Goal: Task Accomplishment & Management: Use online tool/utility

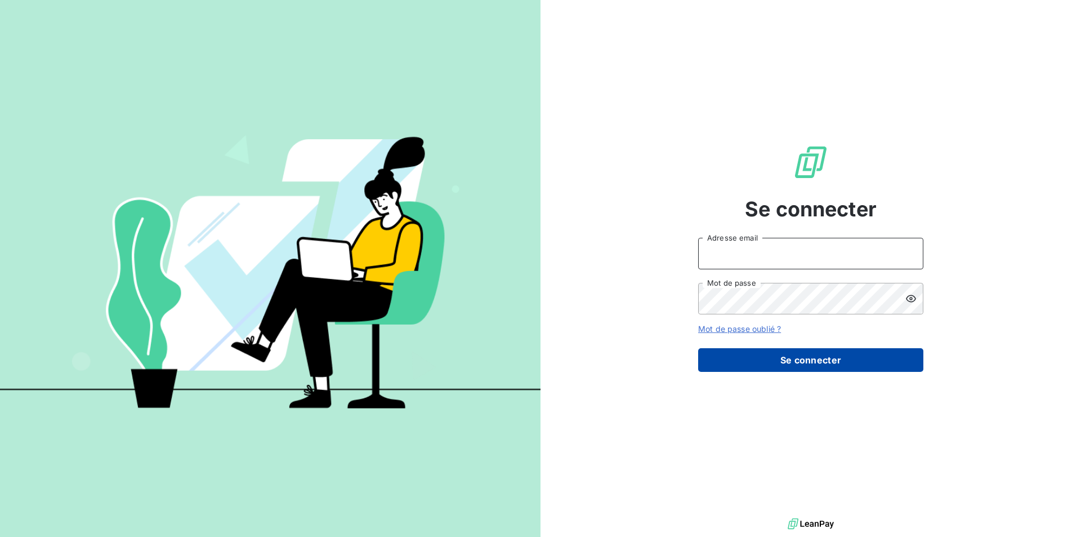
type input "[EMAIL_ADDRESS][DOMAIN_NAME]"
click at [806, 365] on button "Se connecter" at bounding box center [810, 360] width 225 height 24
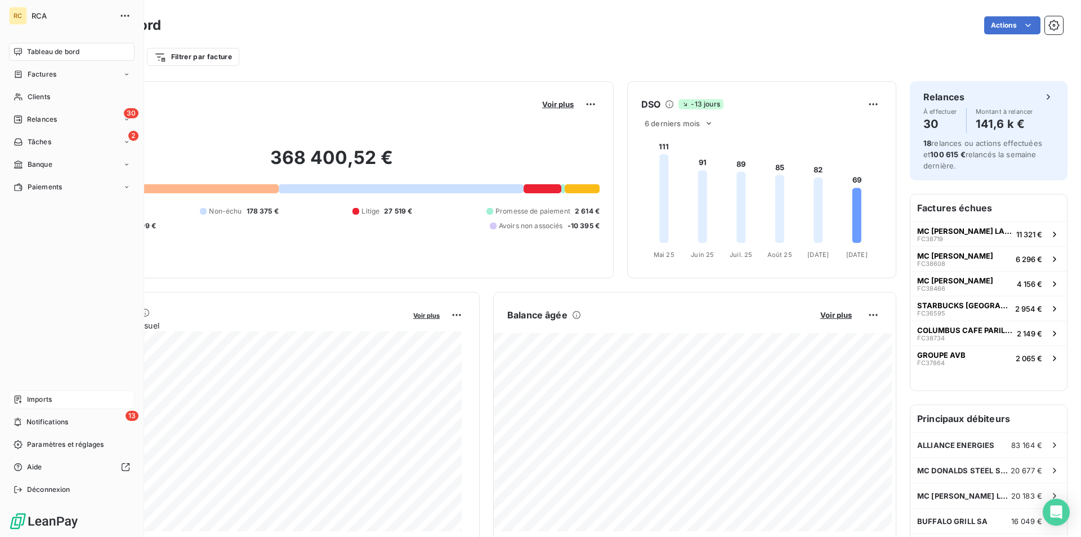
click at [34, 396] on span "Imports" at bounding box center [39, 399] width 25 height 10
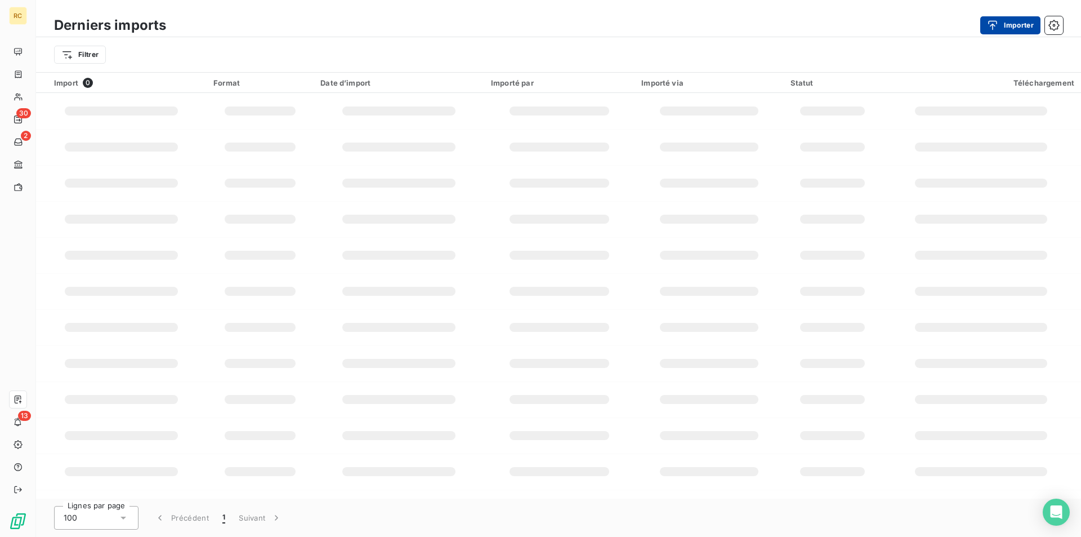
click at [1009, 24] on button "Importer" at bounding box center [1010, 25] width 60 height 18
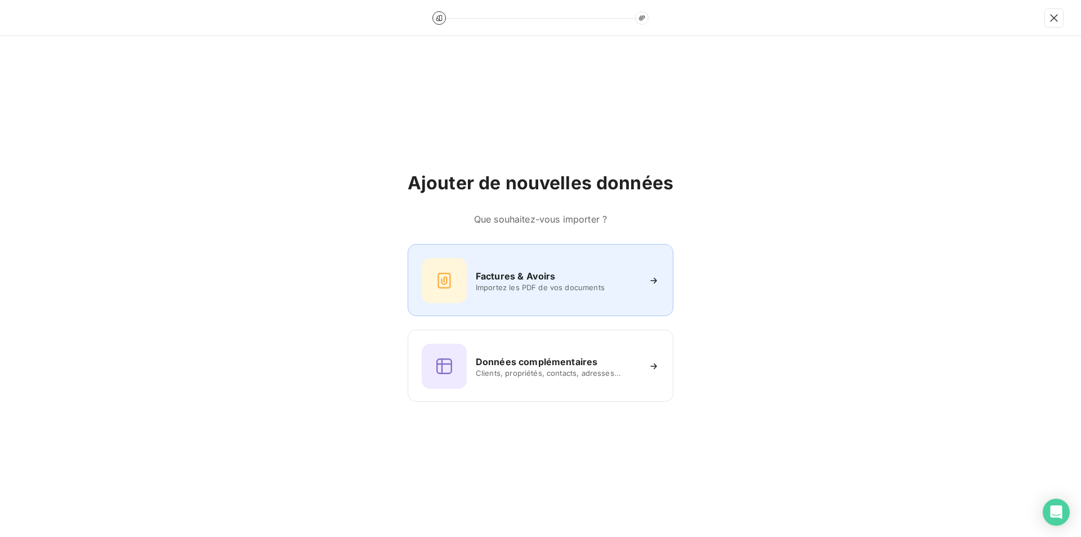
click at [527, 275] on h6 "Factures & Avoirs" at bounding box center [516, 276] width 80 height 14
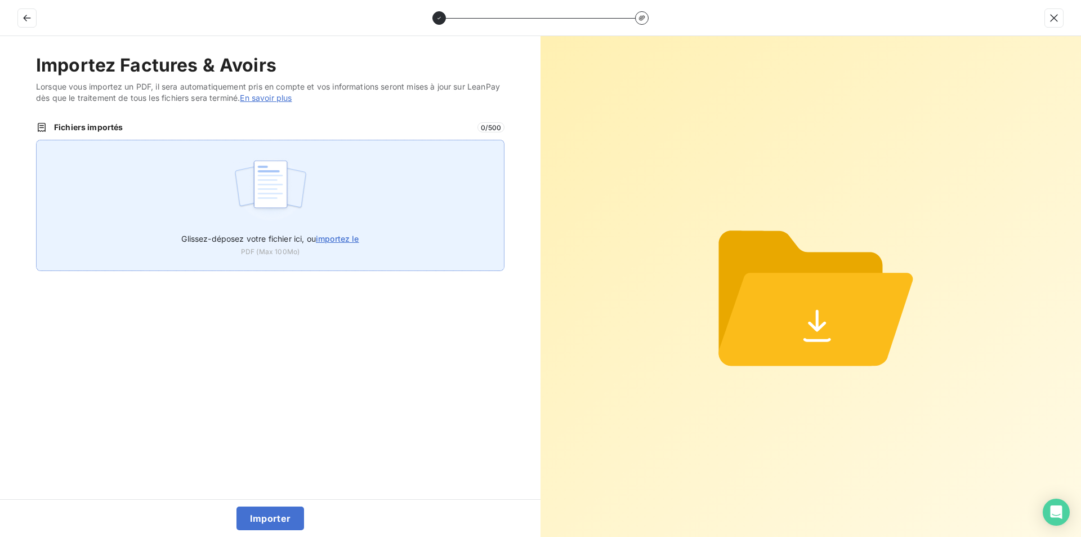
click at [327, 239] on span "importez le" at bounding box center [337, 239] width 43 height 10
click at [37, 140] on input "Glissez-déposez votre fichier ici, ou importez le" at bounding box center [36, 140] width 1 height 1
type input "C:\fakepath\FC39011.pdf"
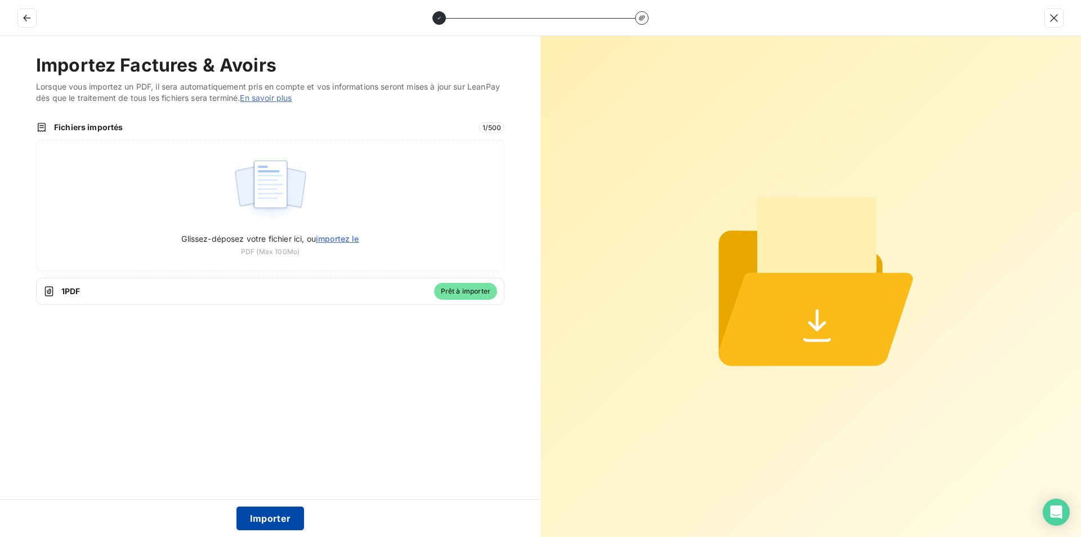
click at [269, 519] on button "Importer" at bounding box center [271, 518] width 68 height 24
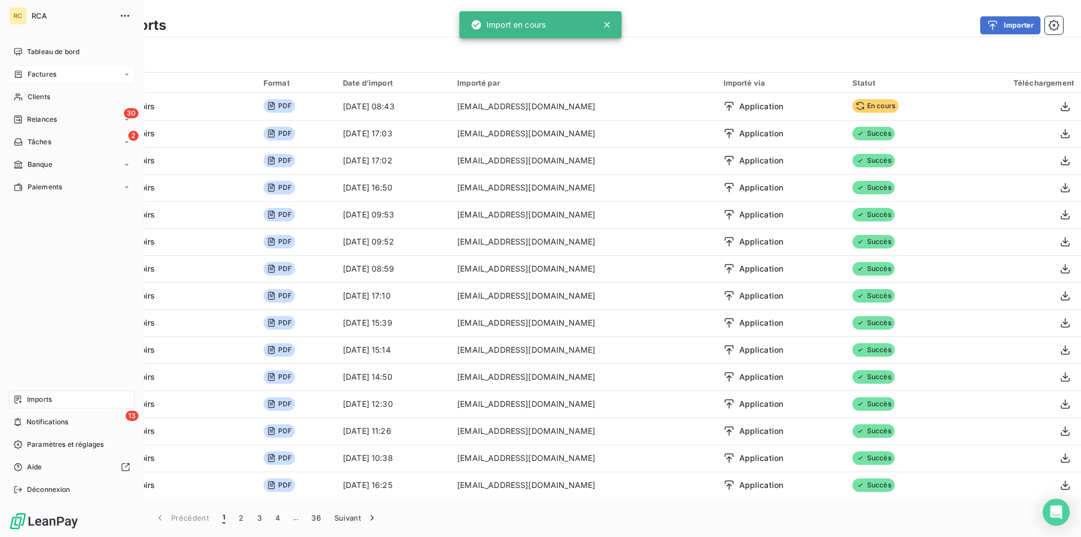
click at [51, 73] on span "Factures" at bounding box center [42, 74] width 29 height 10
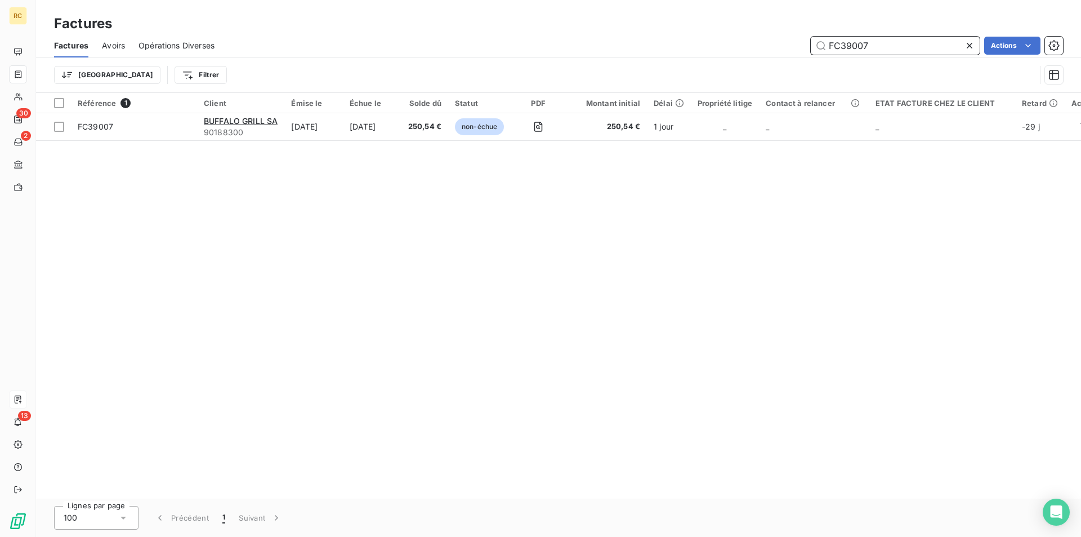
drag, startPoint x: 853, startPoint y: 47, endPoint x: 811, endPoint y: 44, distance: 42.3
click at [762, 43] on div "FC39007 Actions" at bounding box center [645, 46] width 835 height 18
paste input "11"
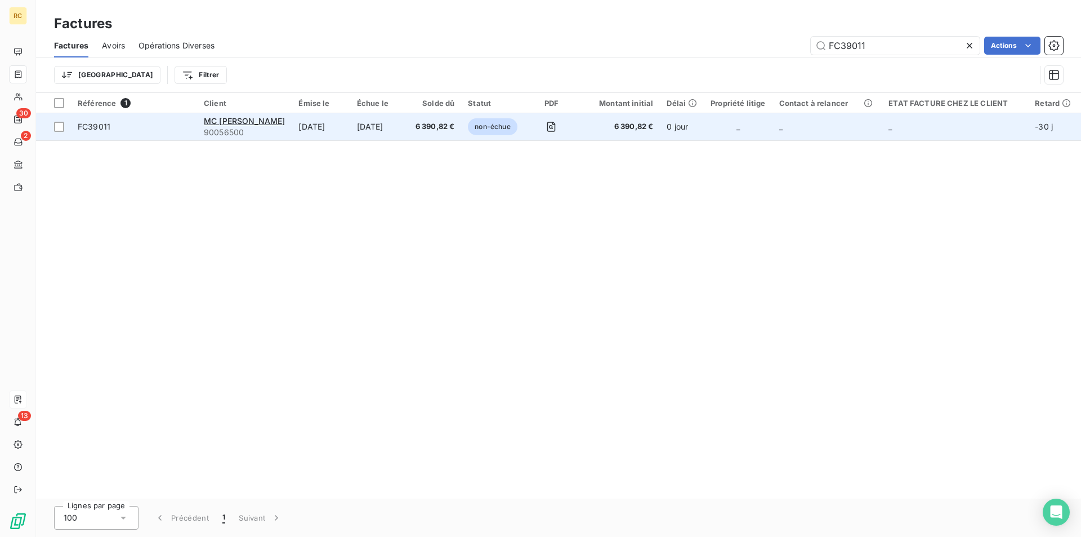
click at [105, 127] on span "FC39011" at bounding box center [94, 127] width 33 height 10
click at [95, 132] on td "FC39011" at bounding box center [134, 126] width 126 height 27
click at [100, 127] on span "FC39011" at bounding box center [94, 127] width 33 height 10
click at [86, 127] on span "FC39011" at bounding box center [94, 127] width 33 height 10
click at [105, 136] on td "FC39011" at bounding box center [134, 126] width 126 height 27
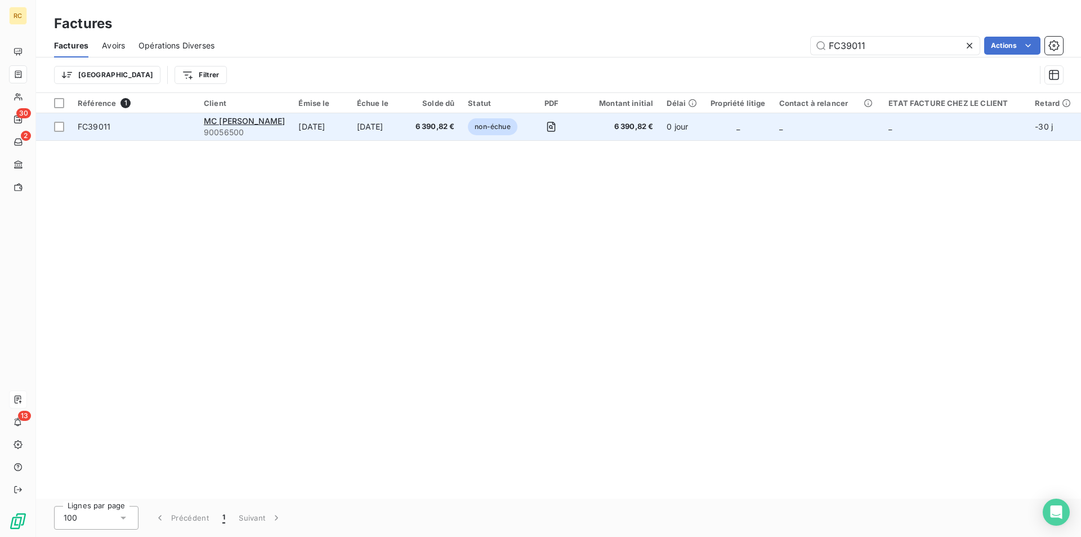
click at [102, 131] on span "FC39011" at bounding box center [94, 127] width 33 height 10
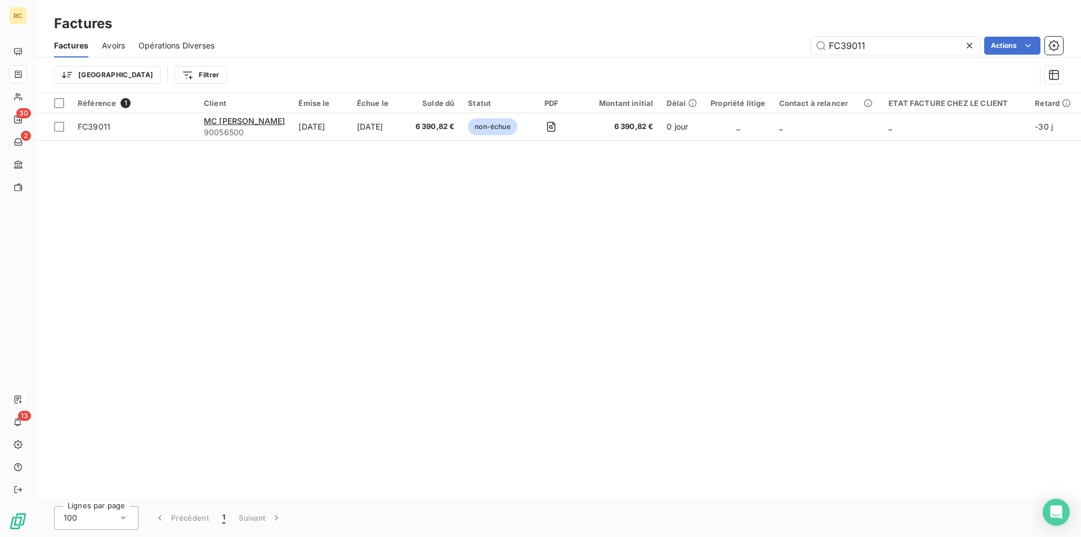
click at [75, 199] on div "Référence 1 Client Émise le Échue le Solde dû Statut PDF Montant initial Délai …" at bounding box center [558, 295] width 1045 height 405
click at [78, 199] on div "Référence 1 Client Émise le Échue le Solde dû Statut PDF Montant initial Délai …" at bounding box center [558, 295] width 1045 height 405
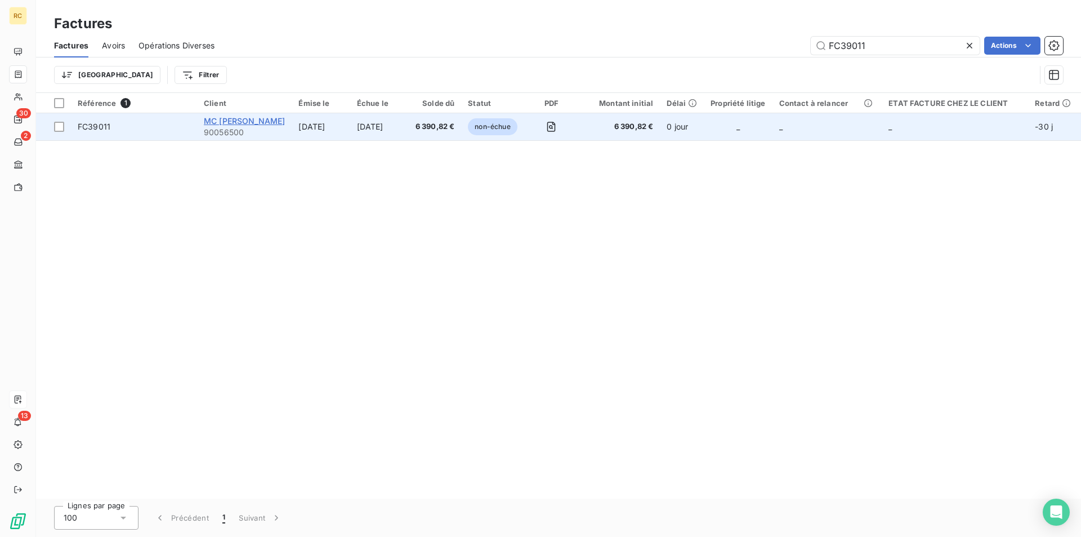
click at [260, 124] on span "MC [PERSON_NAME]" at bounding box center [244, 121] width 81 height 10
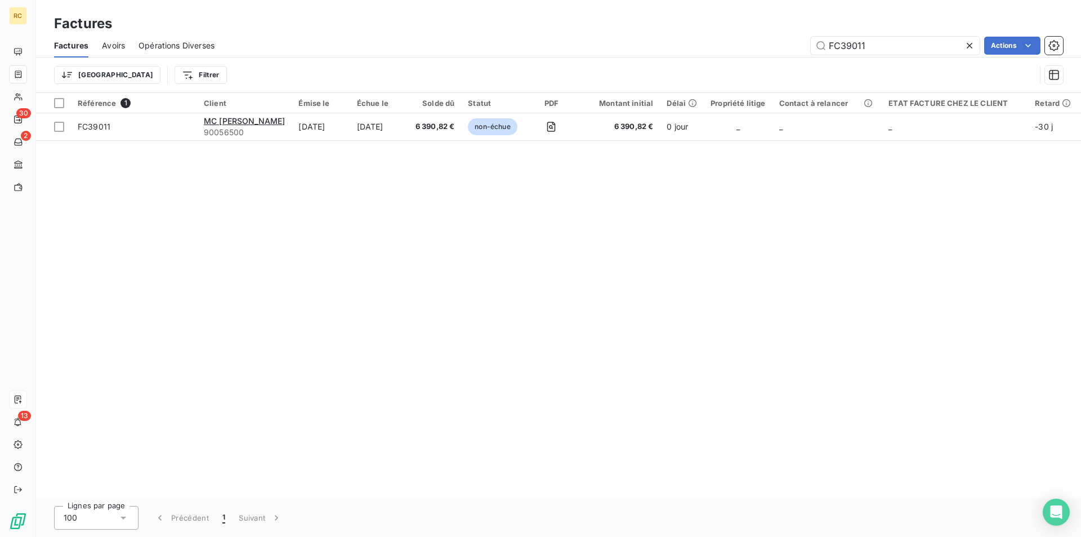
click at [253, 164] on div "Référence 1 Client Émise le Échue le Solde dû Statut PDF Montant initial Délai …" at bounding box center [558, 295] width 1045 height 405
click at [186, 180] on div "Référence 1 Client Émise le Échue le Solde dû Statut PDF Montant initial Délai …" at bounding box center [558, 295] width 1045 height 405
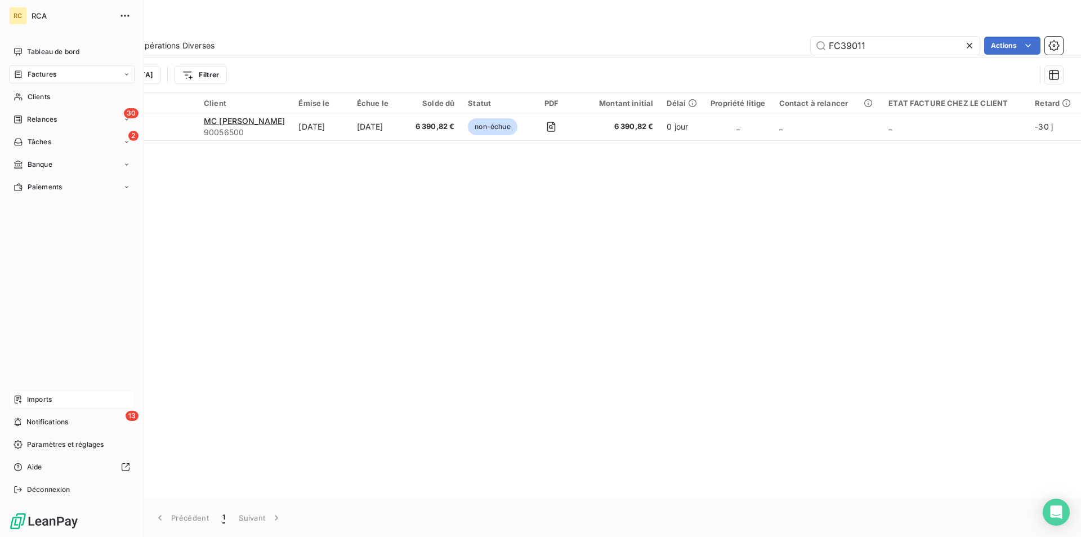
click at [38, 72] on span "Factures" at bounding box center [42, 74] width 29 height 10
click at [41, 98] on span "Factures" at bounding box center [41, 97] width 29 height 10
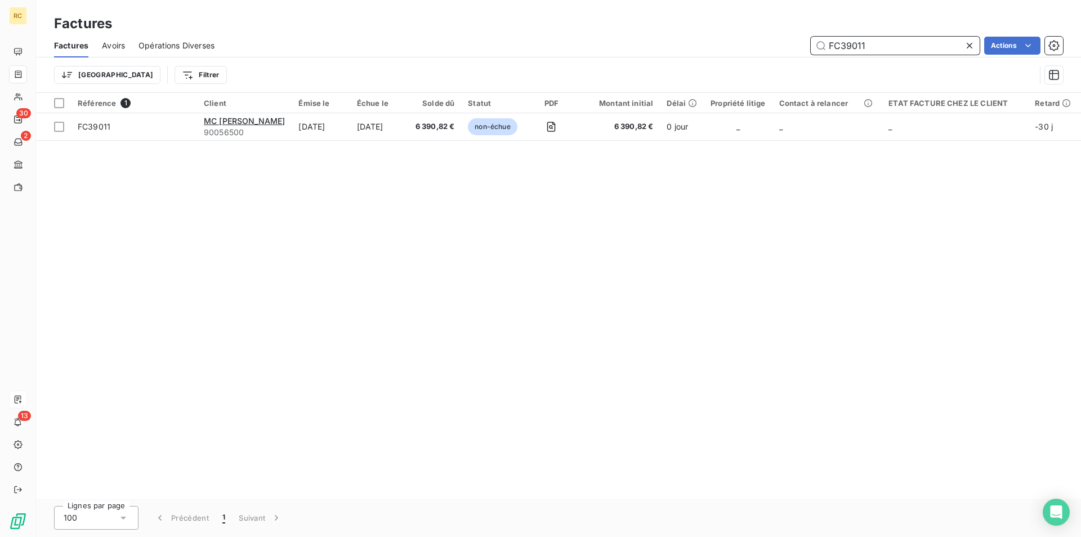
drag, startPoint x: 868, startPoint y: 47, endPoint x: 831, endPoint y: 39, distance: 38.5
click at [803, 41] on div "FC39011 Actions" at bounding box center [645, 46] width 835 height 18
paste input "text"
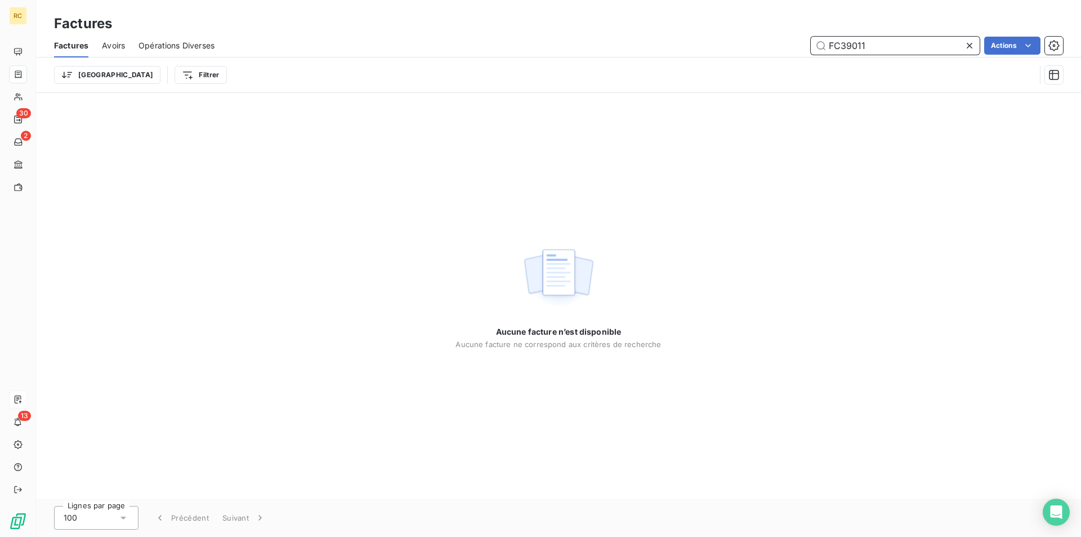
type input "FC39011"
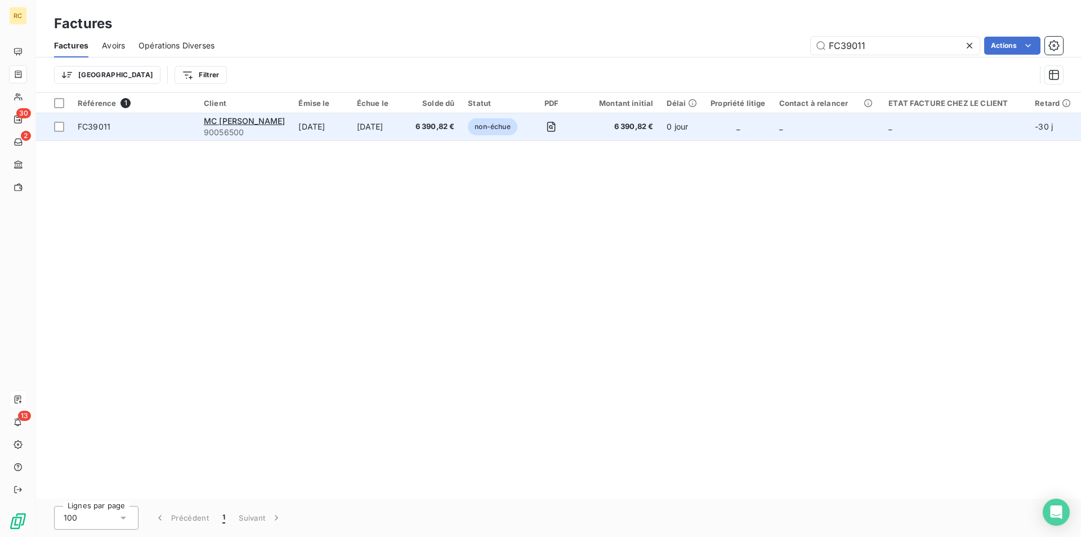
click at [95, 130] on span "FC39011" at bounding box center [94, 127] width 33 height 10
click at [60, 132] on td at bounding box center [53, 126] width 35 height 27
click at [90, 130] on span "FC39011" at bounding box center [94, 127] width 33 height 10
click at [91, 130] on span "FC39011" at bounding box center [94, 127] width 33 height 10
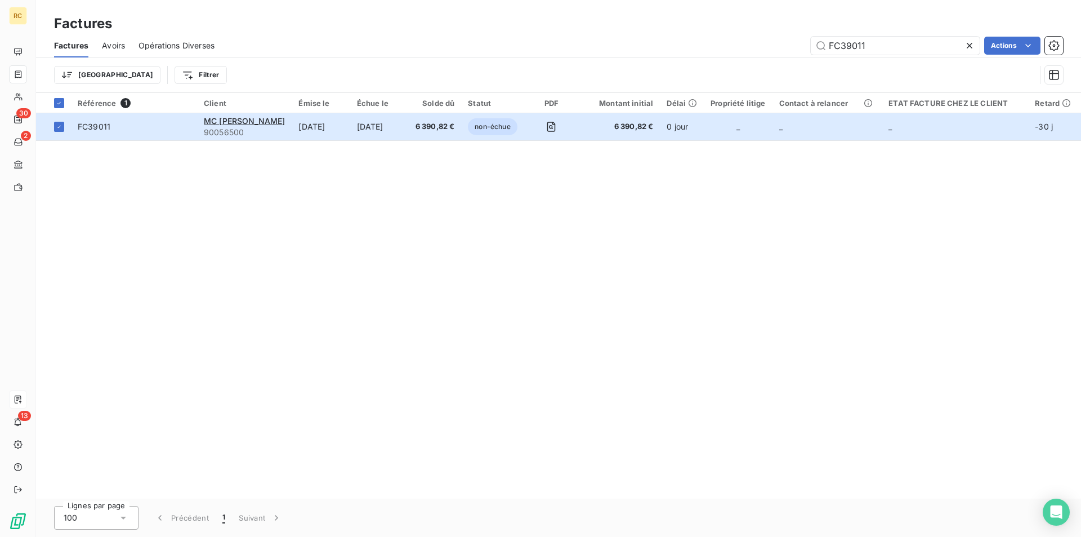
drag, startPoint x: 89, startPoint y: 159, endPoint x: 88, endPoint y: 168, distance: 9.6
click at [88, 168] on div "Référence 1 Client Émise le Échue le Solde dû Statut PDF Montant initial Délai …" at bounding box center [558, 295] width 1045 height 405
click at [89, 169] on div "Référence 1 Client Émise le Échue le Solde dû Statut PDF Montant initial Délai …" at bounding box center [558, 295] width 1045 height 405
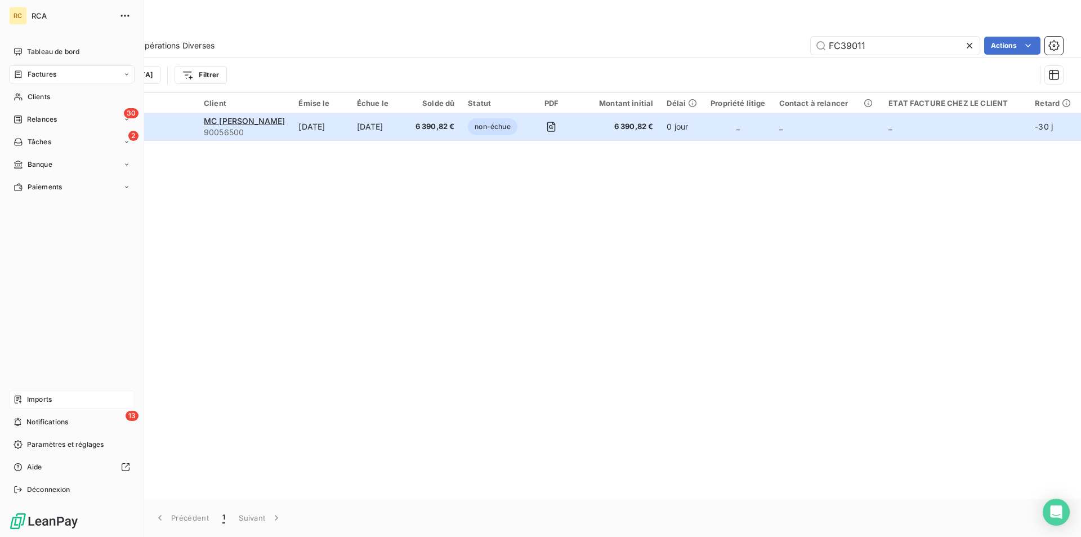
click at [42, 76] on span "Factures" at bounding box center [42, 74] width 29 height 10
click at [40, 95] on span "Factures" at bounding box center [41, 97] width 29 height 10
click at [36, 122] on span "Avoirs" at bounding box center [37, 119] width 20 height 10
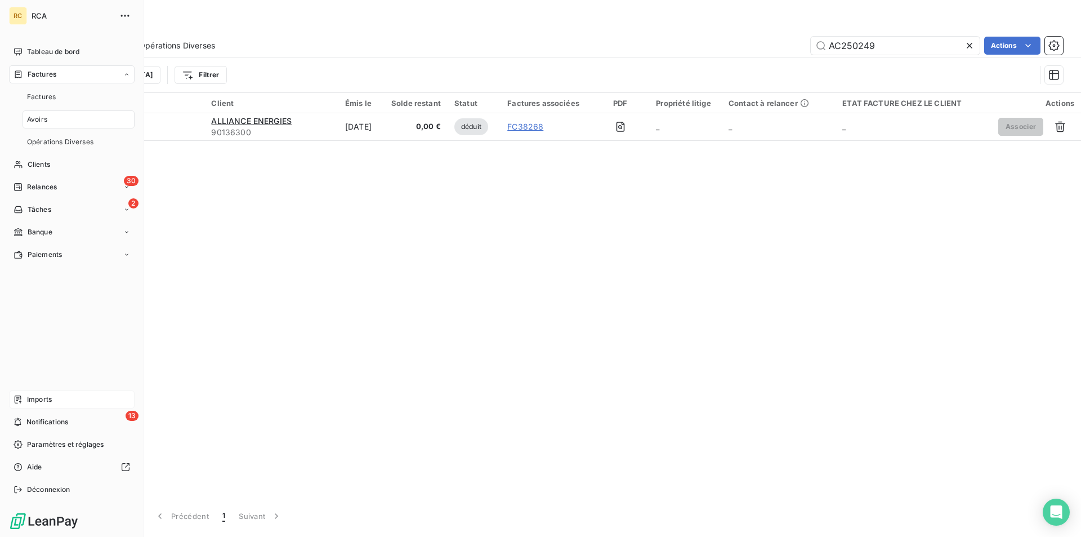
click at [40, 68] on div "Factures" at bounding box center [72, 74] width 126 height 18
click at [36, 74] on span "Factures" at bounding box center [42, 74] width 29 height 10
click at [40, 99] on span "Factures" at bounding box center [41, 97] width 29 height 10
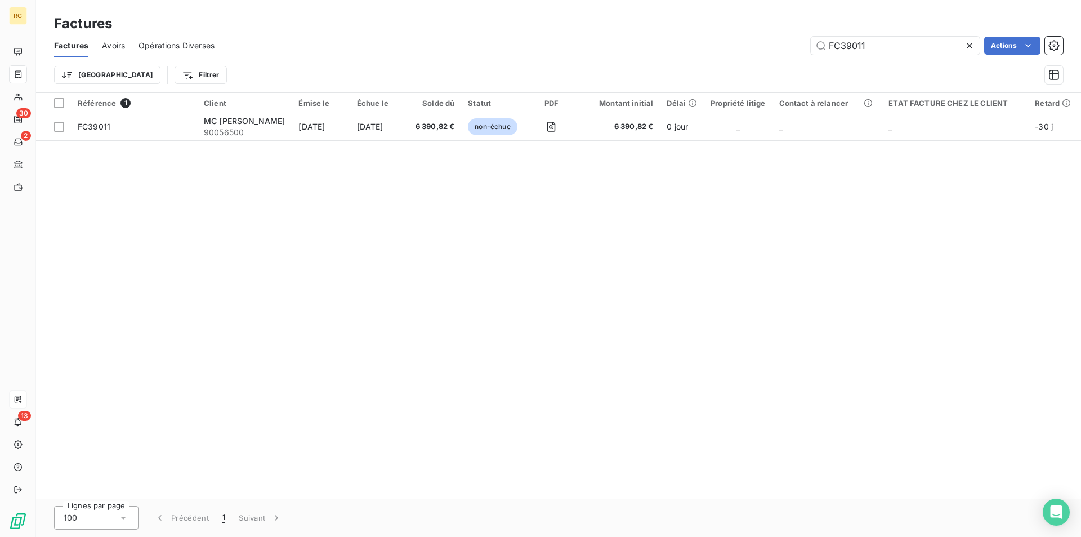
drag, startPoint x: 277, startPoint y: 185, endPoint x: 265, endPoint y: 172, distance: 17.1
click at [277, 183] on div "Référence 1 Client Émise le Échue le Solde dû Statut PDF Montant initial Délai …" at bounding box center [558, 295] width 1045 height 405
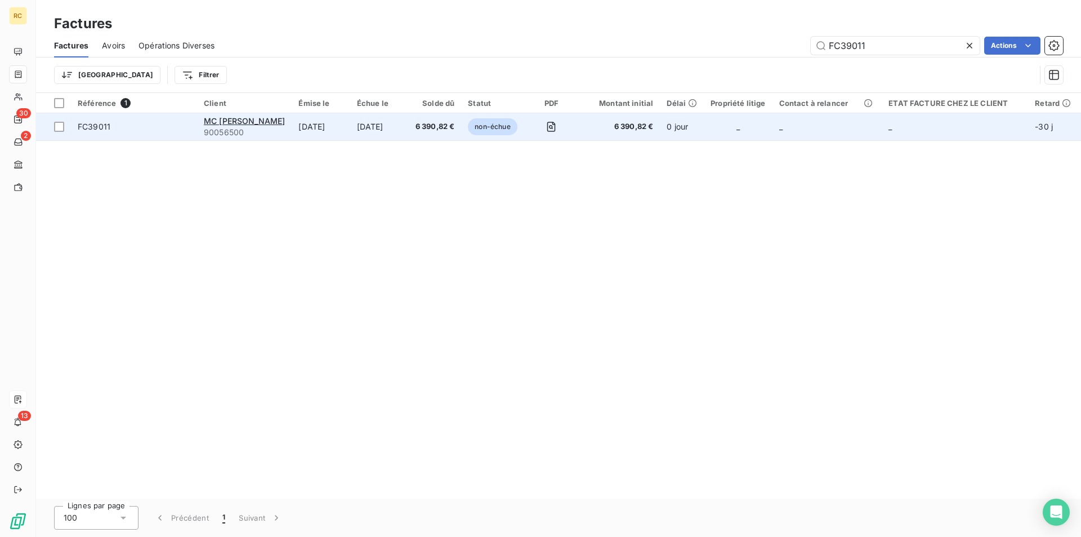
click at [100, 131] on span "FC39011" at bounding box center [94, 127] width 33 height 10
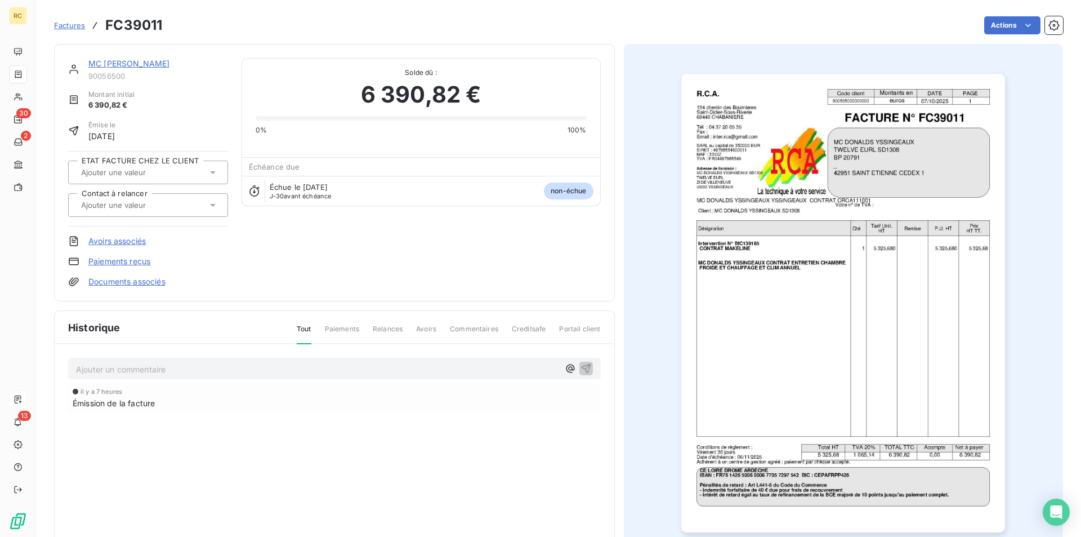
click at [170, 61] on link "MC [PERSON_NAME]" at bounding box center [128, 64] width 81 height 10
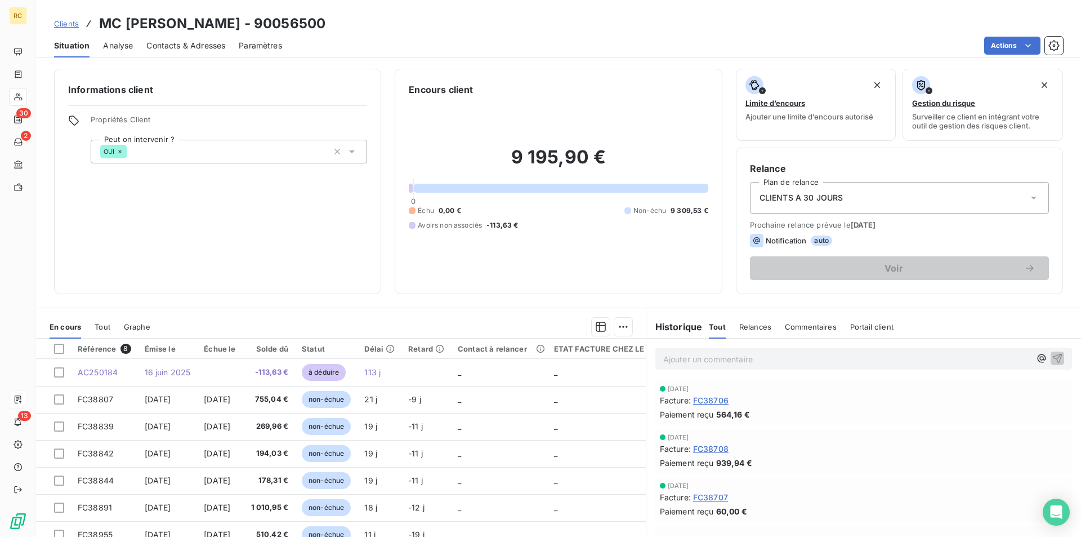
click at [203, 44] on span "Contacts & Adresses" at bounding box center [185, 45] width 79 height 11
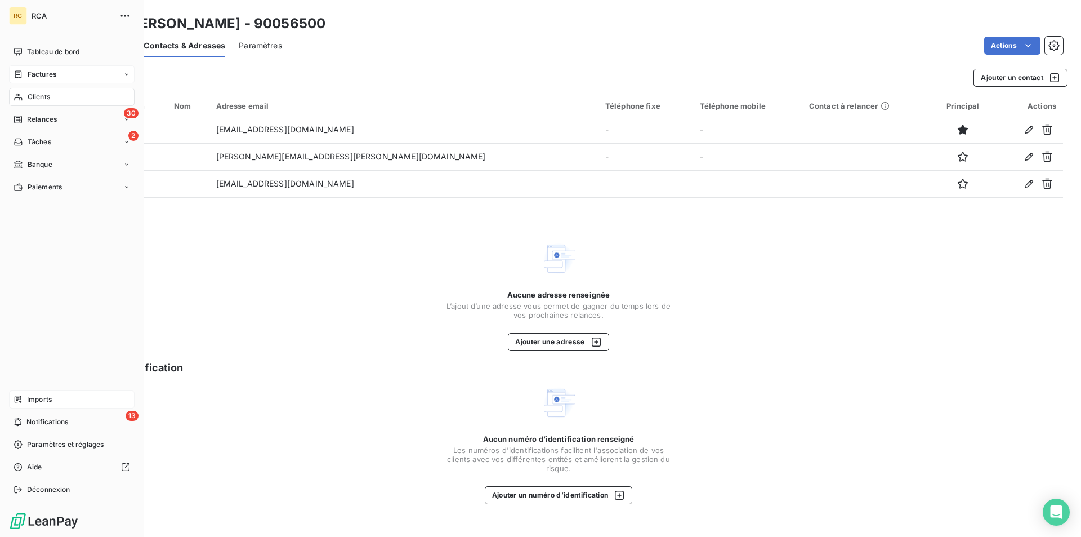
click at [26, 73] on div "Factures" at bounding box center [35, 74] width 43 height 10
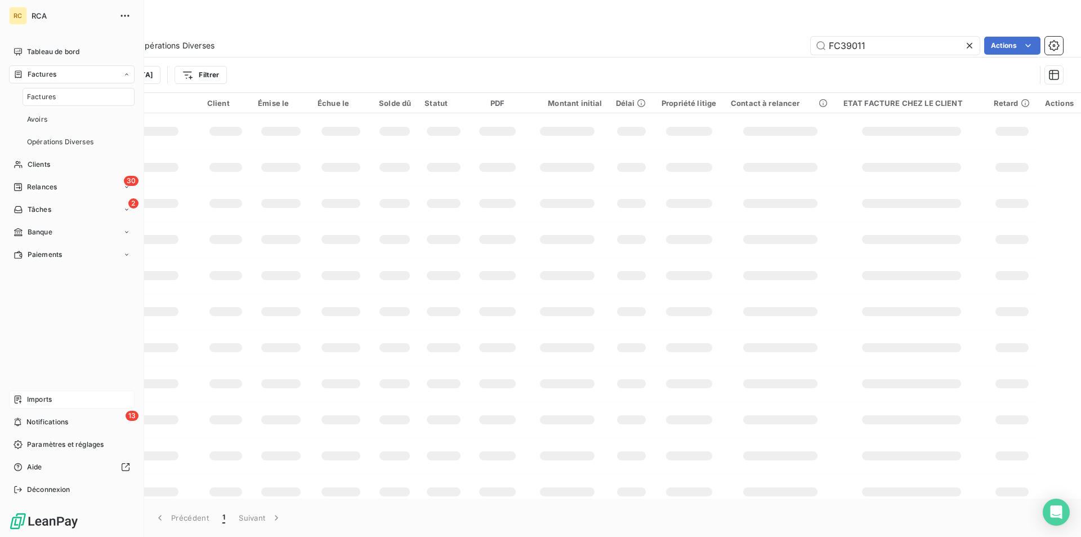
click at [43, 395] on span "Imports" at bounding box center [39, 399] width 25 height 10
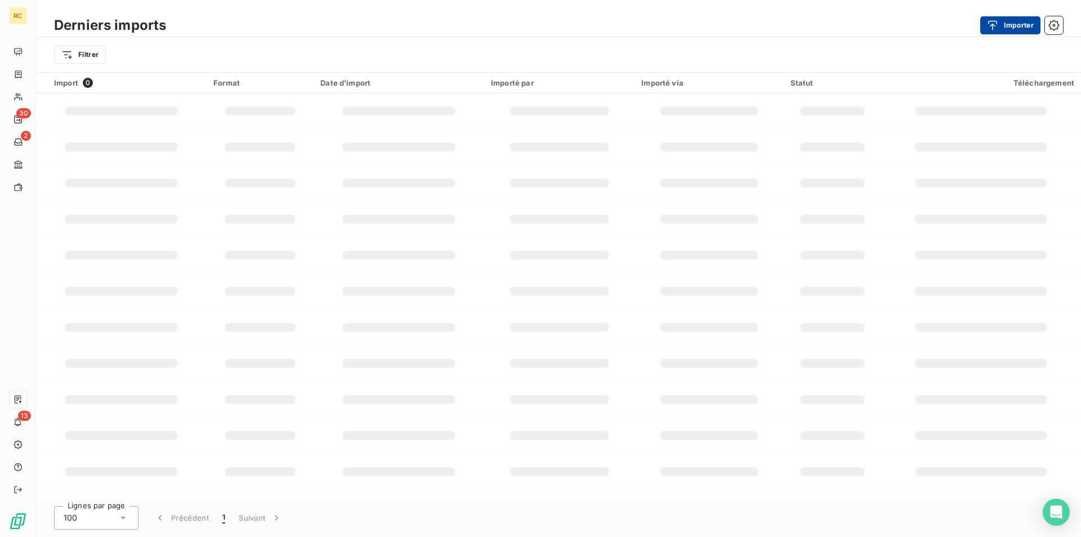
click at [1006, 19] on button "Importer" at bounding box center [1010, 25] width 60 height 18
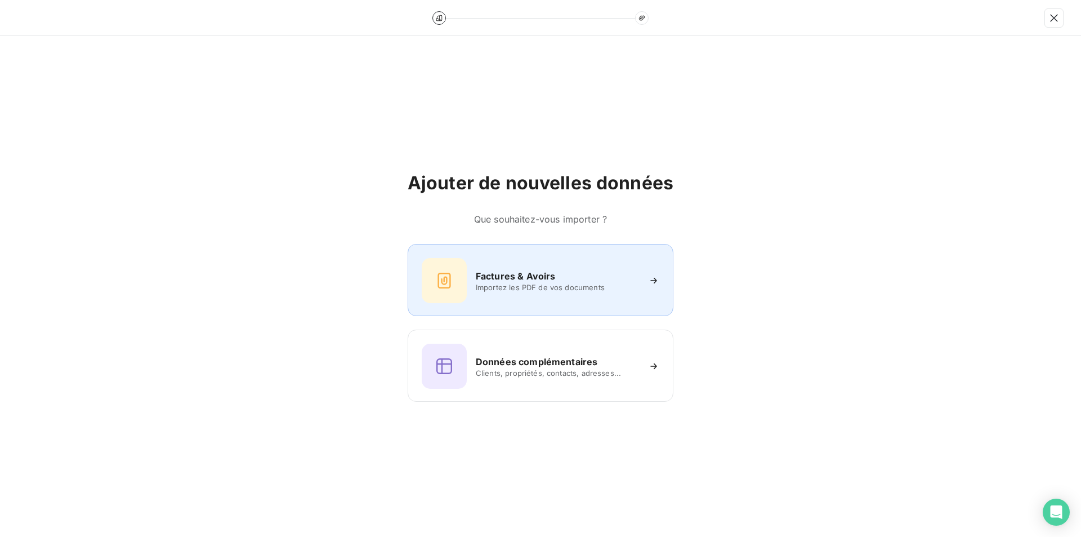
click at [540, 280] on h6 "Factures & Avoirs" at bounding box center [516, 276] width 80 height 14
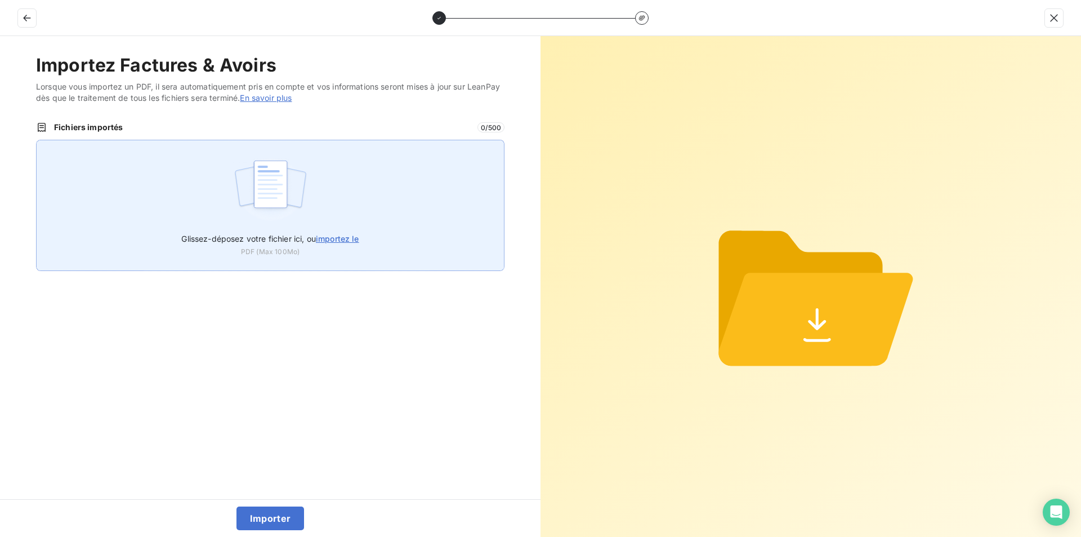
click at [332, 241] on span "importez le" at bounding box center [337, 239] width 43 height 10
click at [37, 140] on input "Glissez-déposez votre fichier ici, ou importez le" at bounding box center [36, 140] width 1 height 1
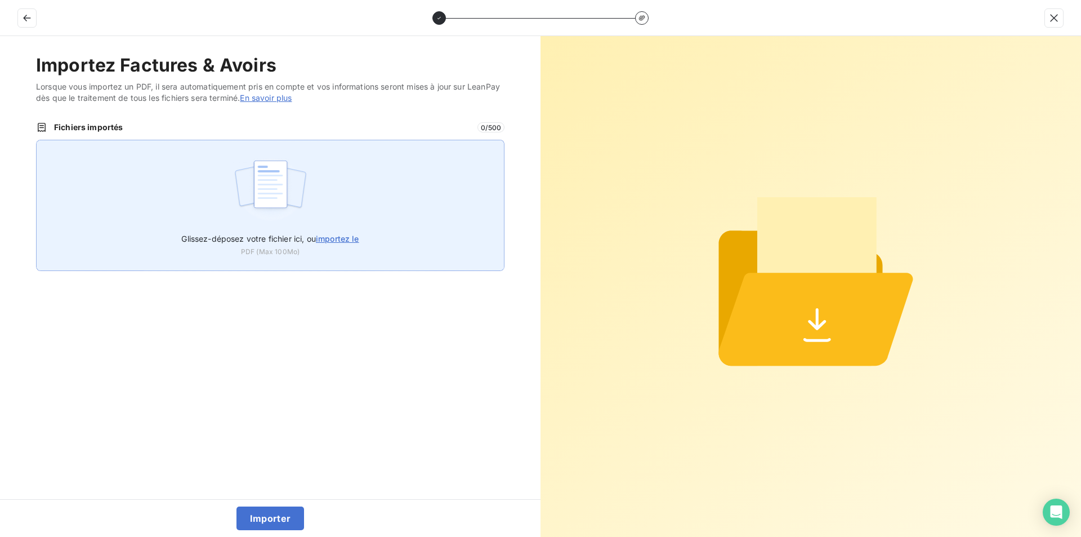
type input "C:\fakepath\FC39012.pdf"
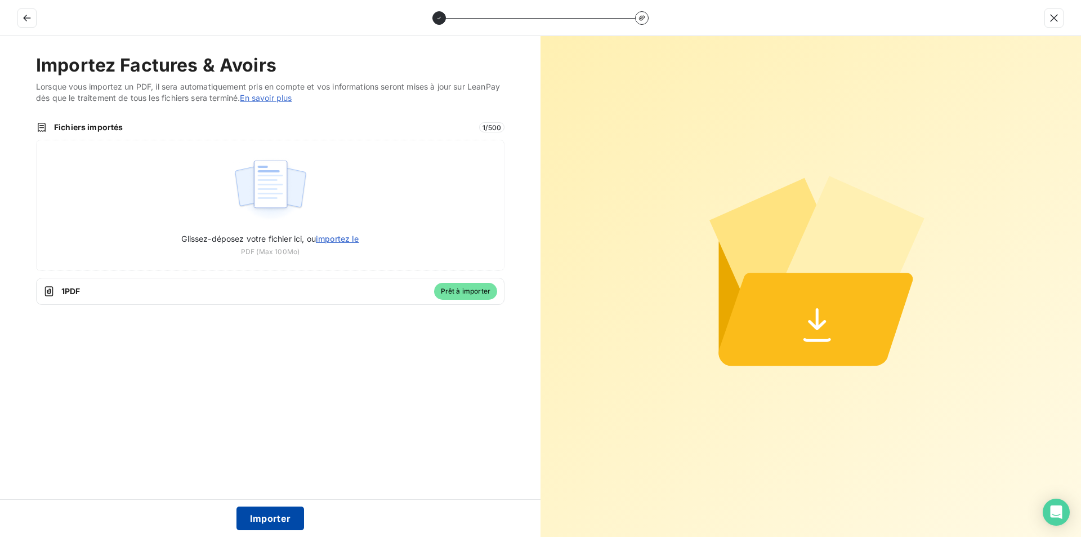
click at [268, 516] on button "Importer" at bounding box center [271, 518] width 68 height 24
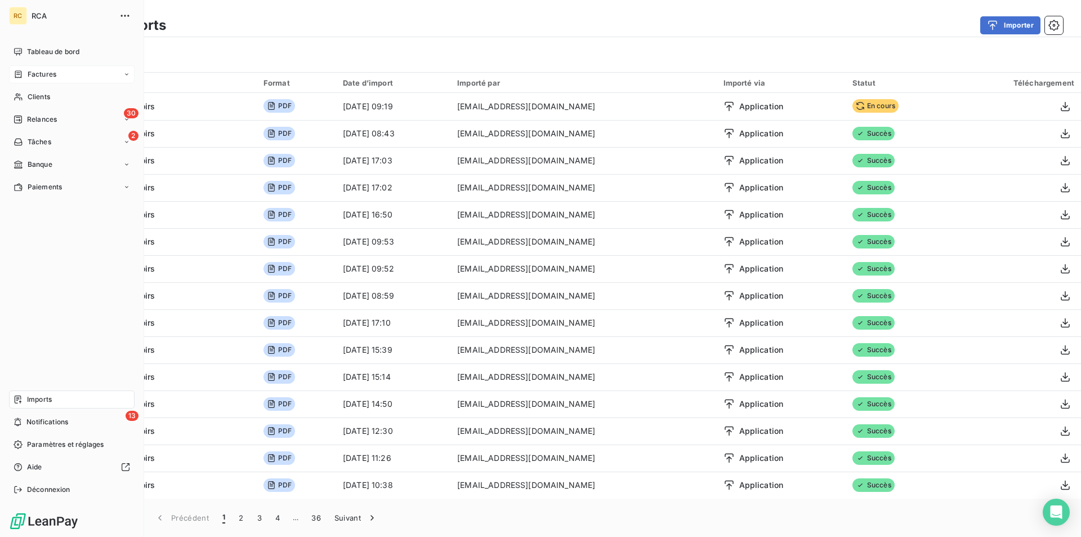
click at [32, 73] on span "Factures" at bounding box center [42, 74] width 29 height 10
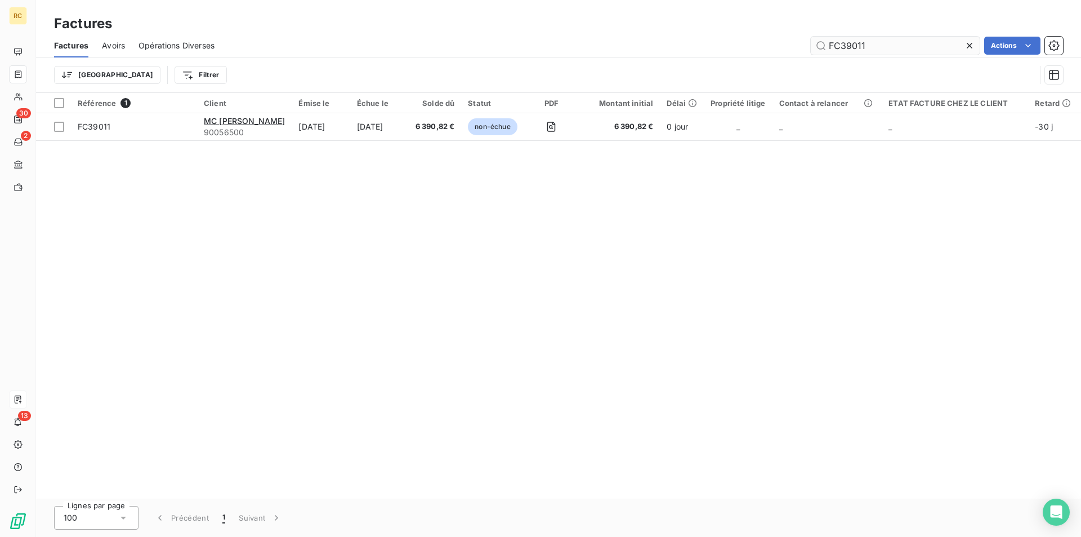
click at [797, 45] on div "FC39011 Actions" at bounding box center [645, 46] width 835 height 18
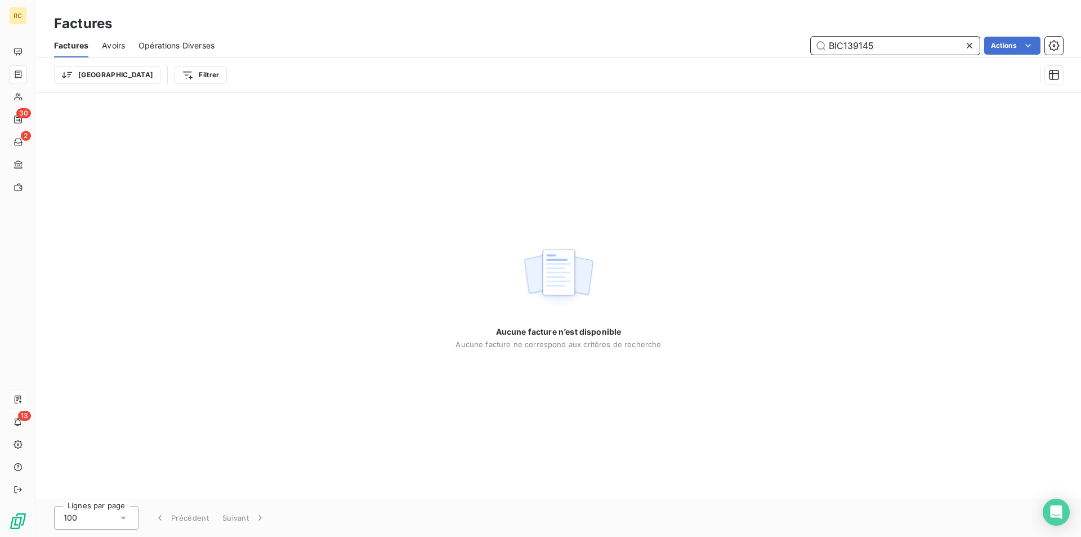
drag, startPoint x: 872, startPoint y: 43, endPoint x: 817, endPoint y: 39, distance: 55.9
click at [791, 42] on div "BIC139145 Actions" at bounding box center [645, 46] width 835 height 18
paste input "FC39012"
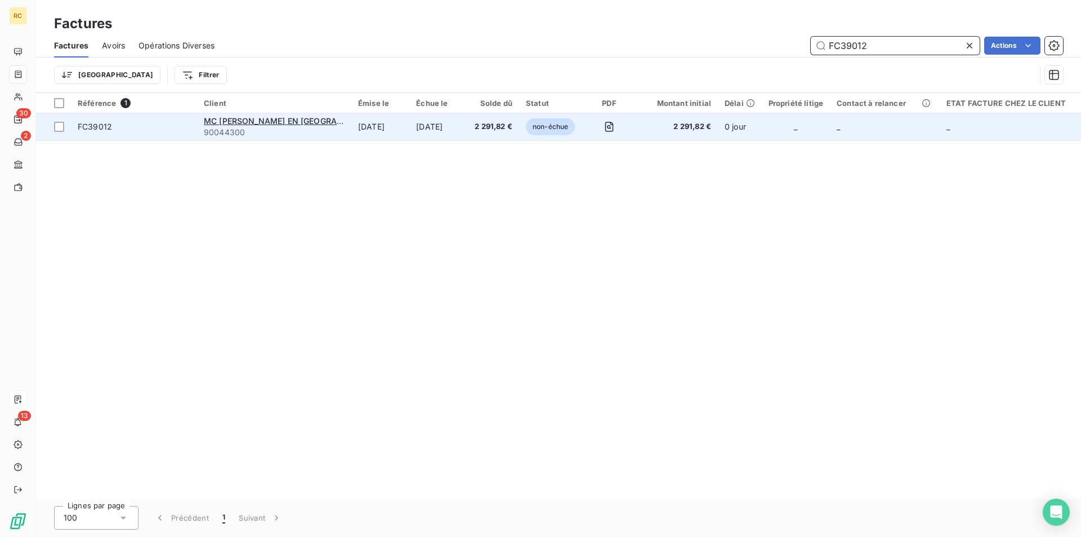
type input "FC39012"
click at [81, 130] on span "FC39012" at bounding box center [95, 127] width 34 height 10
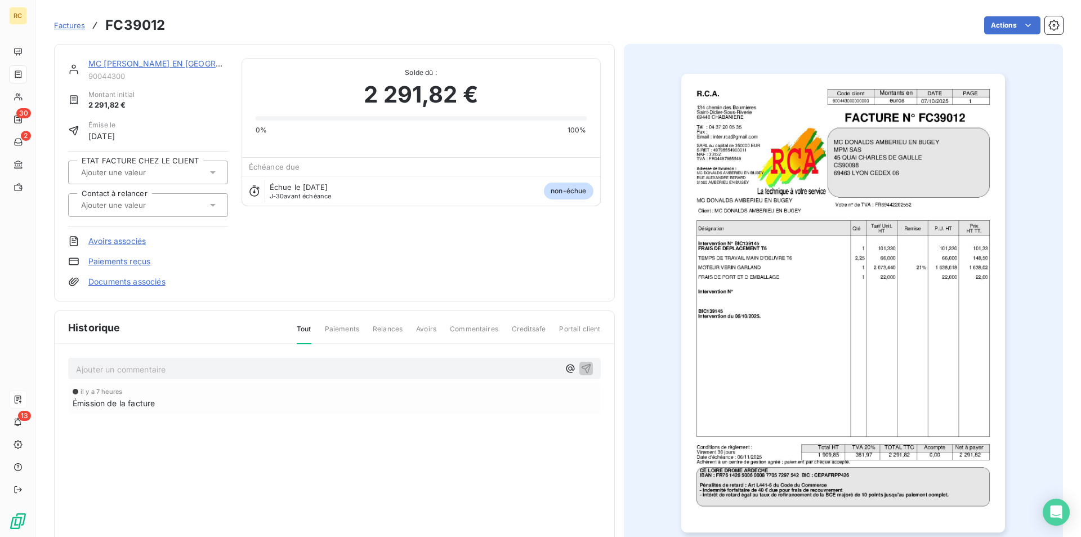
click at [129, 280] on link "Documents associés" at bounding box center [126, 281] width 77 height 11
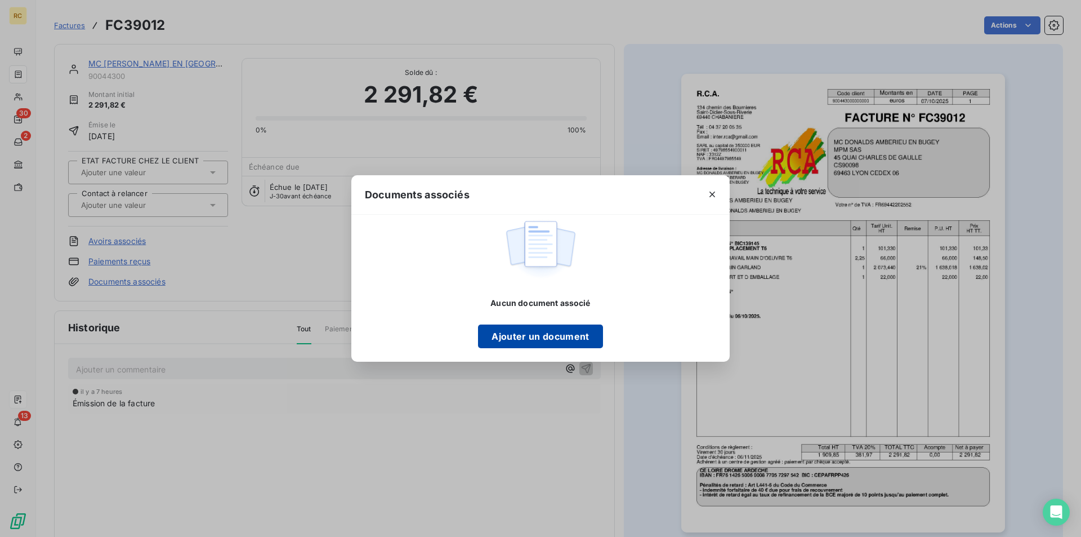
click at [494, 329] on button "Ajouter un document" at bounding box center [540, 336] width 124 height 24
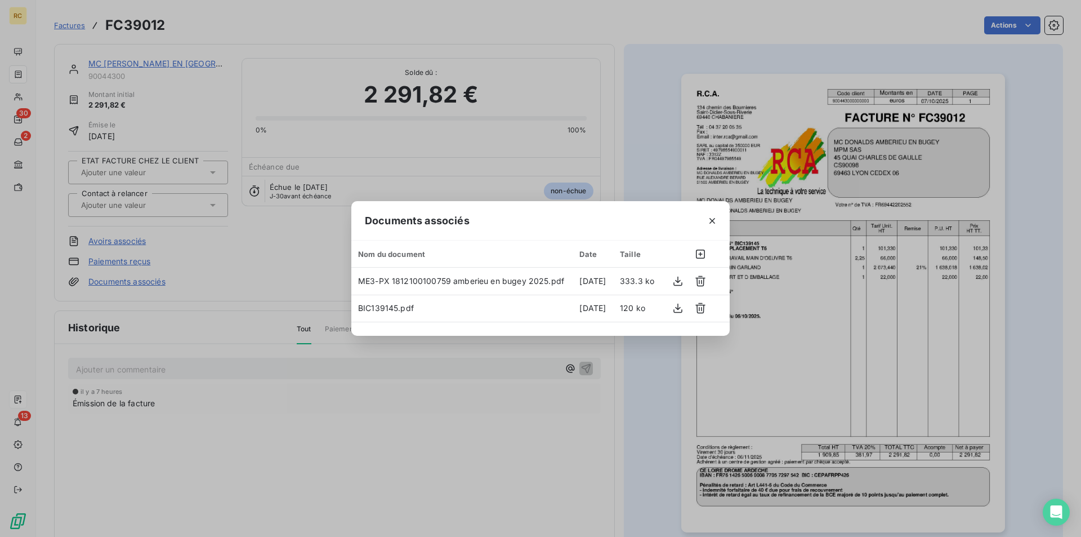
click at [647, 133] on div "Documents associés Nom du document Date Taille ME3-PX 1812100100759 amberieu en…" at bounding box center [540, 268] width 1081 height 537
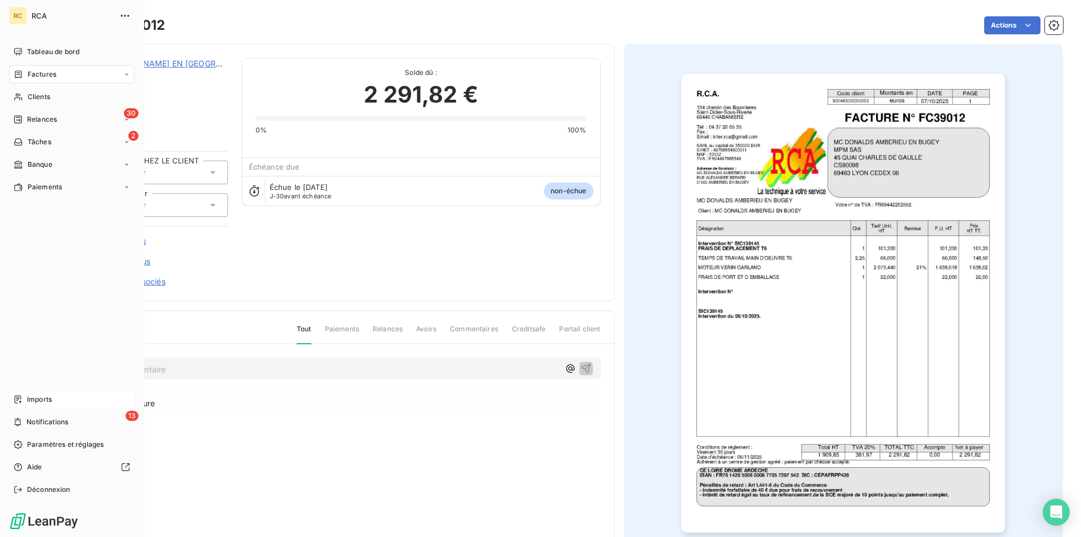
click at [42, 403] on span "Imports" at bounding box center [39, 399] width 25 height 10
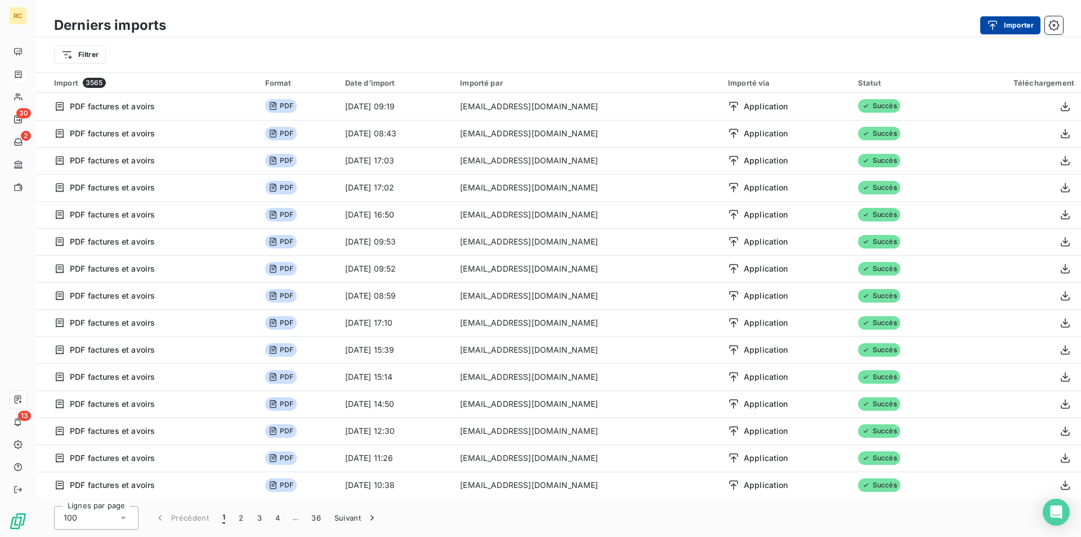
click at [1015, 16] on button "Importer" at bounding box center [1010, 25] width 60 height 18
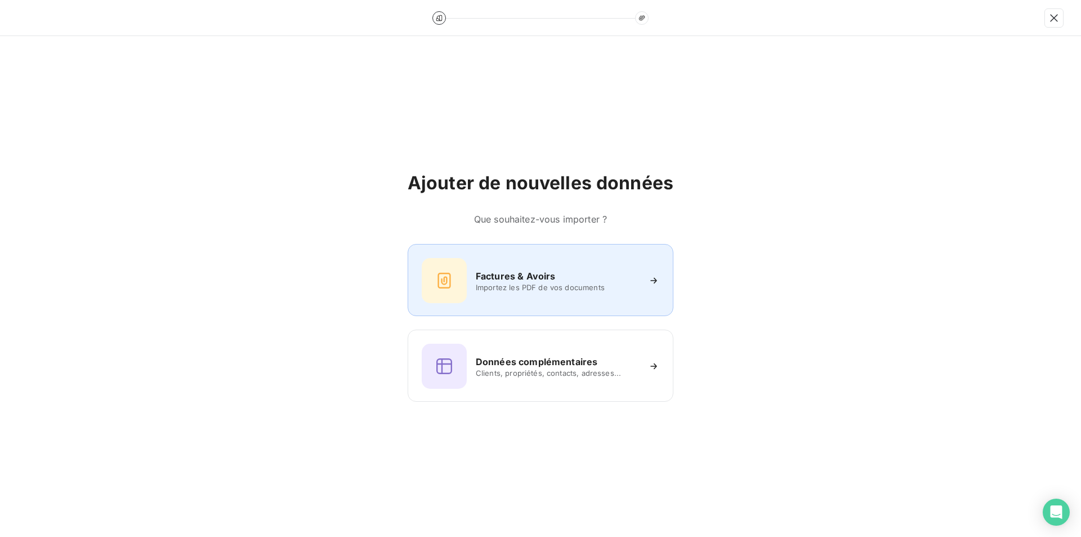
click at [574, 277] on div "Factures & Avoirs" at bounding box center [557, 276] width 163 height 14
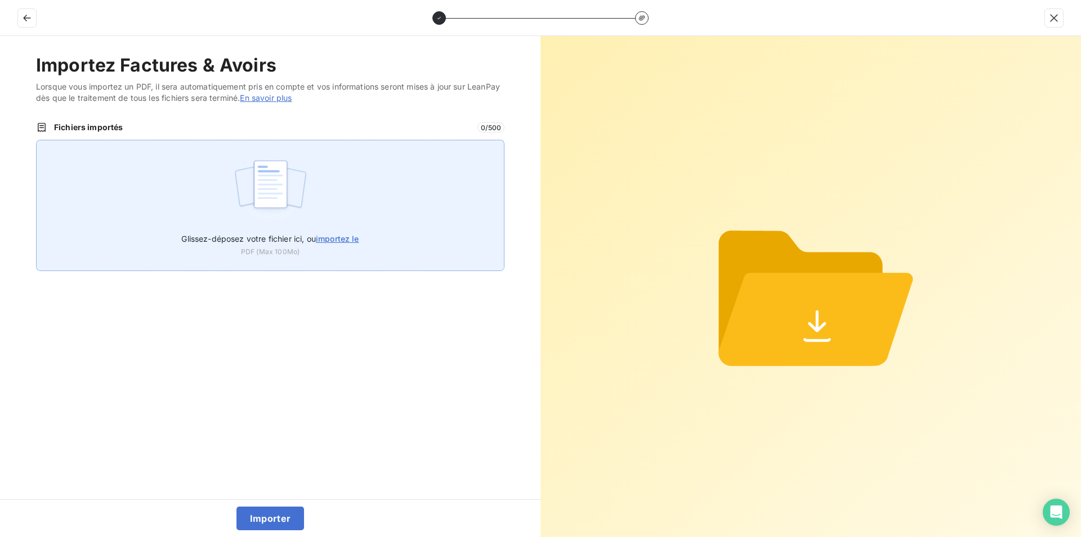
click at [322, 235] on span "importez le" at bounding box center [337, 239] width 43 height 10
click at [37, 140] on input "Glissez-déposez votre fichier ici, ou importez le" at bounding box center [36, 140] width 1 height 1
type input "C:\fakepath\FC39013.pdf"
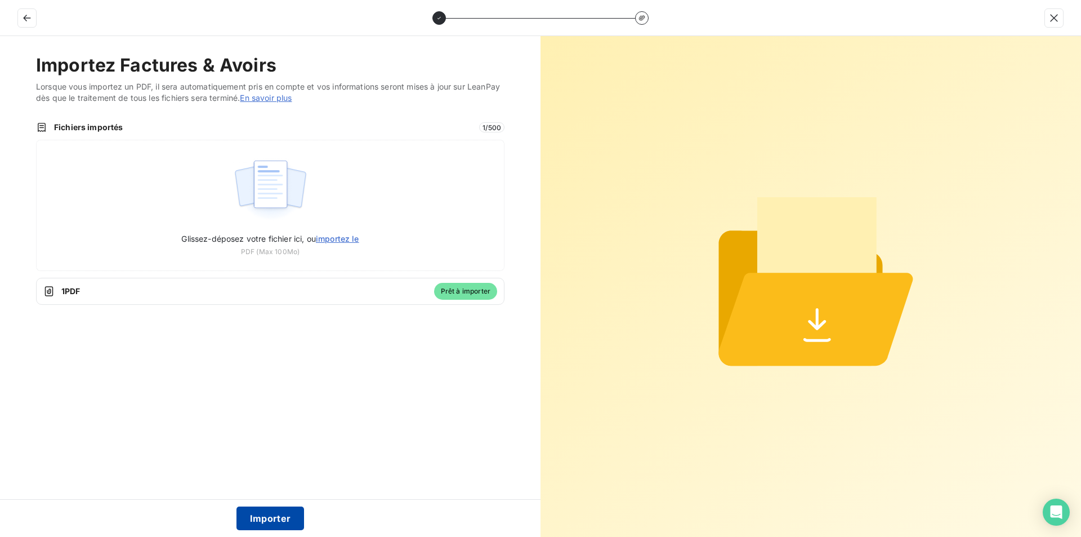
click at [278, 516] on button "Importer" at bounding box center [271, 518] width 68 height 24
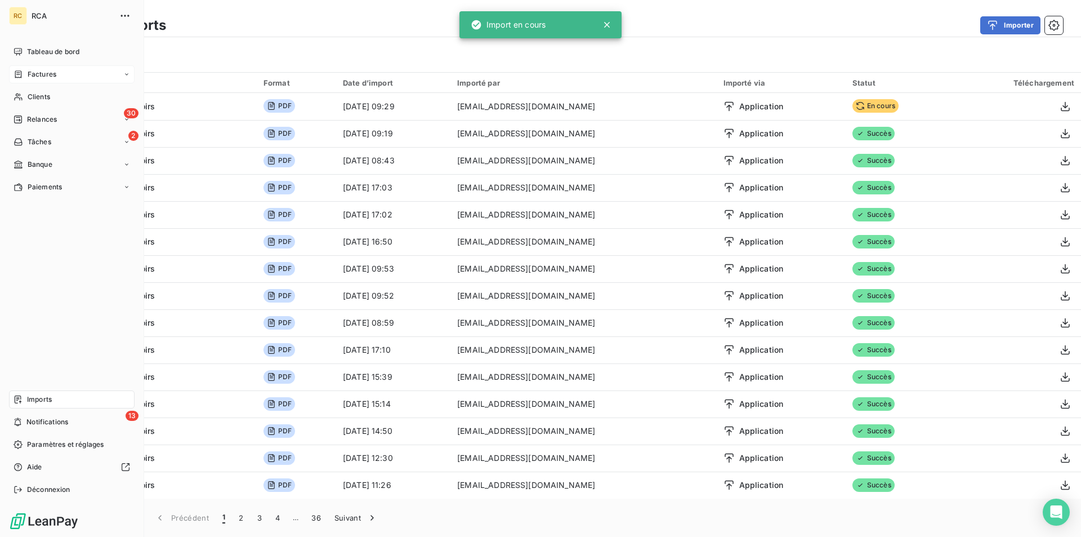
click at [32, 74] on span "Factures" at bounding box center [42, 74] width 29 height 10
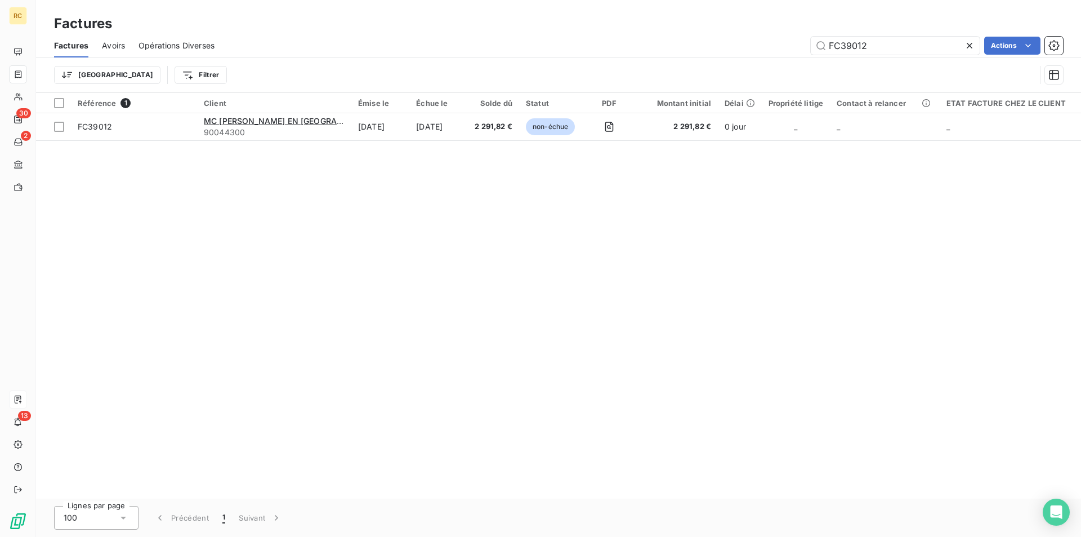
drag, startPoint x: 889, startPoint y: 44, endPoint x: 795, endPoint y: 41, distance: 93.6
click at [795, 41] on div "FC39012 Actions" at bounding box center [645, 46] width 835 height 18
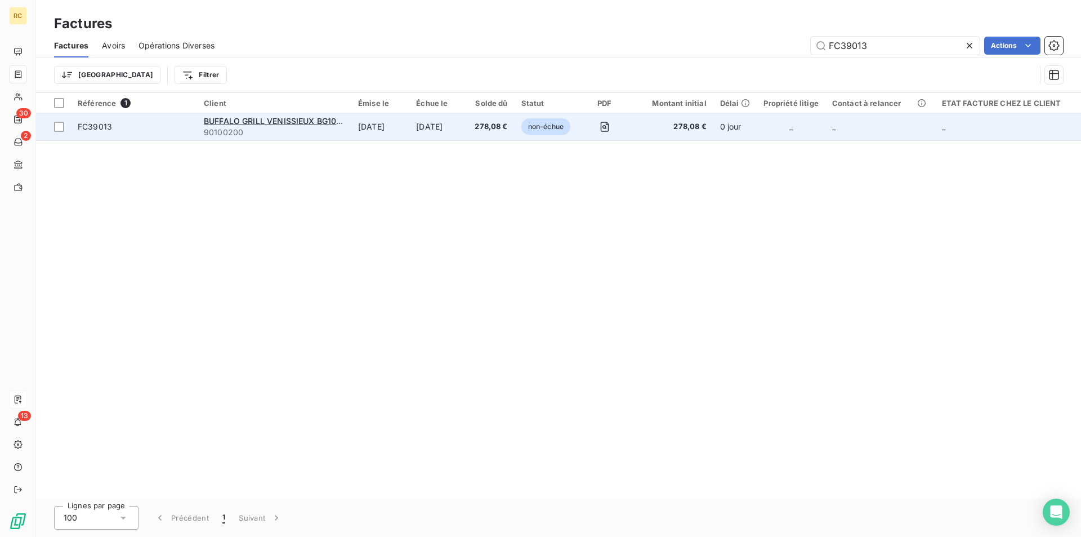
type input "FC39013"
click at [86, 129] on span "FC39013" at bounding box center [95, 127] width 34 height 10
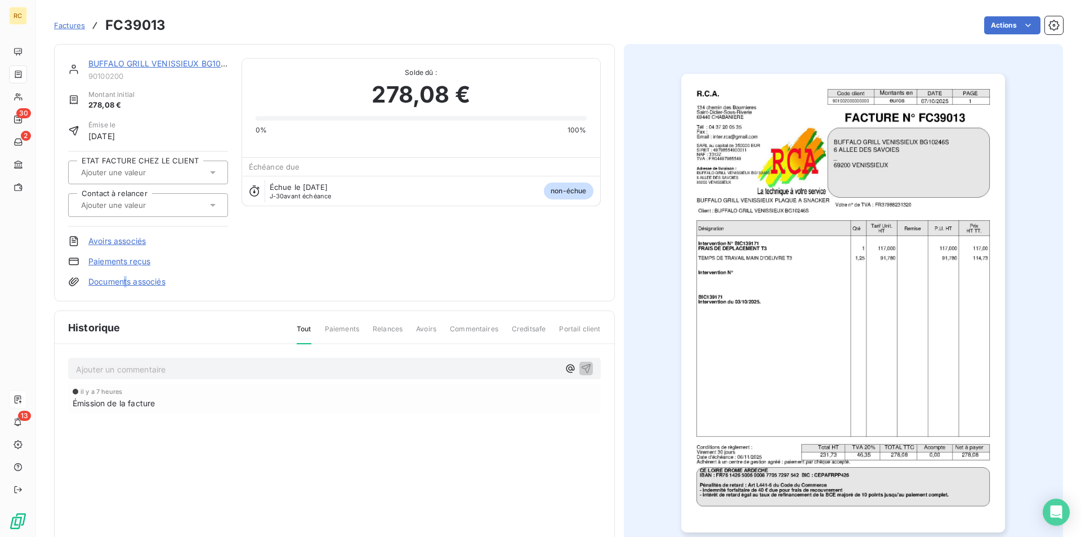
click at [127, 280] on link "Documents associés" at bounding box center [126, 281] width 77 height 11
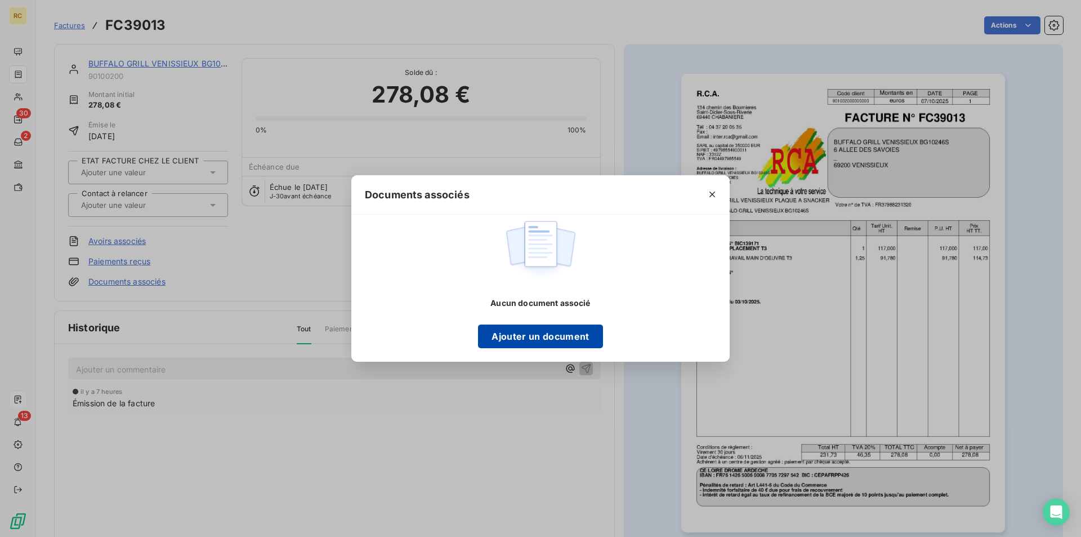
click at [534, 340] on button "Ajouter un document" at bounding box center [540, 336] width 124 height 24
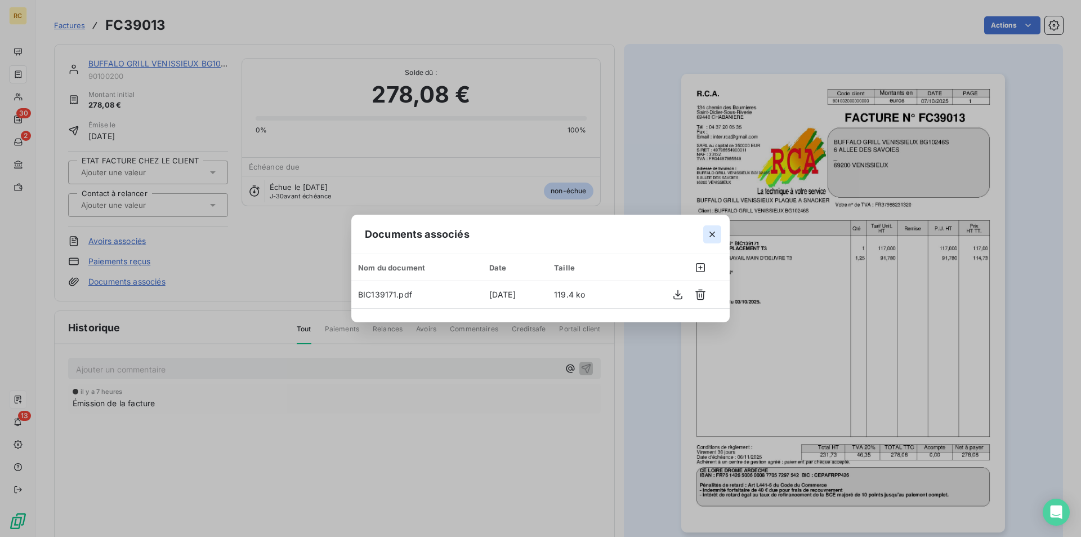
click at [716, 232] on icon "button" at bounding box center [712, 234] width 11 height 11
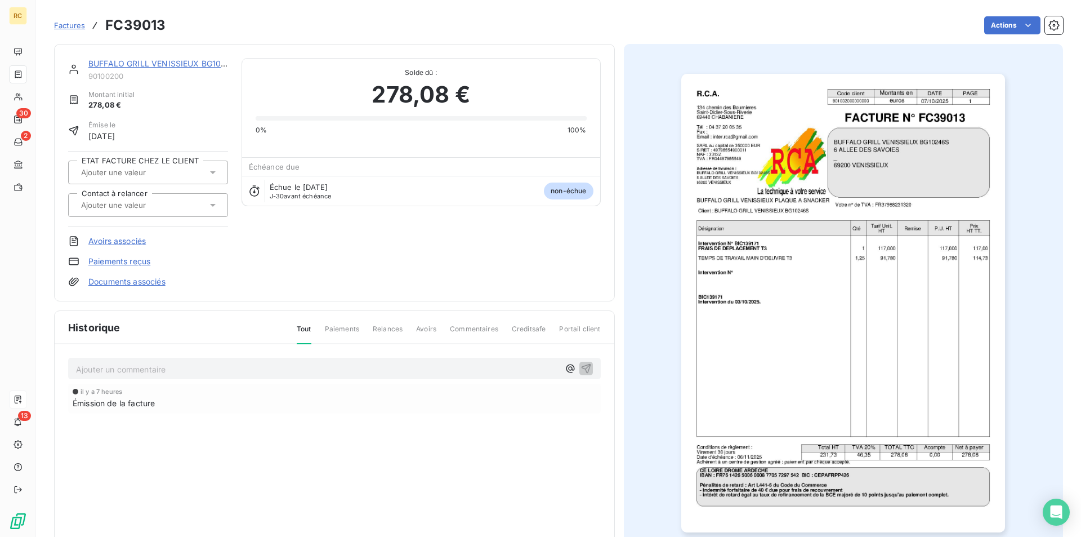
click at [152, 59] on link "BUFFALO GRILL VENISSIEUX BG10246S" at bounding box center [164, 64] width 153 height 10
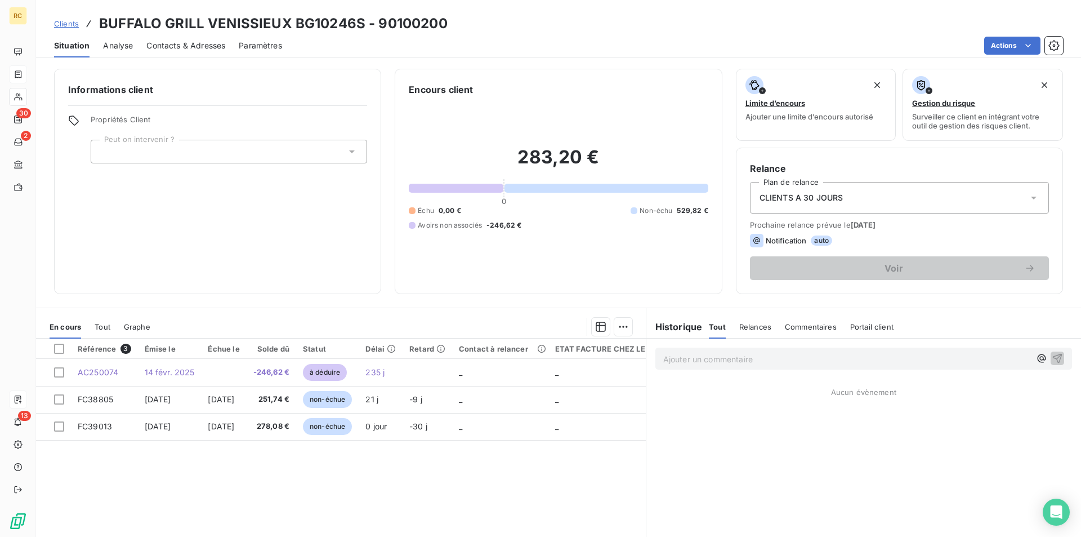
click at [184, 47] on span "Contacts & Adresses" at bounding box center [185, 45] width 79 height 11
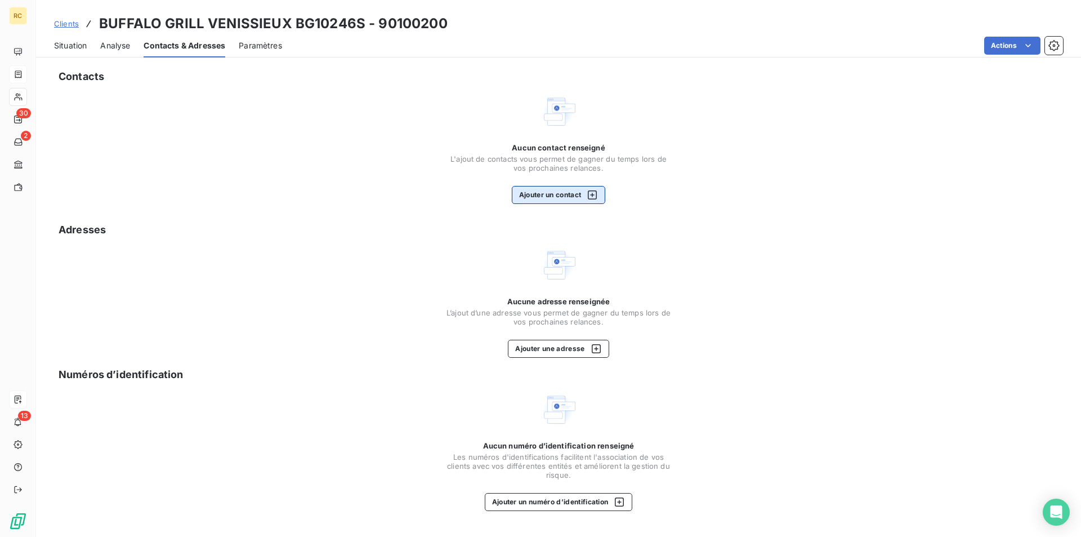
click at [551, 189] on button "Ajouter un contact" at bounding box center [559, 195] width 94 height 18
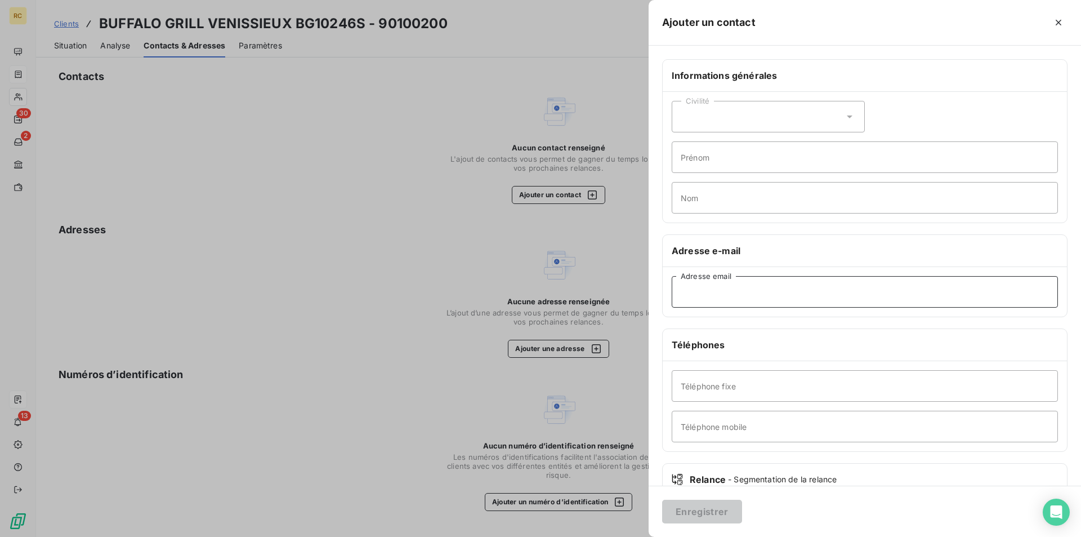
click at [684, 295] on input "Adresse email" at bounding box center [865, 292] width 386 height 32
paste input "FC39013"
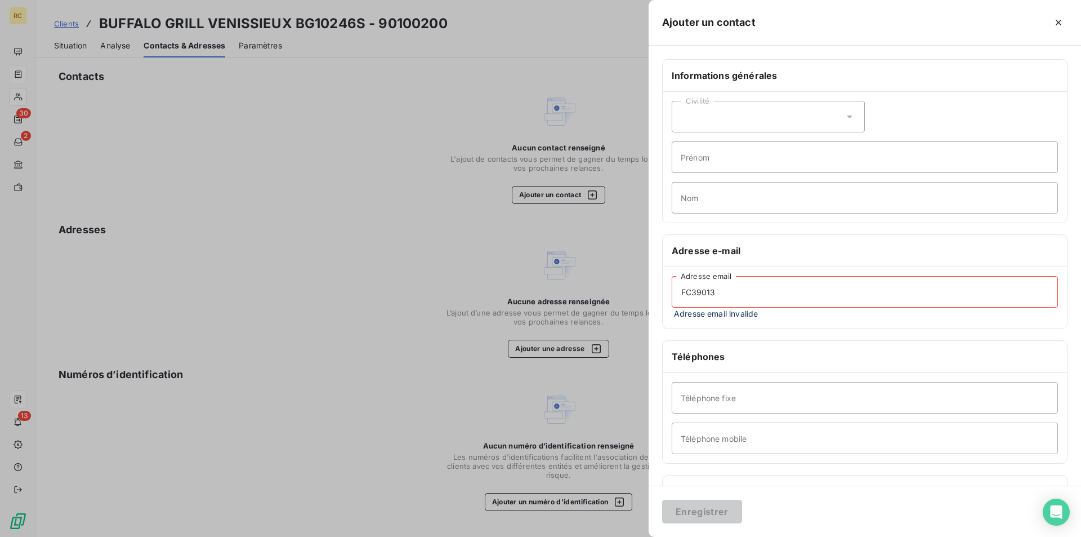
drag, startPoint x: 716, startPoint y: 292, endPoint x: 589, endPoint y: 288, distance: 126.8
click at [589, 536] on div "Ajouter un contact Informations générales Civilité Prénom Nom Adresse e-mail FC…" at bounding box center [540, 537] width 1081 height 0
paste input "FC39013"
drag, startPoint x: 768, startPoint y: 297, endPoint x: 570, endPoint y: 302, distance: 197.8
click at [571, 536] on div "Ajouter un contact Informations générales Civilité Prénom Nom Adresse e-mail FC…" at bounding box center [540, 537] width 1081 height 0
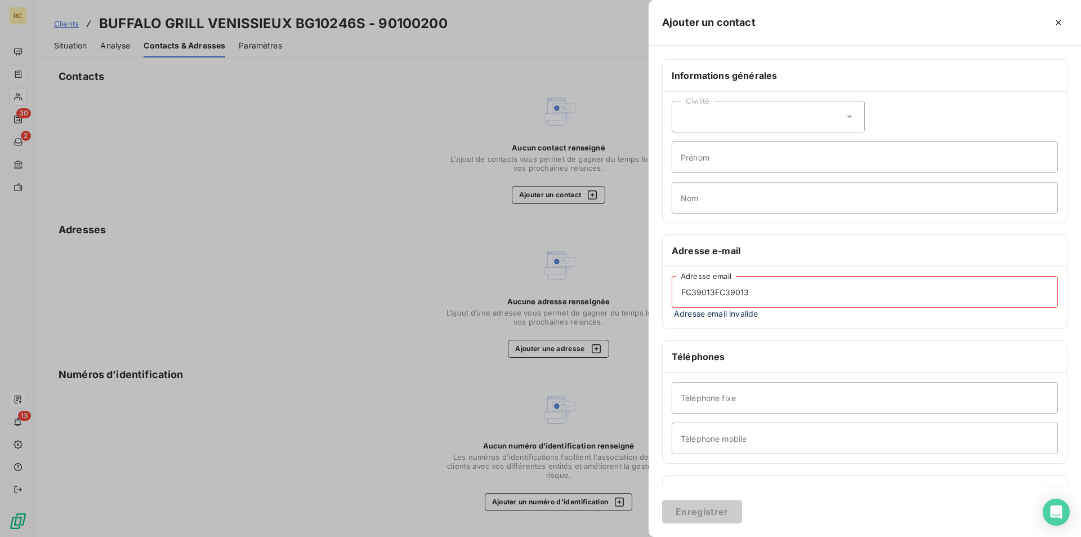
paste input "[EMAIL_ADDRESS][DOMAIN_NAME]"
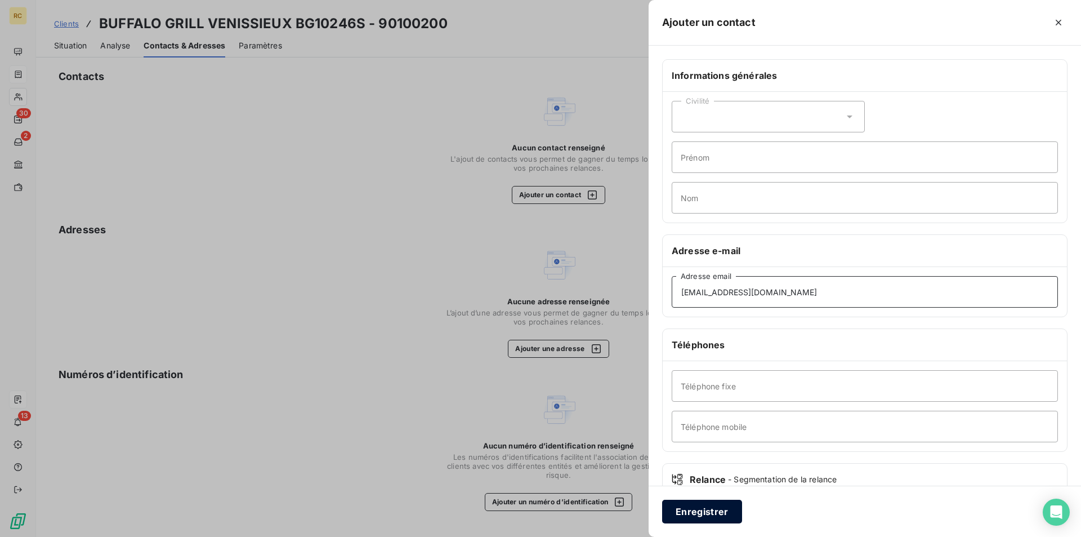
type input "[EMAIL_ADDRESS][DOMAIN_NAME]"
click at [709, 510] on button "Enregistrer" at bounding box center [702, 512] width 80 height 24
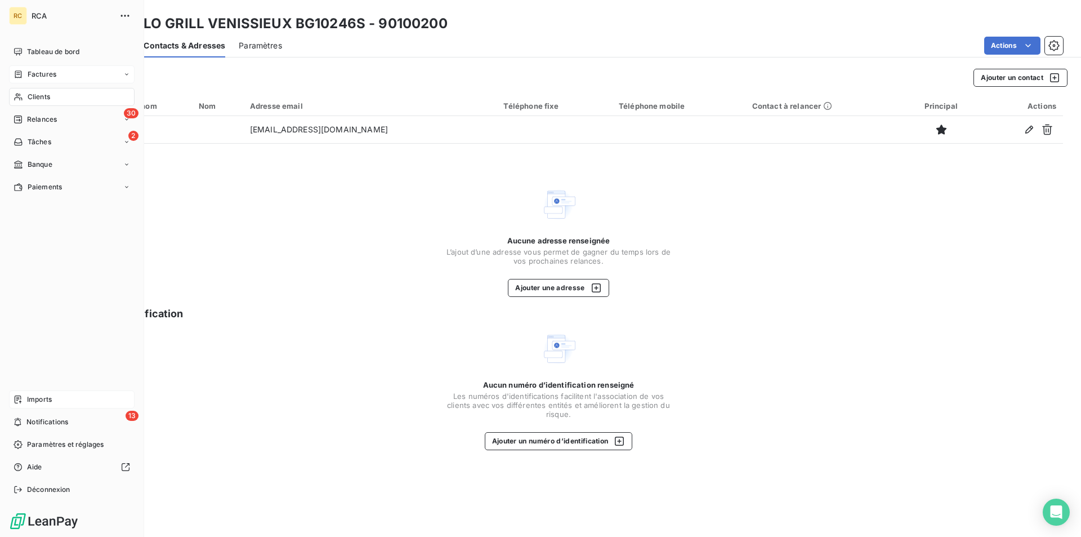
click at [41, 79] on div "Factures" at bounding box center [72, 74] width 126 height 18
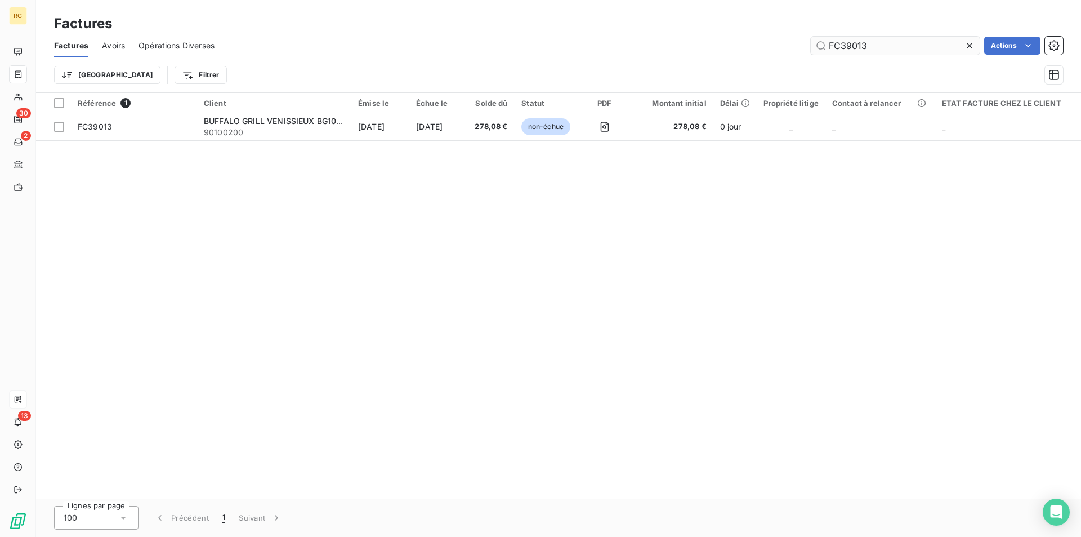
drag, startPoint x: 866, startPoint y: 47, endPoint x: 830, endPoint y: 38, distance: 36.5
click at [825, 42] on input "FC39013" at bounding box center [895, 46] width 169 height 18
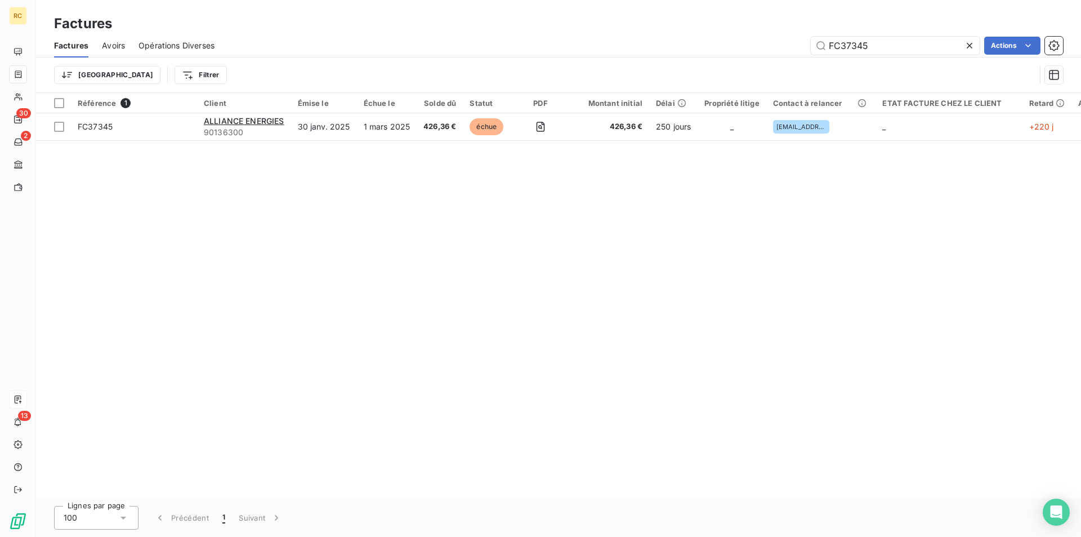
type input "FC37345"
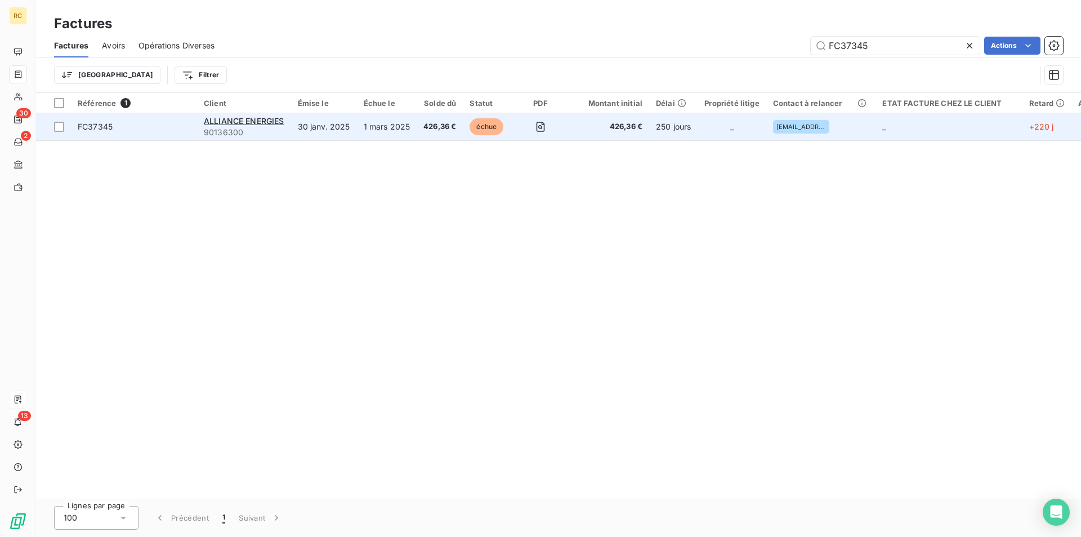
click at [106, 127] on span "FC37345" at bounding box center [95, 127] width 35 height 10
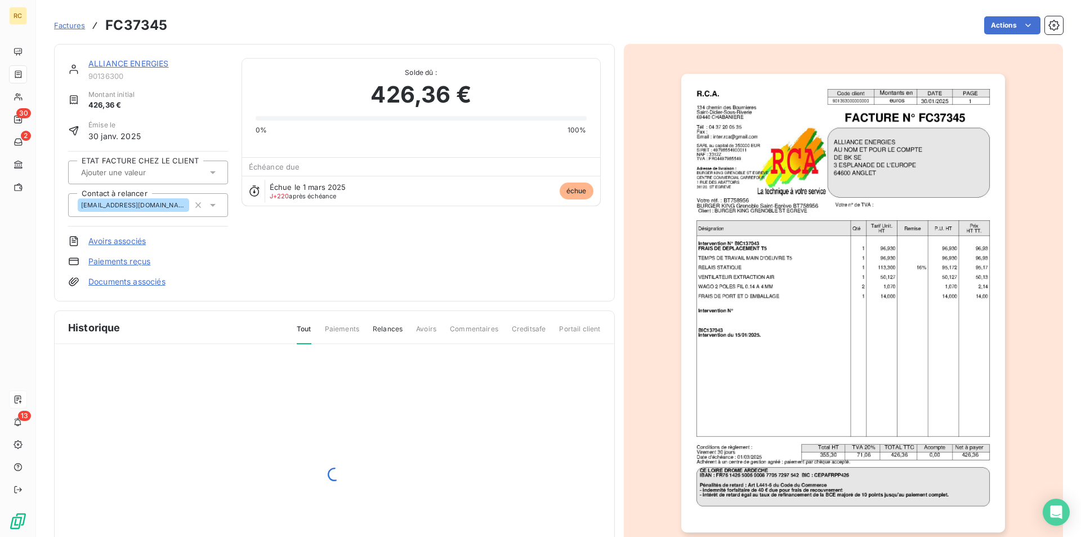
click at [122, 282] on link "Documents associés" at bounding box center [126, 281] width 77 height 11
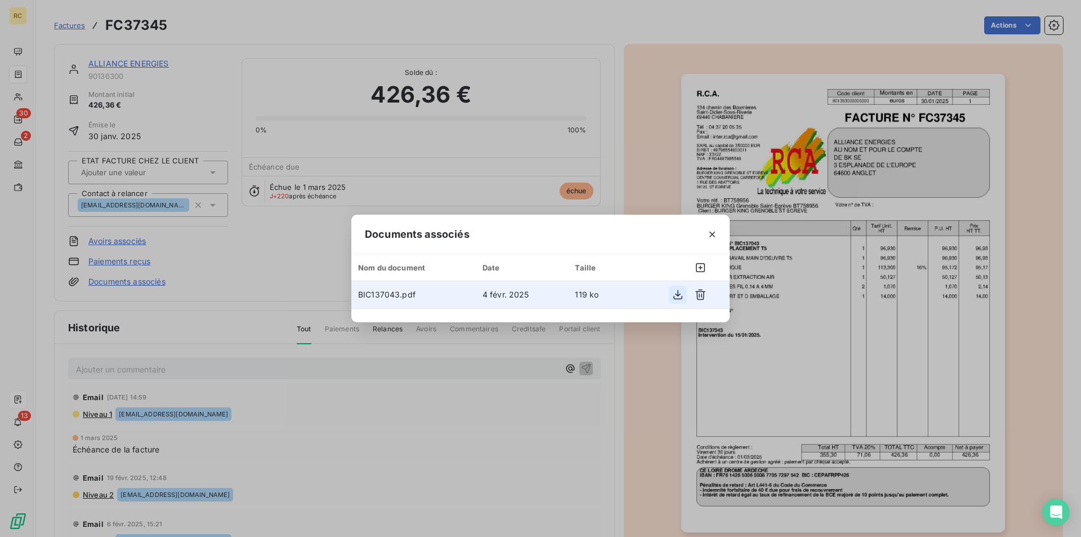
click at [681, 294] on icon "button" at bounding box center [677, 294] width 11 height 11
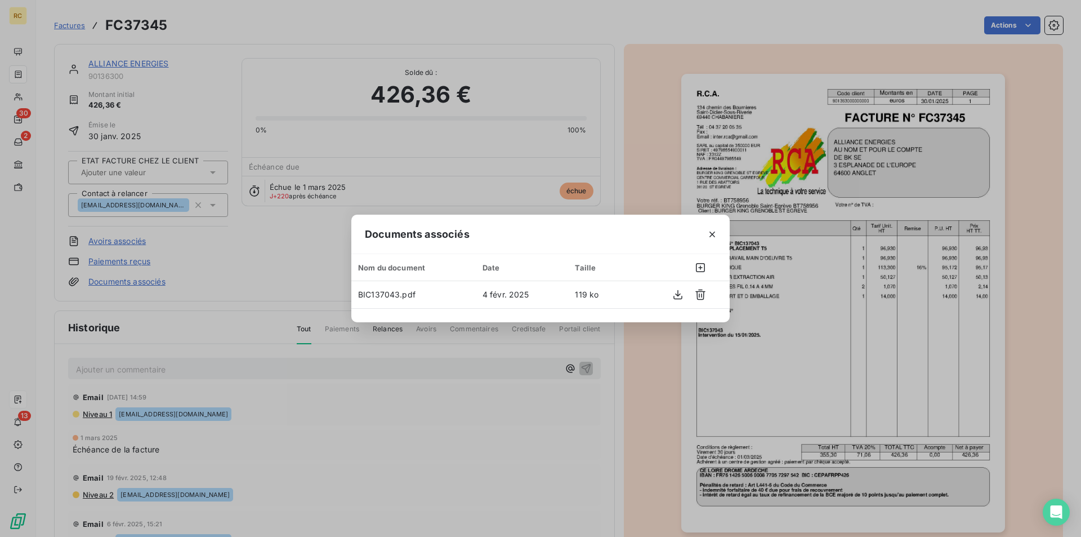
click at [251, 66] on div "Documents associés Nom du document Date Taille BIC137043.pdf 4 févr. 2025 119 ko" at bounding box center [540, 268] width 1081 height 537
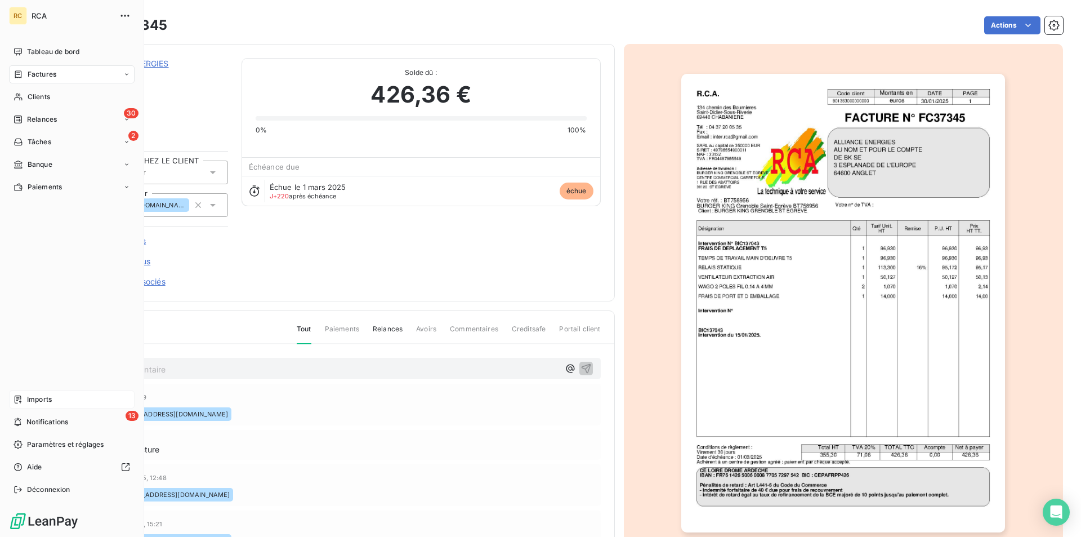
click at [25, 401] on div "Imports" at bounding box center [72, 399] width 126 height 18
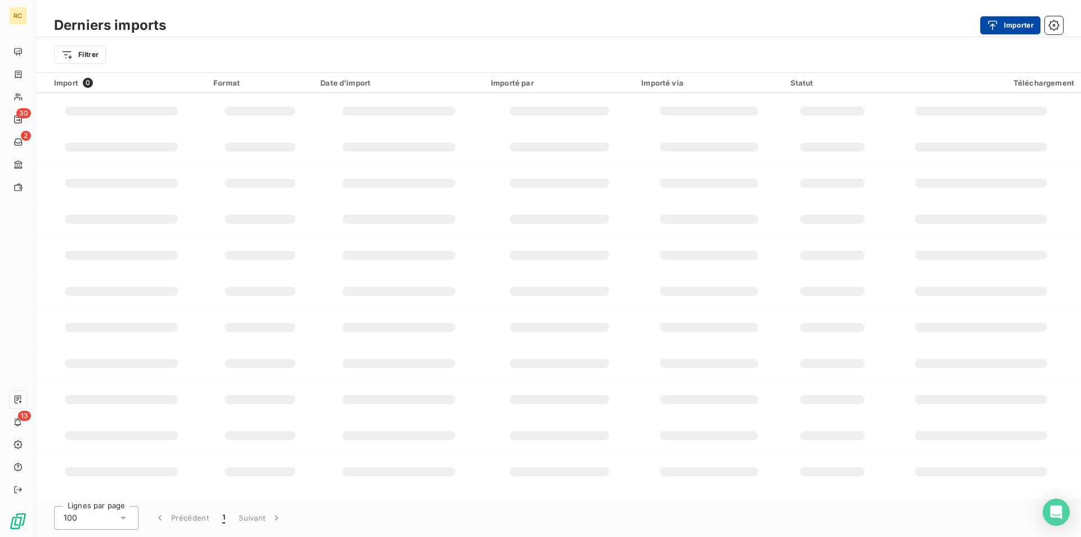
click at [1022, 22] on button "Importer" at bounding box center [1010, 25] width 60 height 18
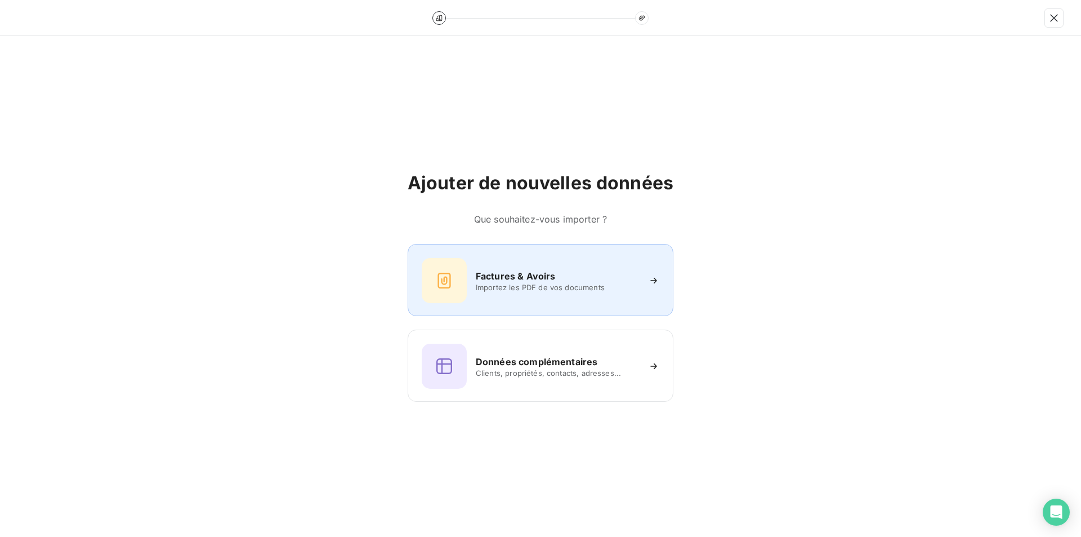
click at [488, 274] on h6 "Factures & Avoirs" at bounding box center [516, 276] width 80 height 14
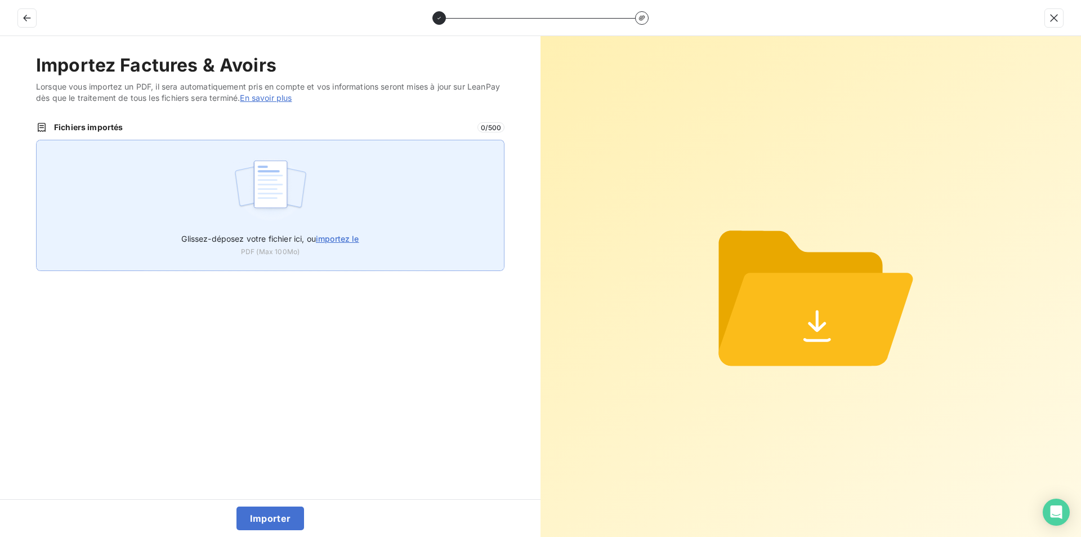
click at [347, 241] on span "importez le" at bounding box center [337, 239] width 43 height 10
click at [37, 140] on input "Glissez-déposez votre fichier ici, ou importez le" at bounding box center [36, 140] width 1 height 1
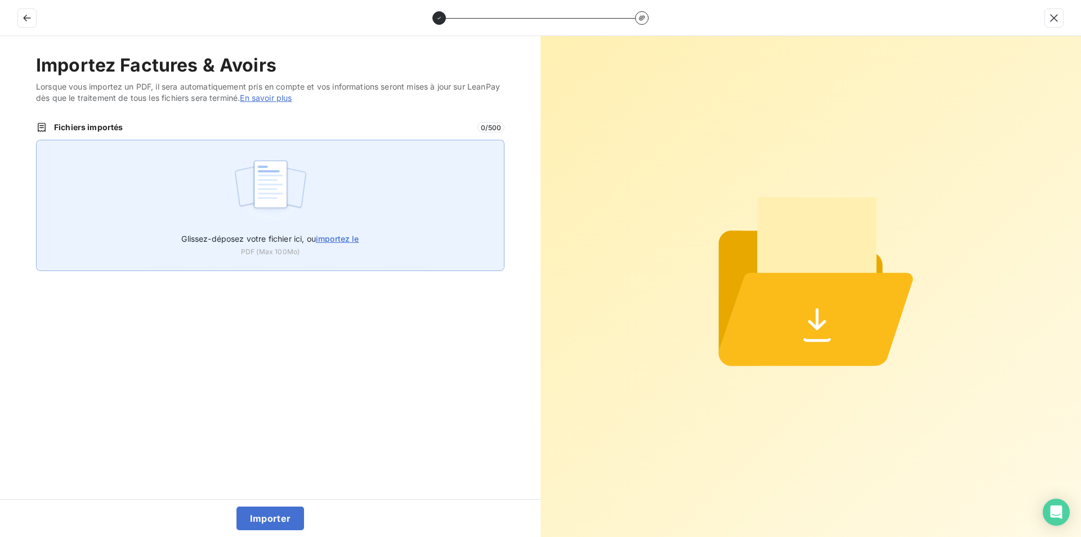
type input "C:\fakepath\FC39014.pdf"
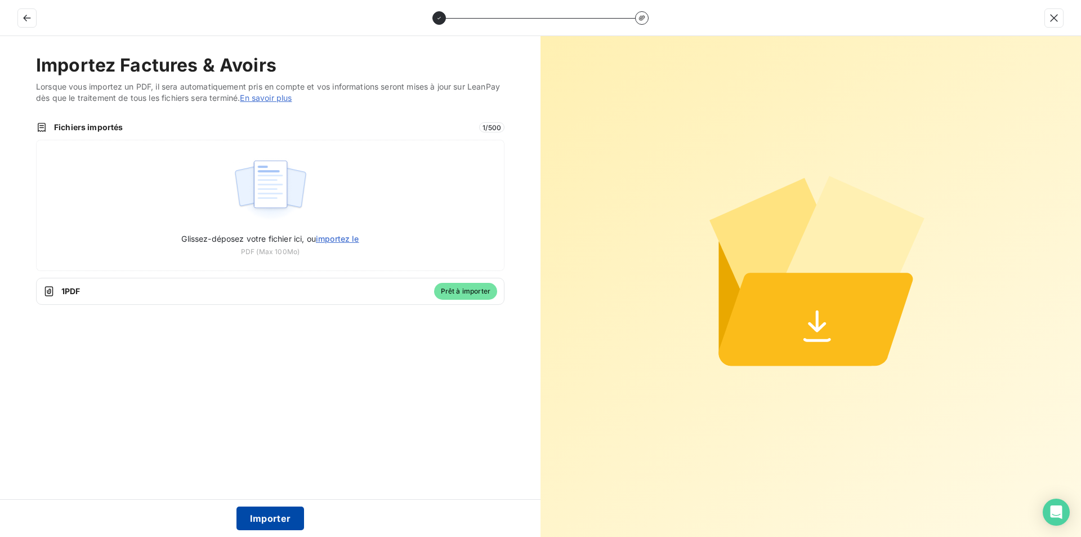
click at [261, 514] on button "Importer" at bounding box center [271, 518] width 68 height 24
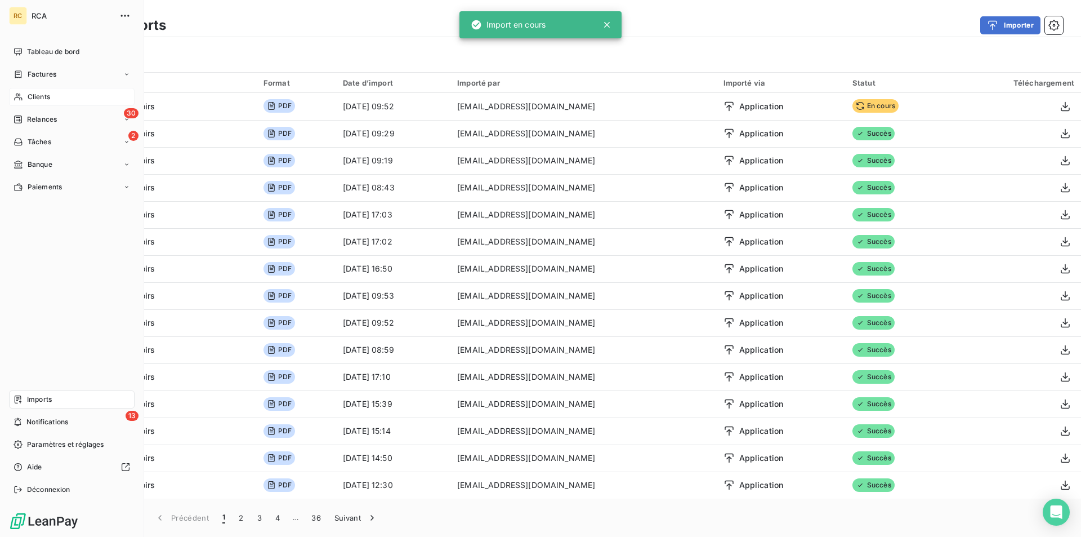
click at [28, 96] on span "Clients" at bounding box center [39, 97] width 23 height 10
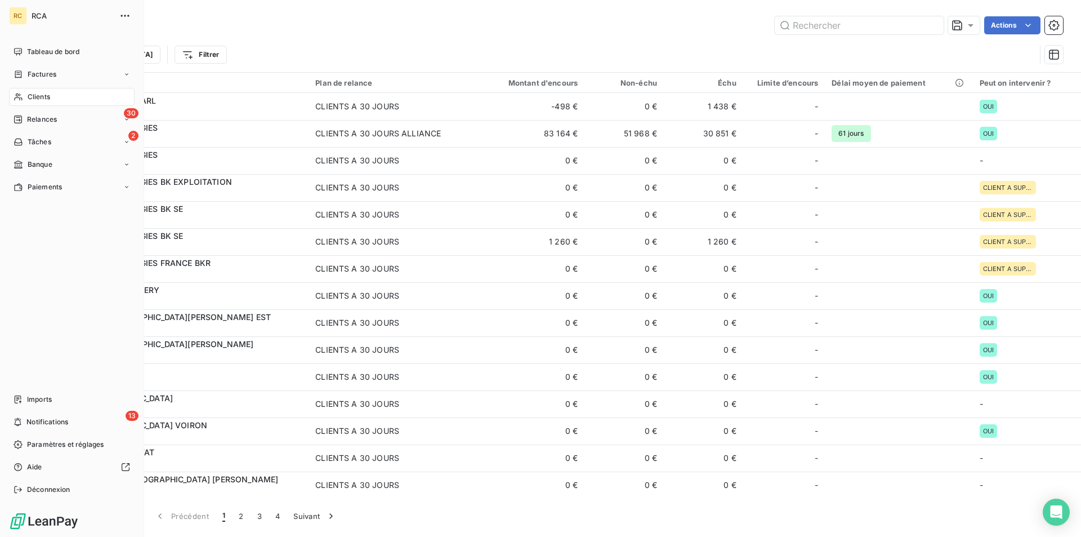
click at [37, 72] on span "Factures" at bounding box center [42, 74] width 29 height 10
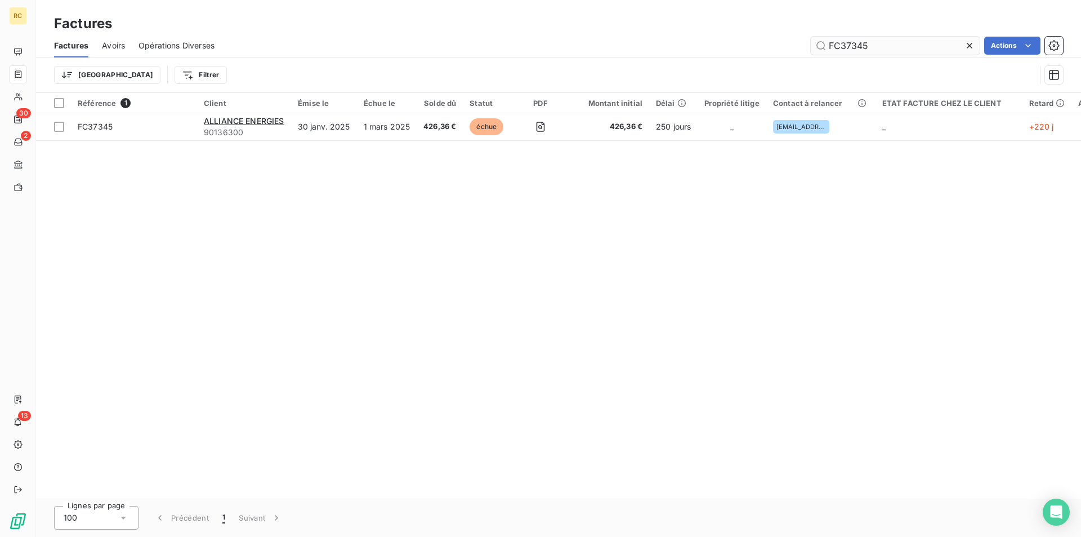
drag, startPoint x: 877, startPoint y: 41, endPoint x: 846, endPoint y: 42, distance: 31.6
click at [804, 41] on div "FC37345 Actions" at bounding box center [645, 46] width 835 height 18
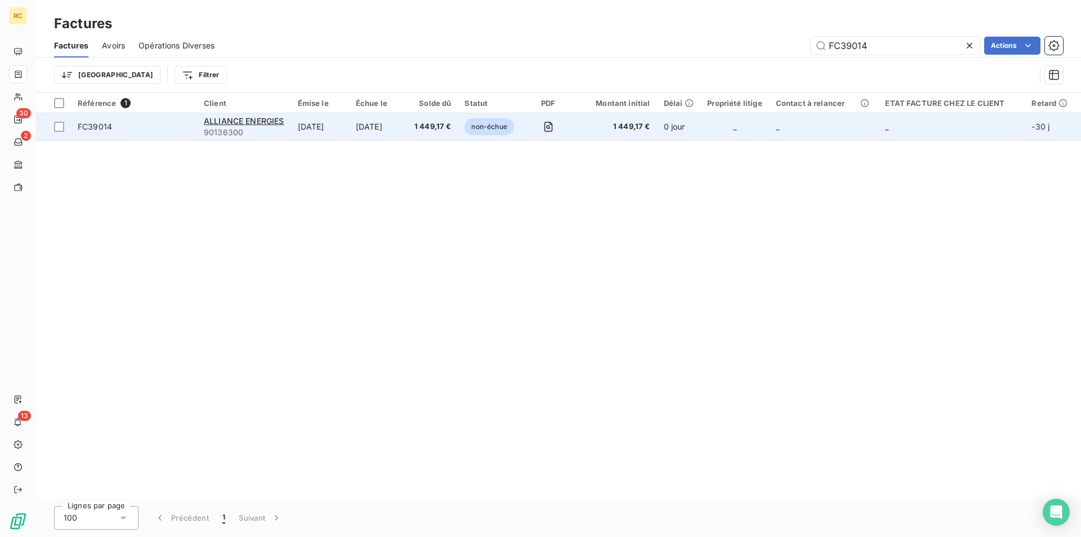
type input "FC39014"
click at [108, 124] on span "FC39014" at bounding box center [95, 127] width 34 height 10
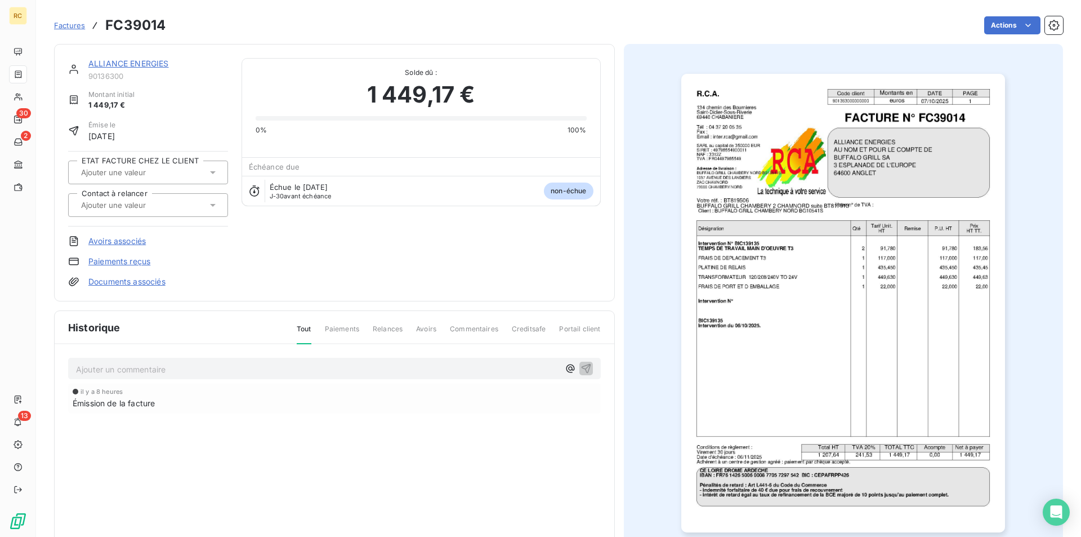
click at [147, 284] on link "Documents associés" at bounding box center [126, 281] width 77 height 11
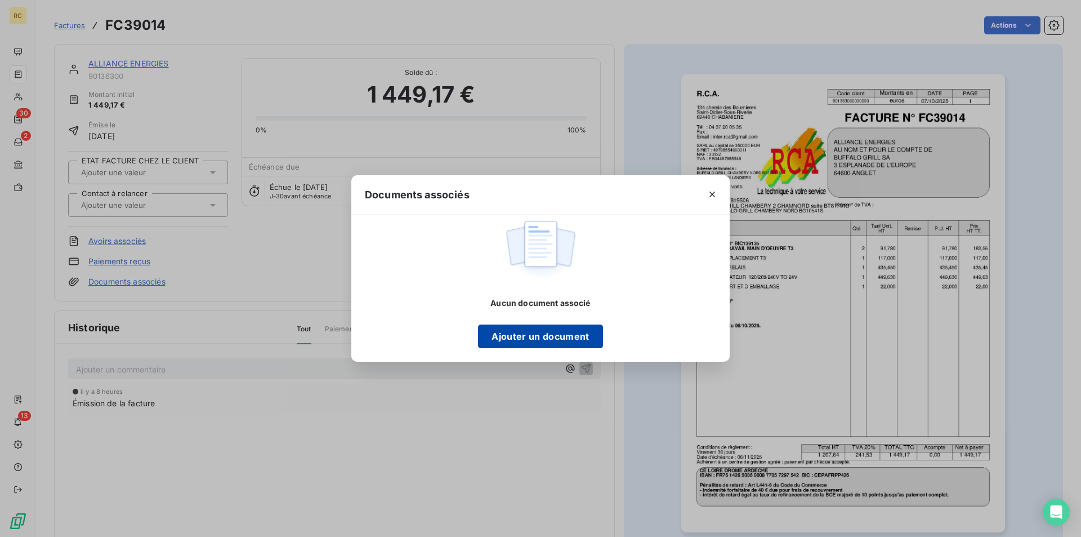
click at [555, 328] on button "Ajouter un document" at bounding box center [540, 336] width 124 height 24
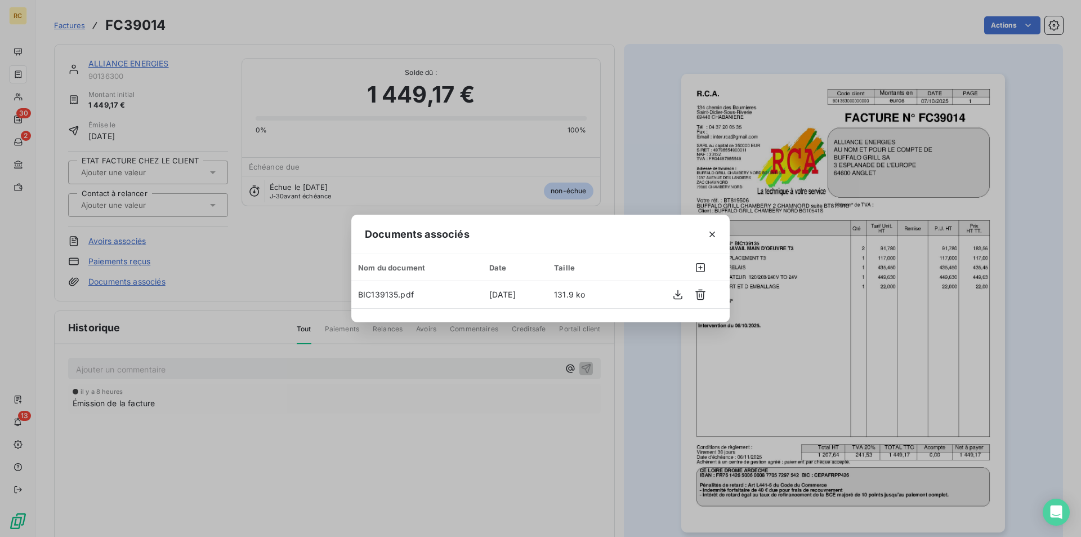
click at [637, 127] on div "Documents associés Nom du document Date Taille BIC139135.pdf [DATE] 131.9 ko" at bounding box center [540, 268] width 1081 height 537
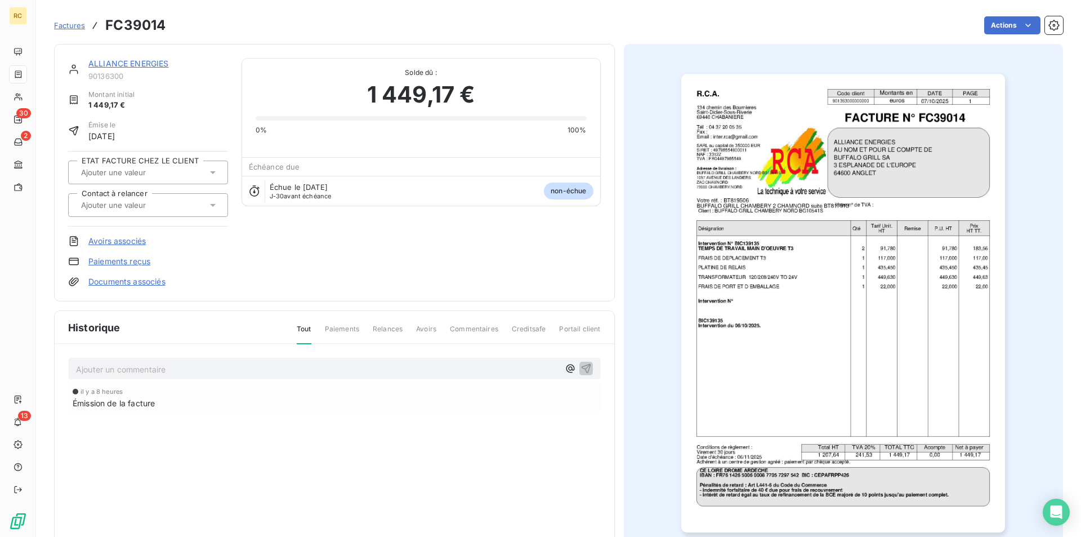
click at [208, 202] on icon at bounding box center [212, 204] width 11 height 11
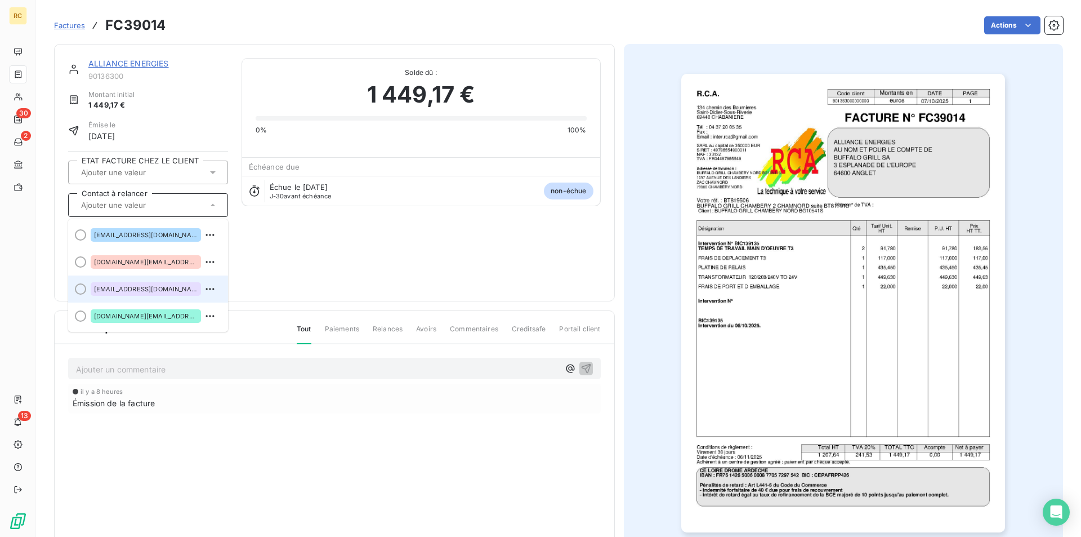
click at [150, 291] on span "[EMAIL_ADDRESS][DOMAIN_NAME]" at bounding box center [146, 289] width 104 height 7
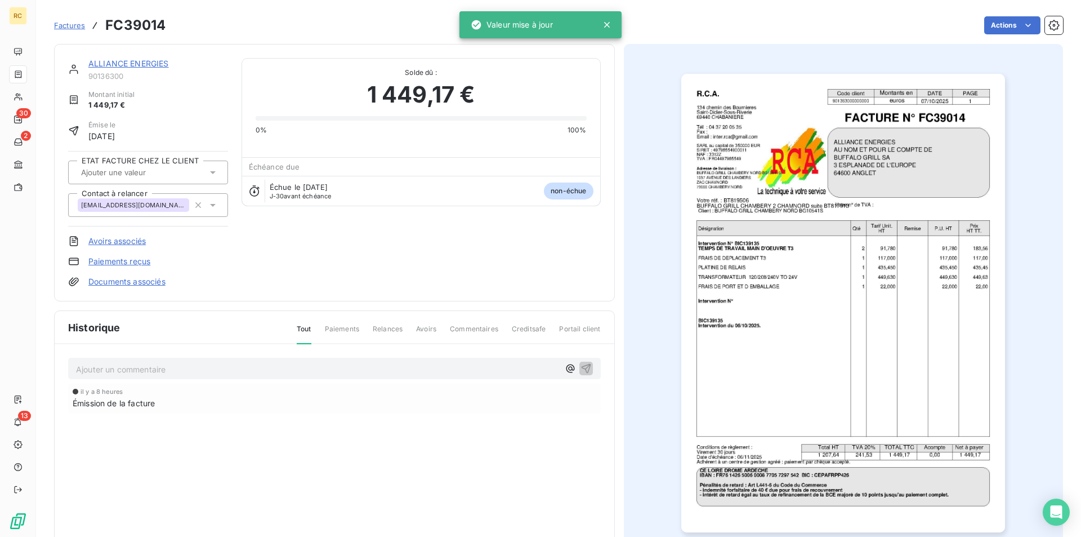
click at [347, 269] on div "ALLIANCE ENERGIES 90136300 Montant initial 1 449,17 € Émise le [DATE] ETAT FACT…" at bounding box center [334, 172] width 533 height 229
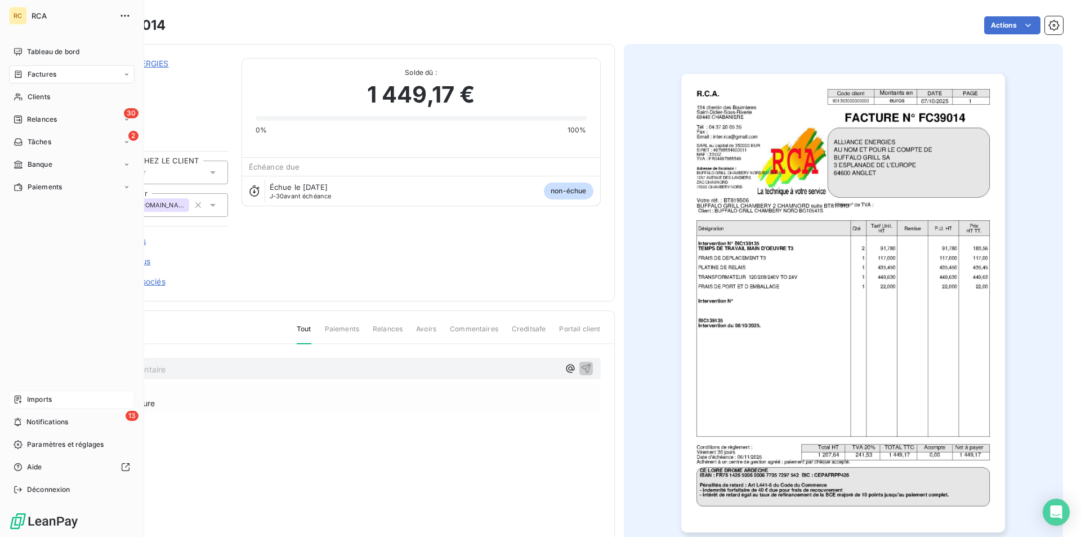
click at [23, 402] on div "Imports" at bounding box center [72, 399] width 126 height 18
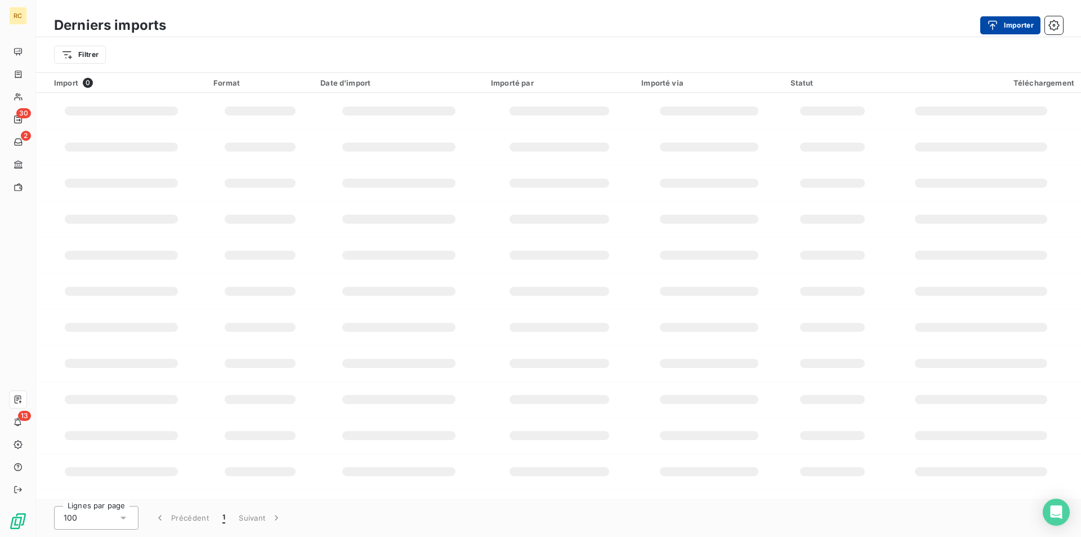
click at [1002, 24] on button "Importer" at bounding box center [1010, 25] width 60 height 18
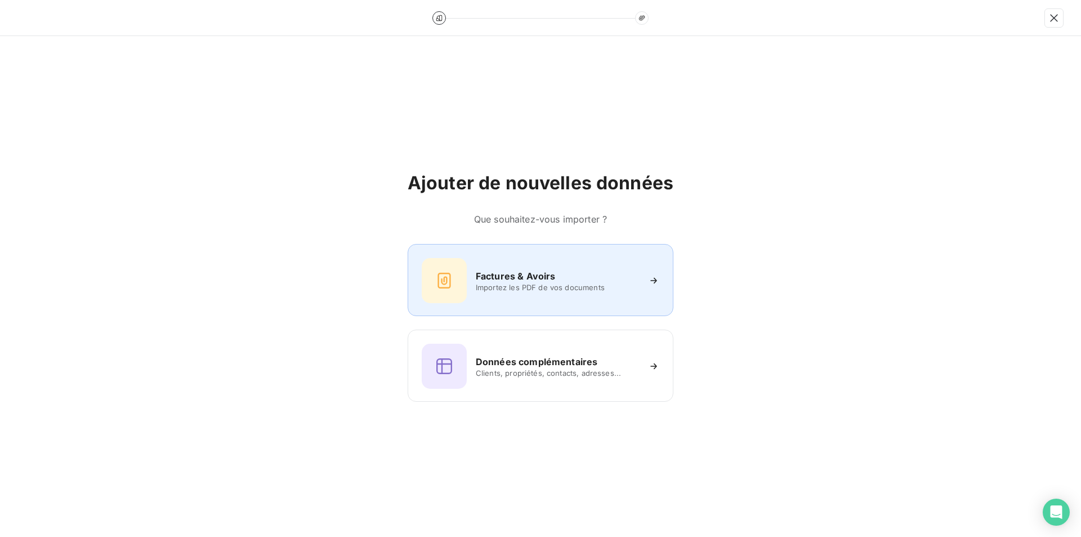
click at [484, 293] on div "Factures & Avoirs Importez les PDF de vos documents" at bounding box center [541, 280] width 238 height 45
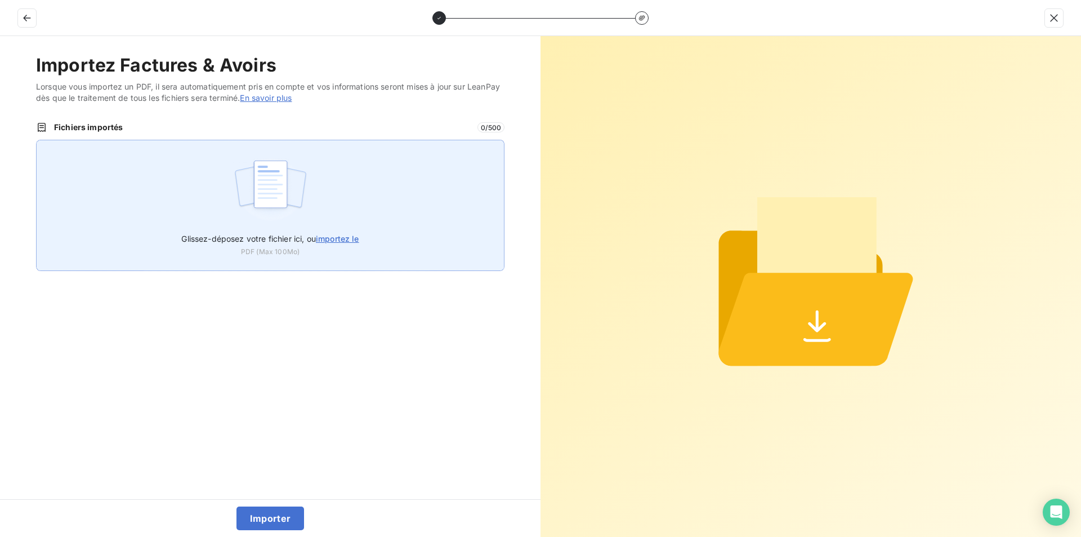
click at [355, 234] on span "importez le" at bounding box center [337, 239] width 43 height 10
click at [37, 140] on input "Glissez-déposez votre fichier ici, ou importez le" at bounding box center [36, 140] width 1 height 1
type input "C:\fakepath\FC39015.pdf"
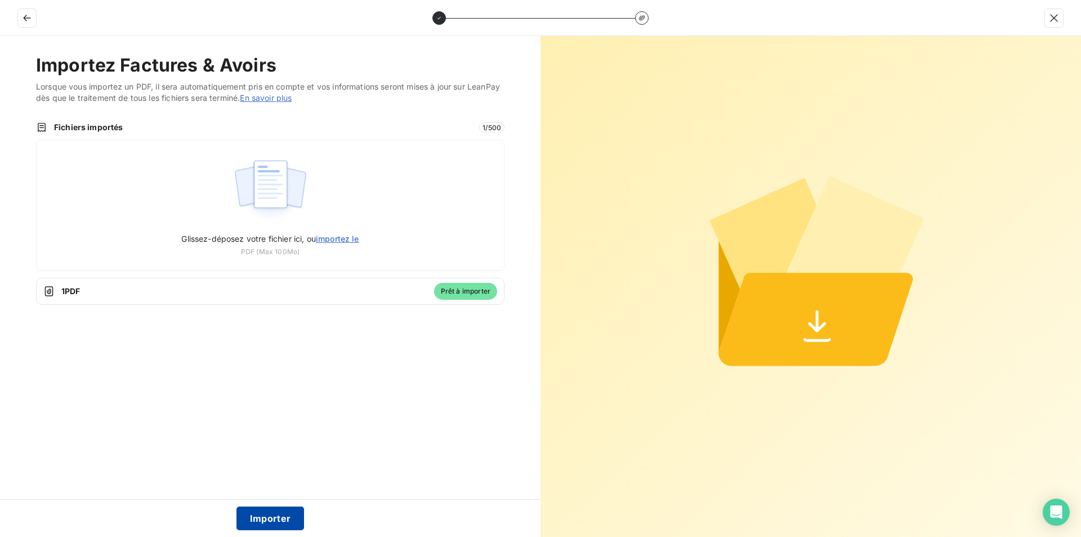
click at [267, 512] on button "Importer" at bounding box center [271, 518] width 68 height 24
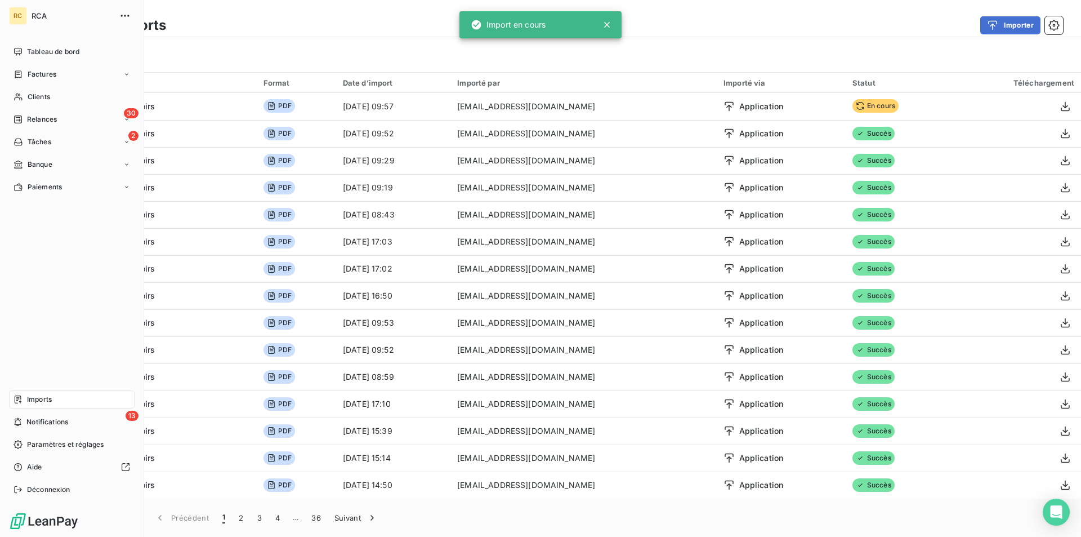
click at [30, 72] on span "Factures" at bounding box center [42, 74] width 29 height 10
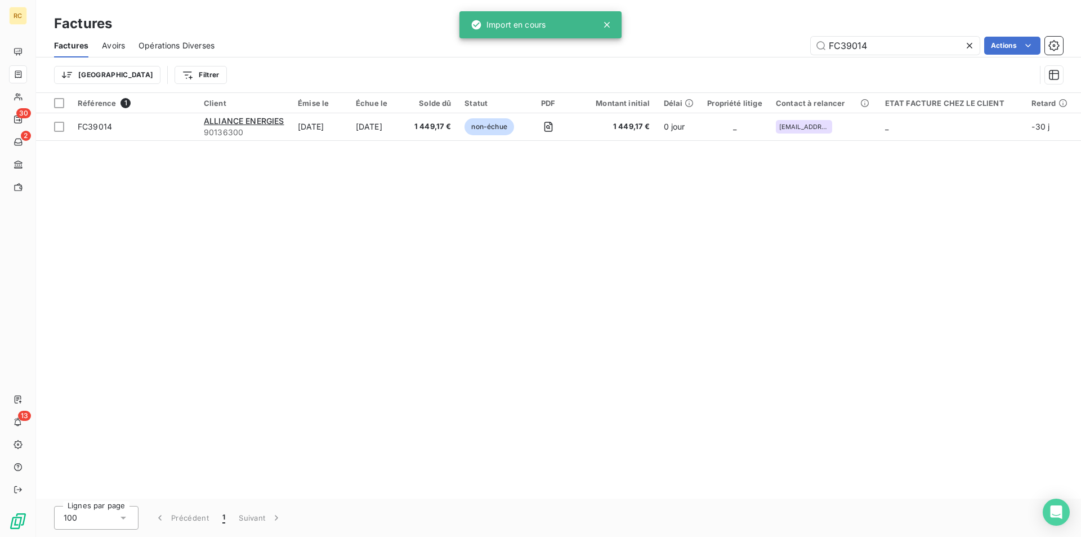
drag, startPoint x: 873, startPoint y: 45, endPoint x: 775, endPoint y: 48, distance: 97.5
click at [777, 48] on div "FC39014 Actions" at bounding box center [645, 46] width 835 height 18
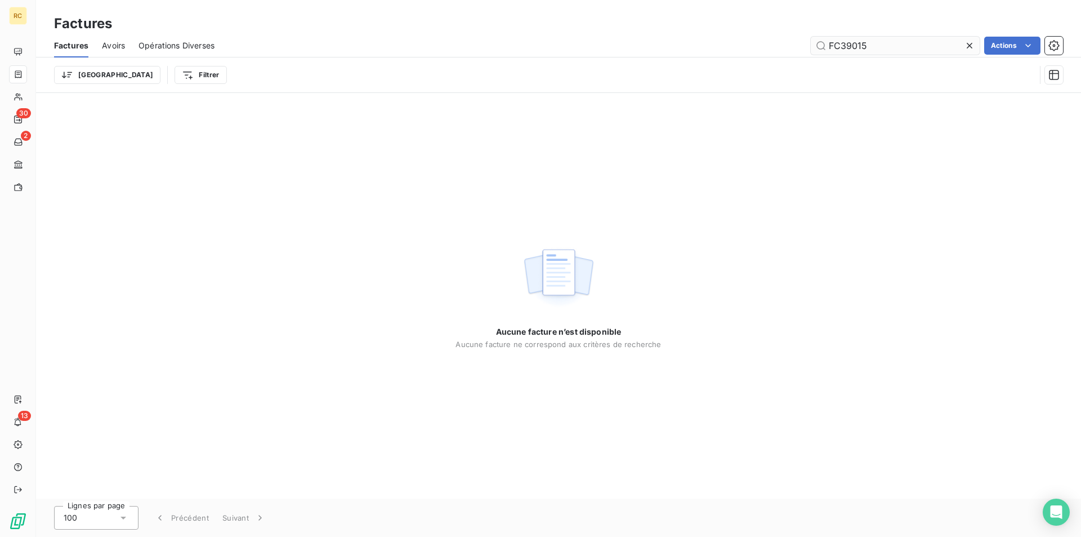
click at [876, 42] on input "FC39015" at bounding box center [895, 46] width 169 height 18
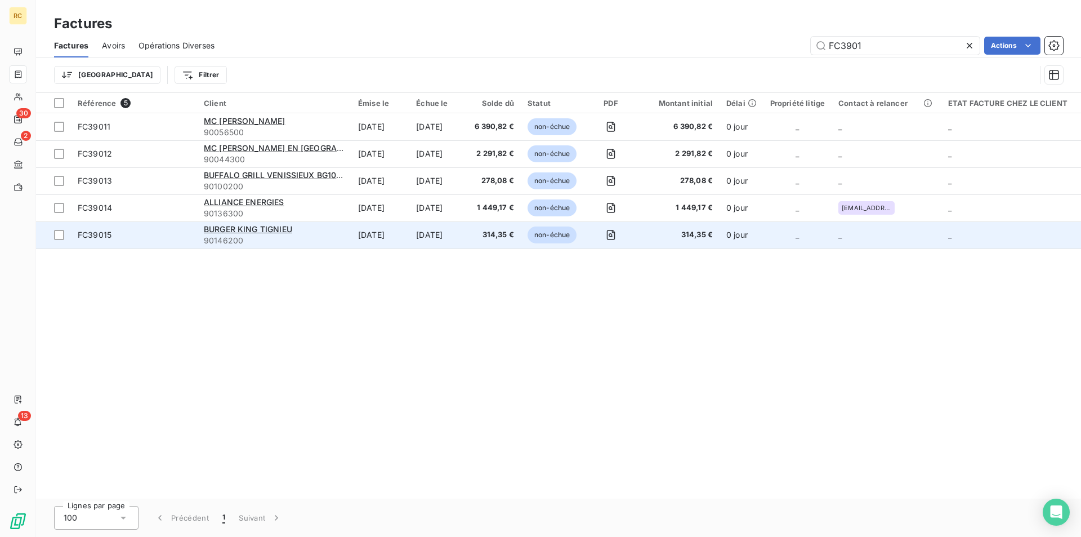
type input "FC3901"
click at [99, 234] on span "FC39015" at bounding box center [95, 235] width 34 height 10
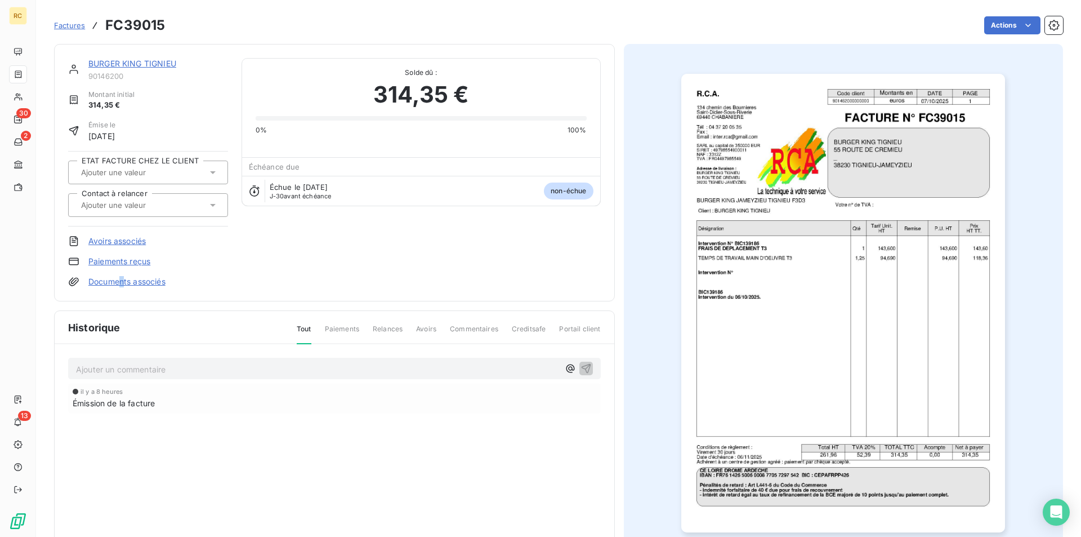
click at [123, 275] on div "BURGER KING TIGNIEU 90146200 Montant initial 314,35 € Émise le [DATE] ETAT FACT…" at bounding box center [148, 172] width 160 height 229
click at [123, 277] on link "Documents associés" at bounding box center [126, 281] width 77 height 11
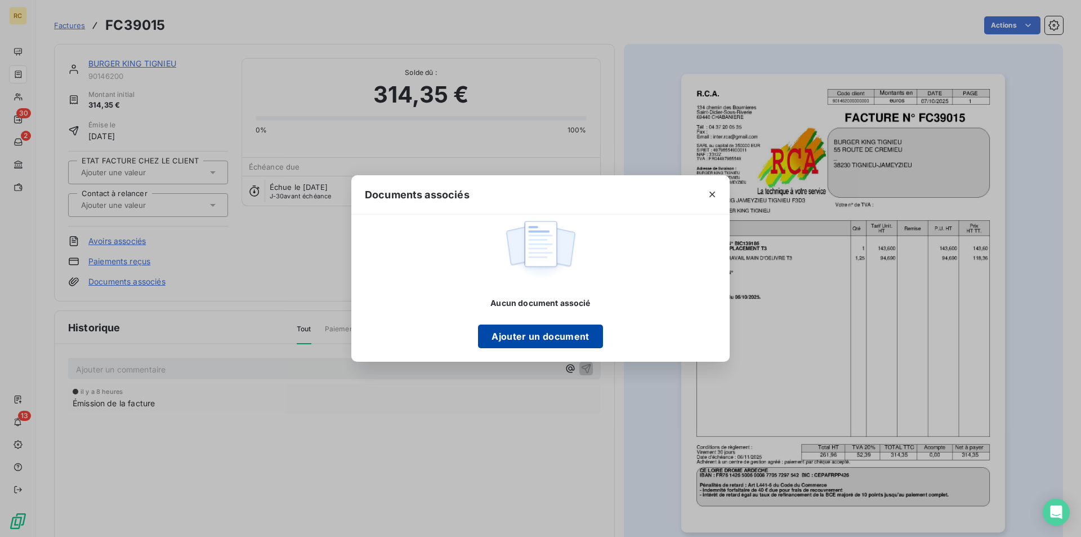
click at [515, 327] on button "Ajouter un document" at bounding box center [540, 336] width 124 height 24
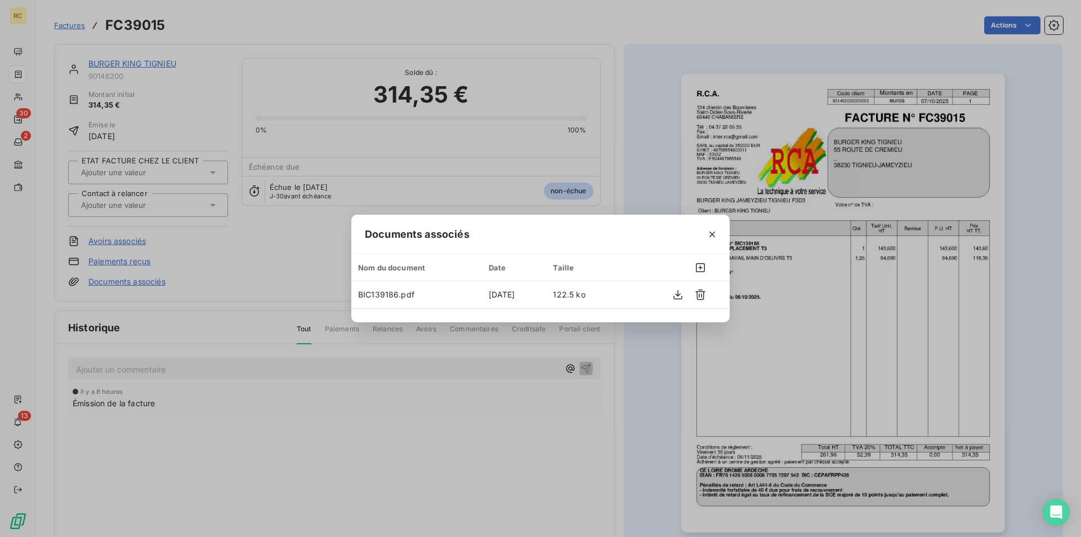
click at [305, 410] on div "Documents associés Nom du document Date Taille BIC139186.pdf [DATE] 122.5 ko" at bounding box center [540, 268] width 1081 height 537
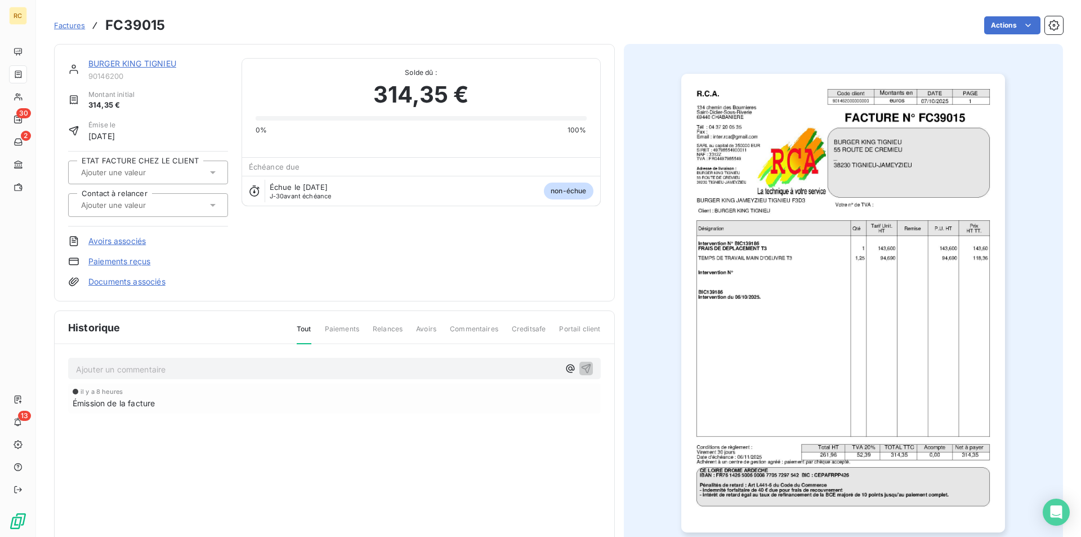
click at [137, 65] on link "BURGER KING TIGNIEU" at bounding box center [132, 64] width 88 height 10
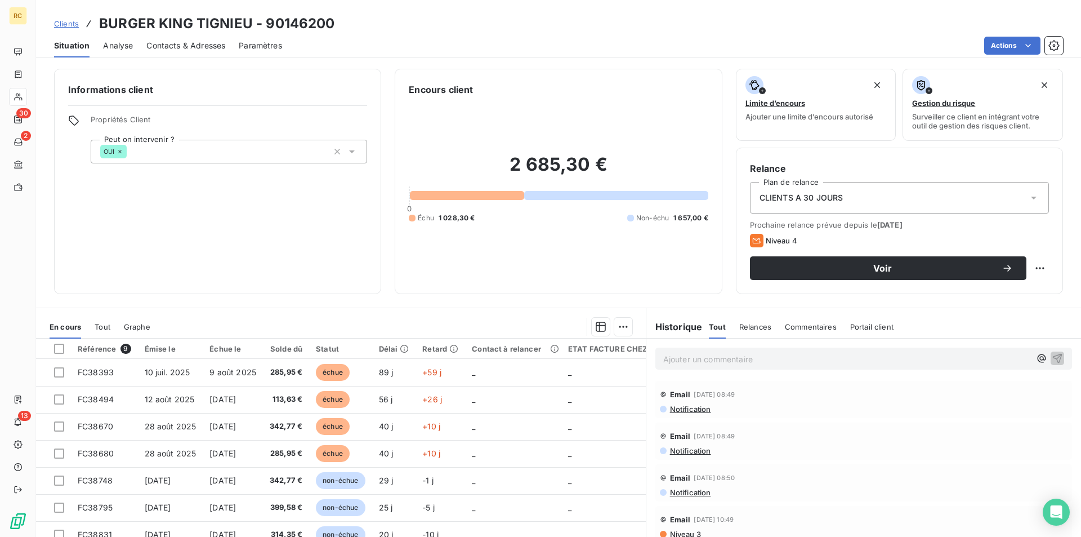
click at [203, 42] on span "Contacts & Adresses" at bounding box center [185, 45] width 79 height 11
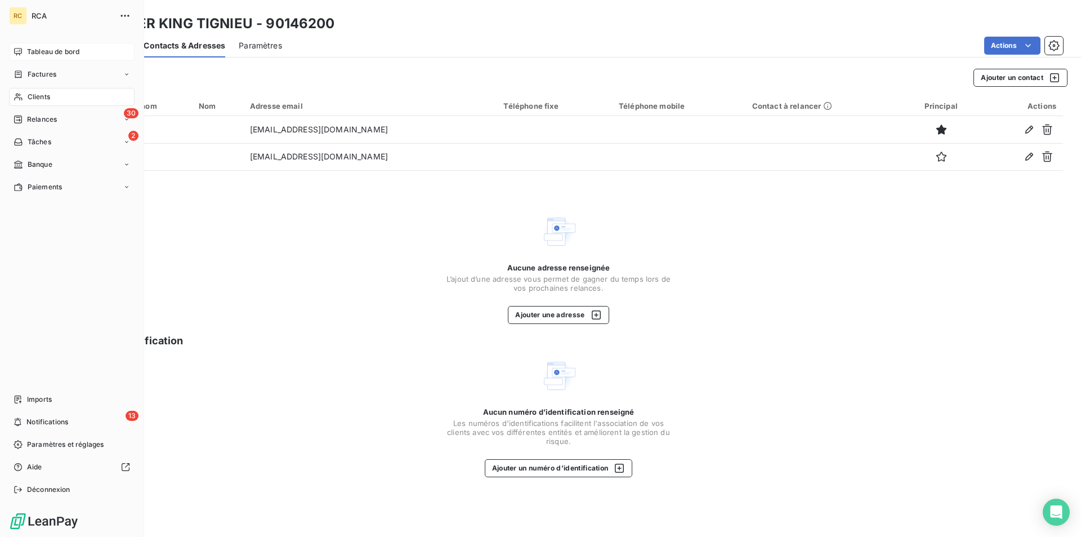
click at [42, 47] on span "Tableau de bord" at bounding box center [53, 52] width 52 height 10
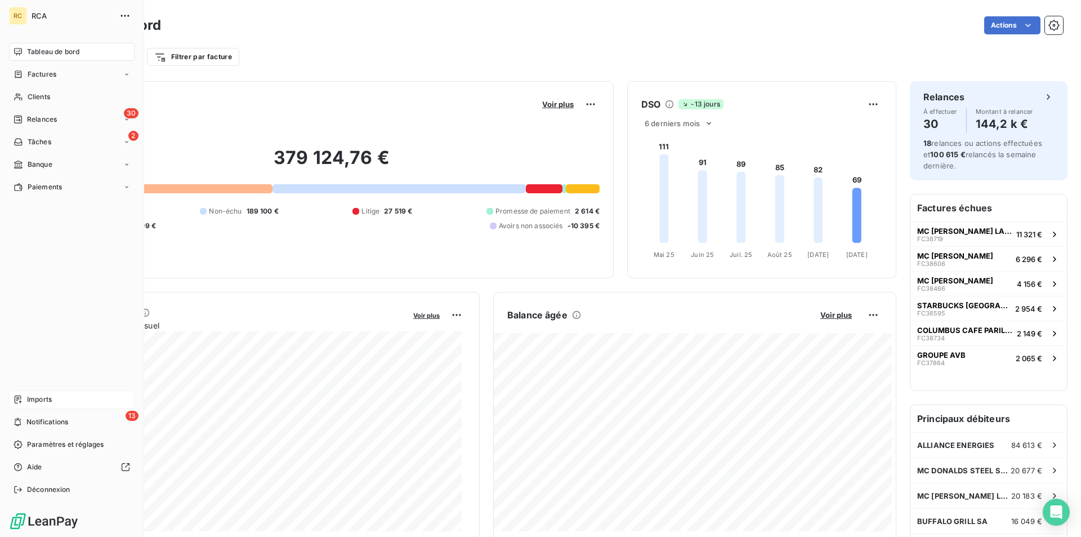
click at [40, 400] on span "Imports" at bounding box center [39, 399] width 25 height 10
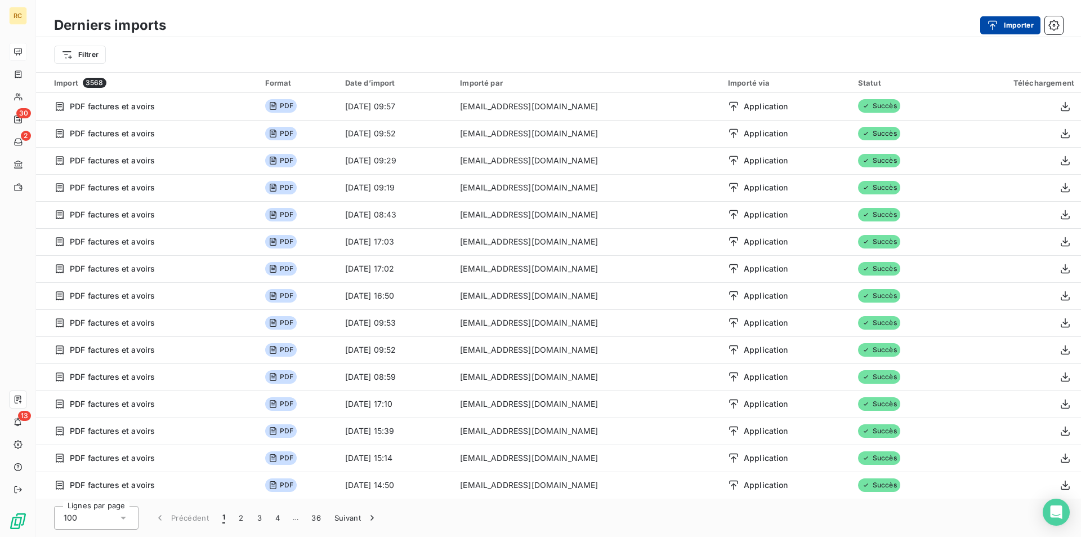
click at [1002, 24] on div "button" at bounding box center [995, 25] width 17 height 11
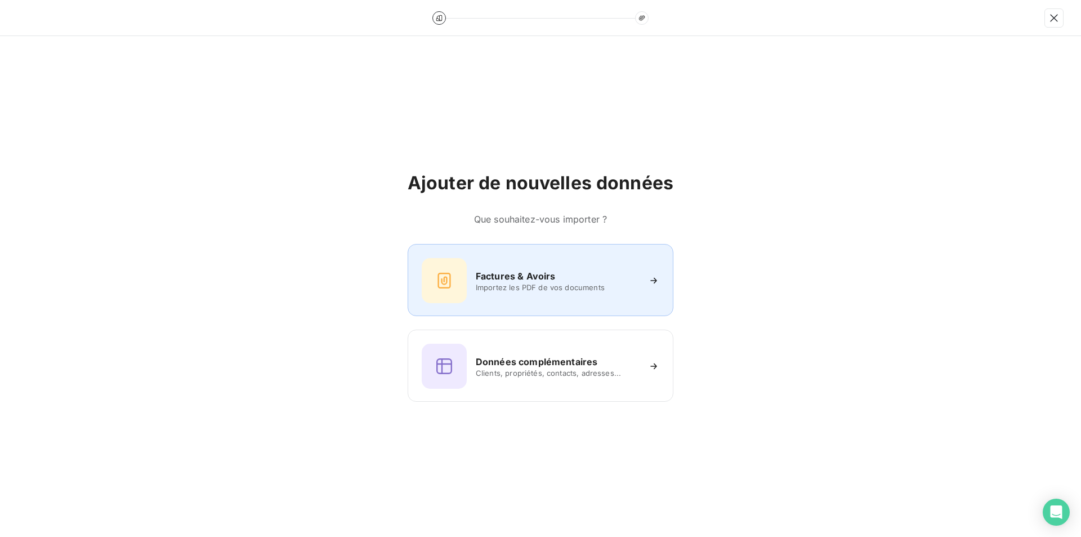
click at [506, 284] on span "Importez les PDF de vos documents" at bounding box center [557, 287] width 163 height 9
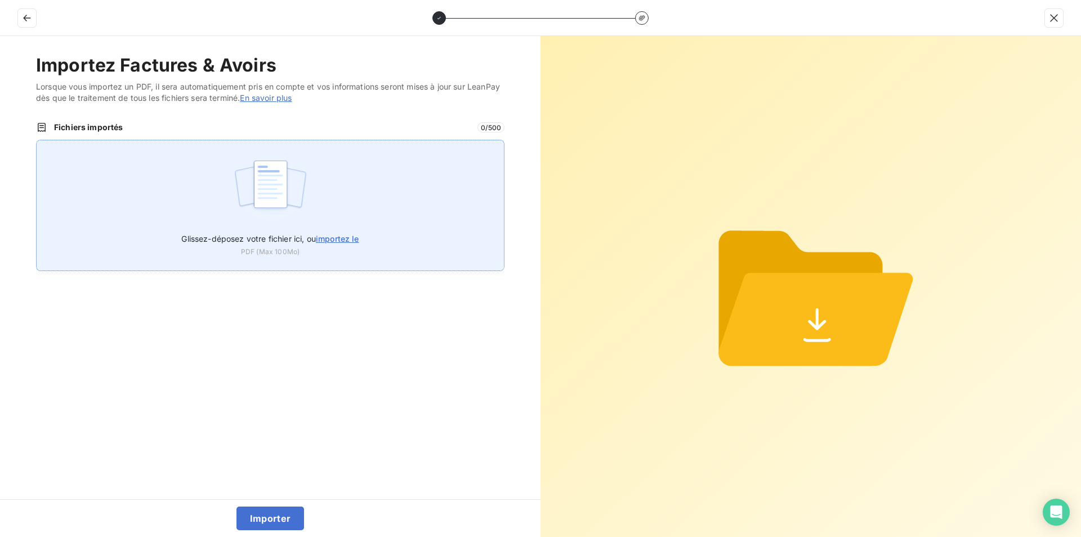
click at [342, 249] on div "Glissez-déposez votre fichier ici, ou importez le PDF (Max 100Mo)" at bounding box center [269, 241] width 177 height 31
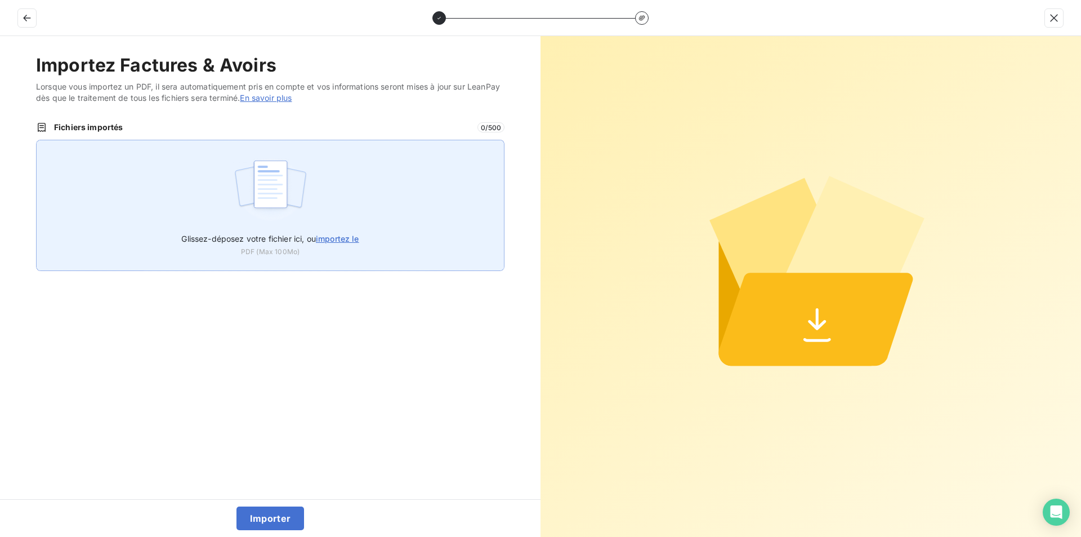
type input "C:\fakepath\FC39016.pdf"
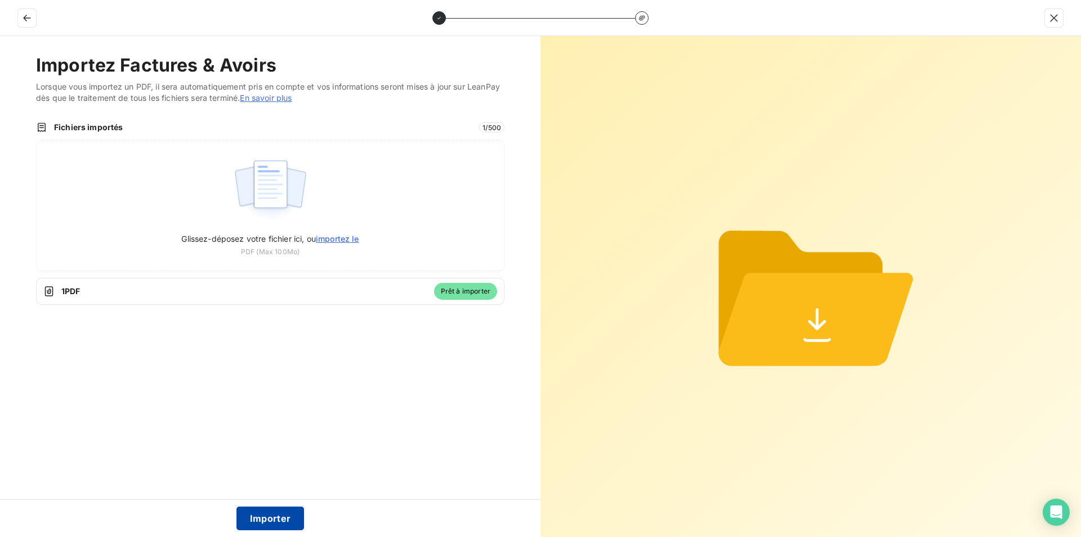
click at [266, 517] on button "Importer" at bounding box center [271, 518] width 68 height 24
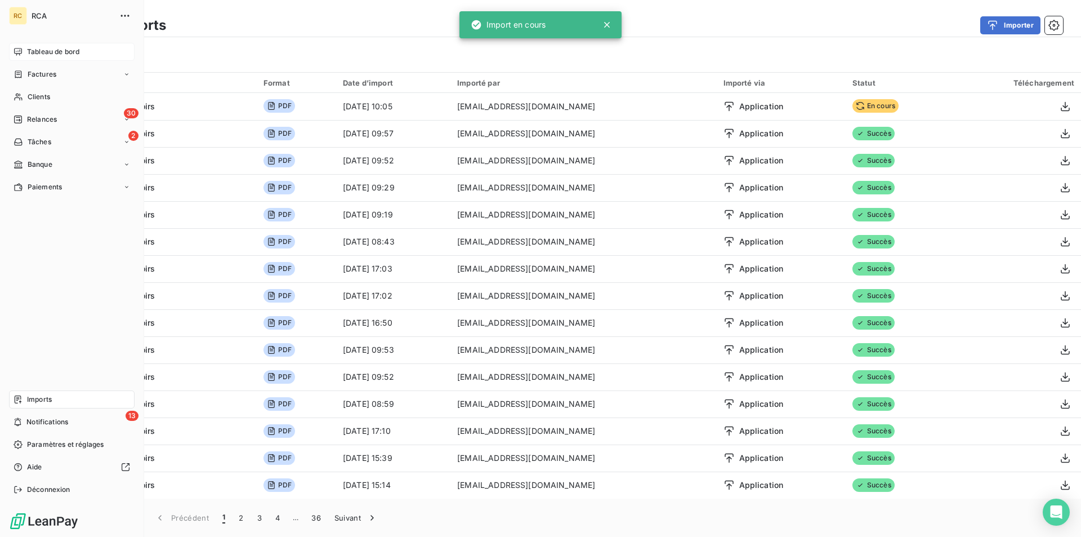
click at [35, 72] on span "Factures" at bounding box center [42, 74] width 29 height 10
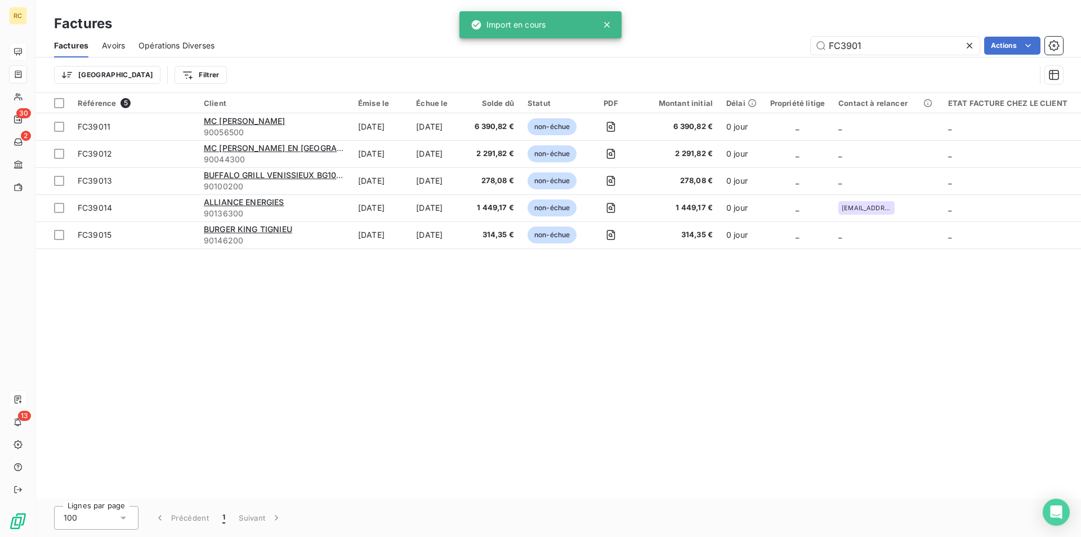
drag, startPoint x: 871, startPoint y: 40, endPoint x: 809, endPoint y: 43, distance: 62.6
click at [803, 43] on div "FC3901 Actions" at bounding box center [645, 46] width 835 height 18
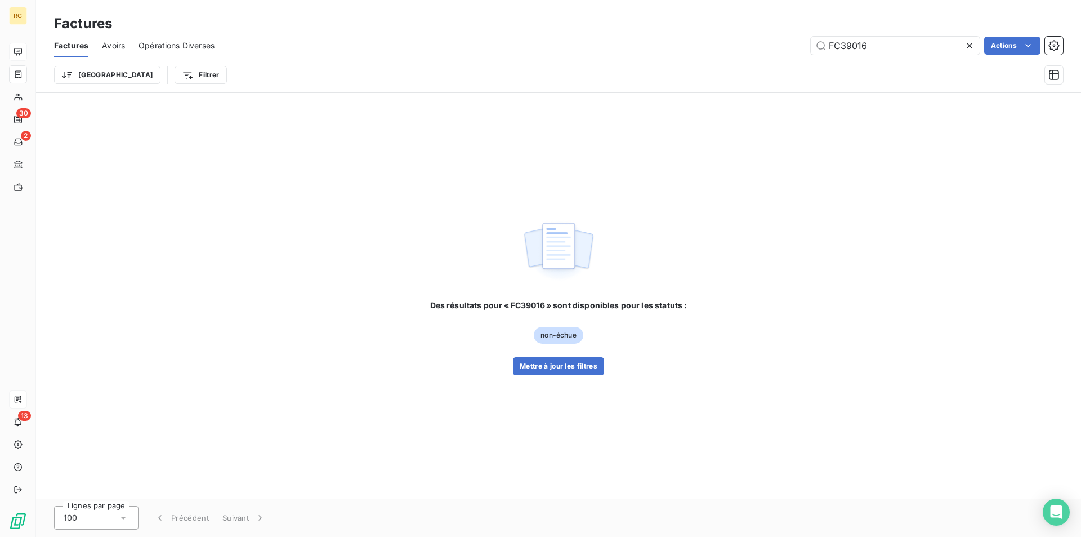
type input "FC3901"
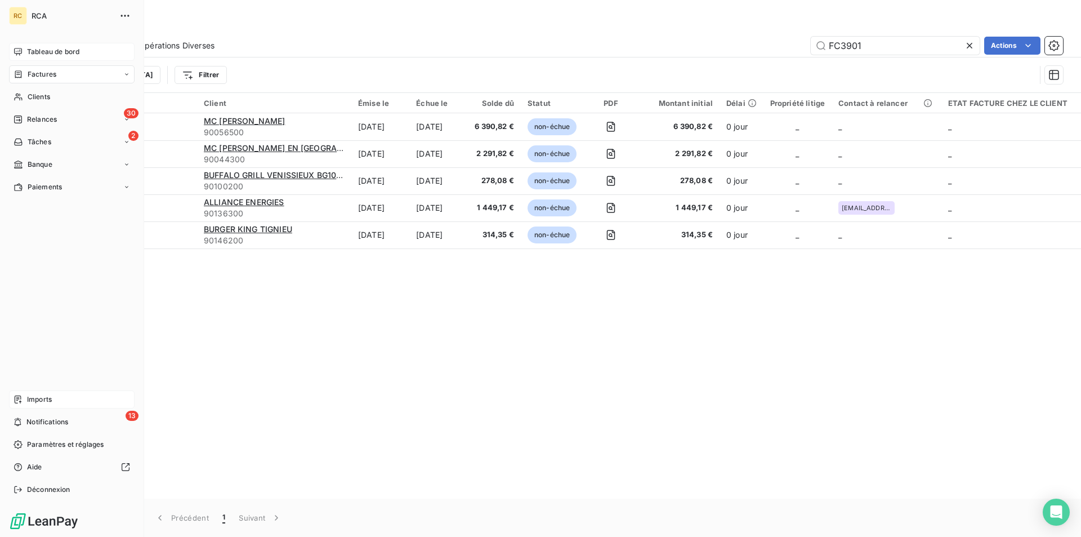
click at [38, 402] on span "Imports" at bounding box center [39, 399] width 25 height 10
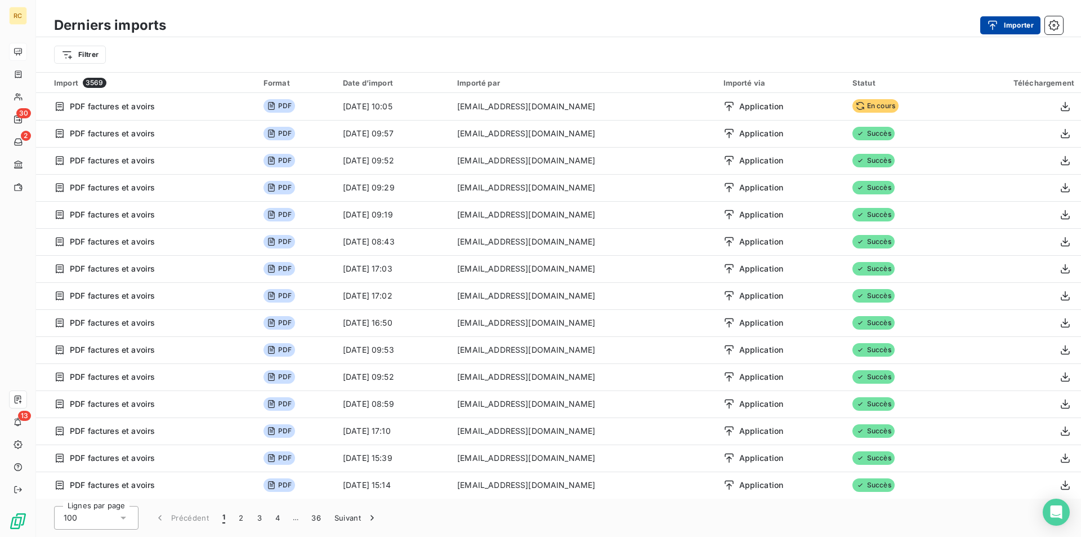
click at [1015, 26] on button "Importer" at bounding box center [1010, 25] width 60 height 18
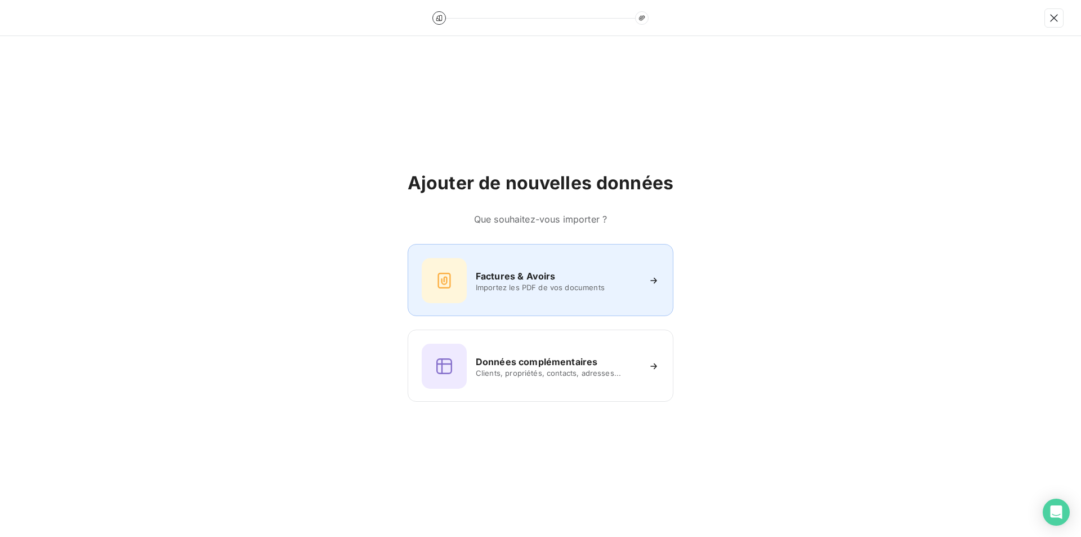
click at [484, 296] on div "Factures & Avoirs Importez les PDF de vos documents" at bounding box center [541, 280] width 238 height 45
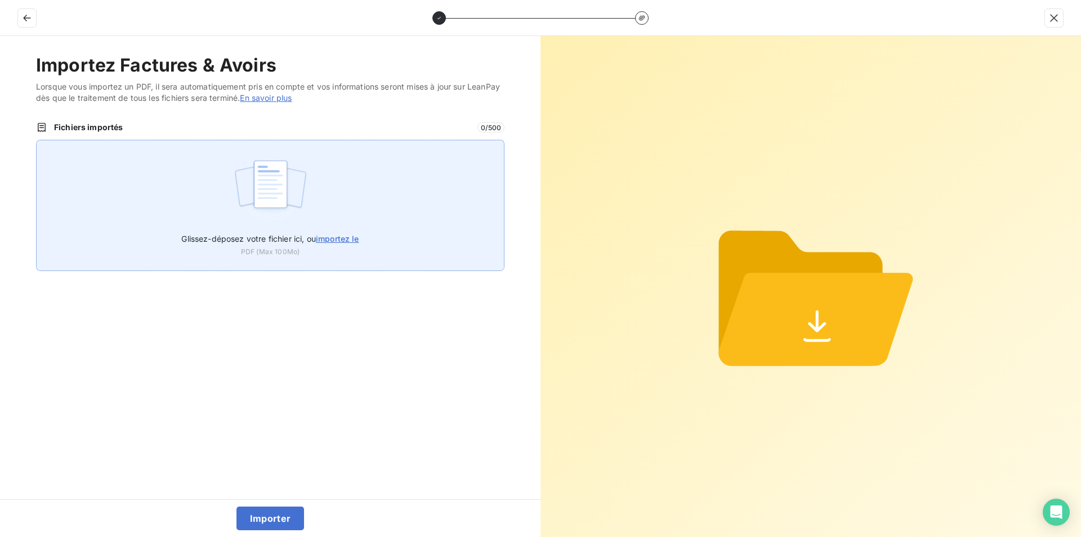
click at [350, 240] on span "importez le" at bounding box center [337, 239] width 43 height 10
click at [37, 140] on input "Glissez-déposez votre fichier ici, ou importez le" at bounding box center [36, 140] width 1 height 1
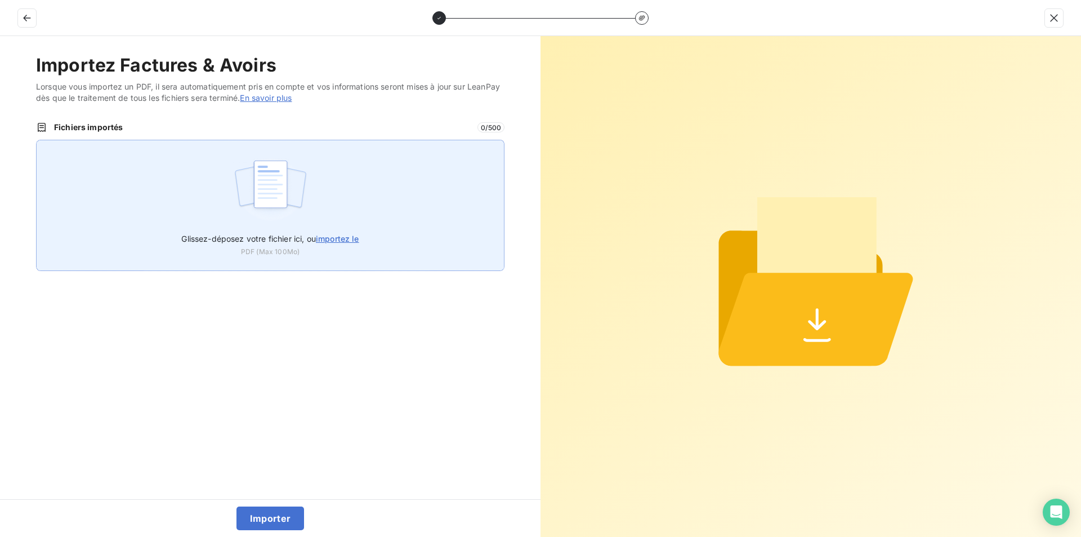
type input "C:\fakepath\FC39016.pdf"
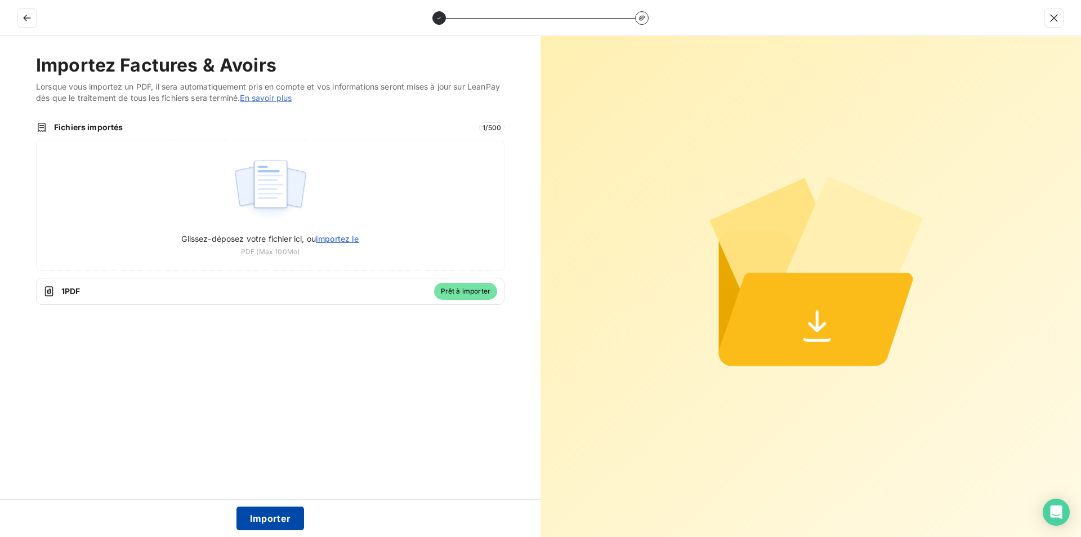
click at [266, 519] on button "Importer" at bounding box center [271, 518] width 68 height 24
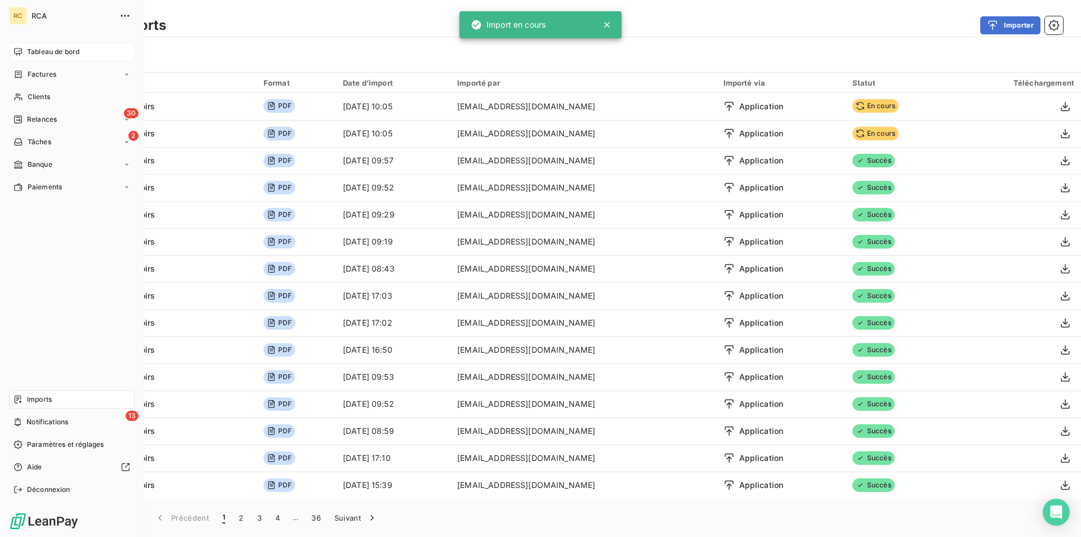
click at [24, 77] on div "Factures" at bounding box center [35, 74] width 43 height 10
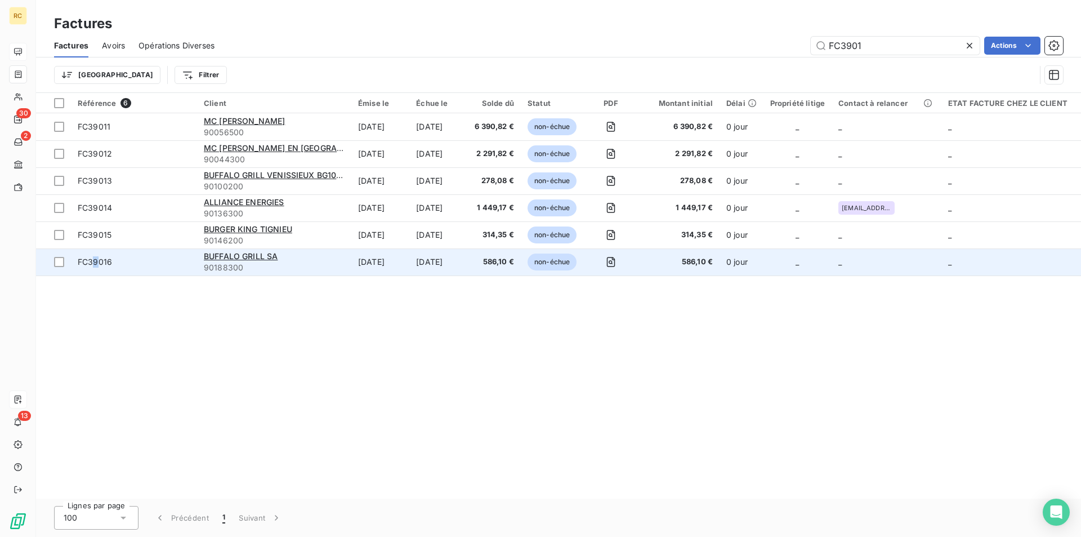
click at [96, 265] on span "FC39016" at bounding box center [95, 262] width 34 height 10
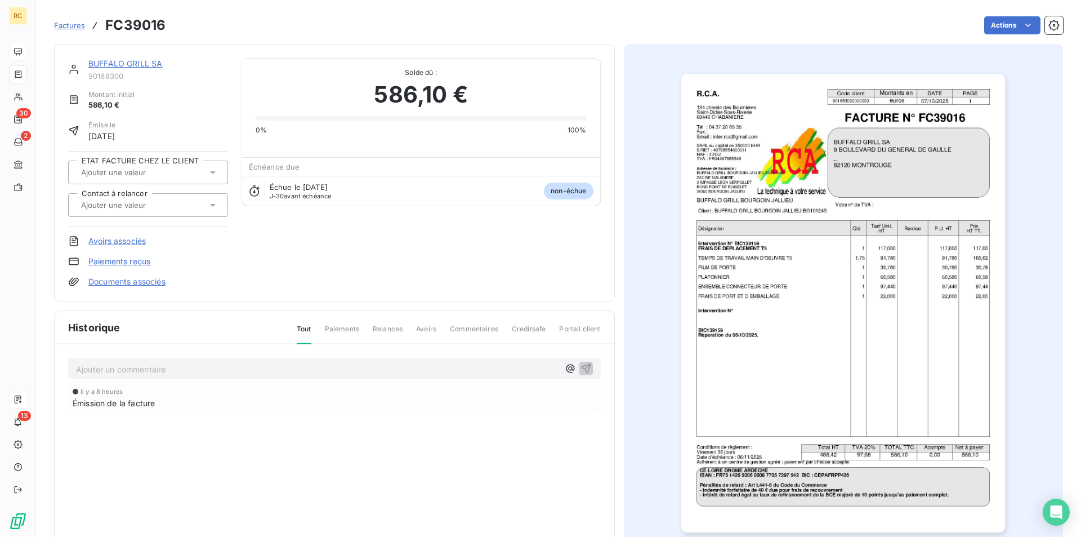
click at [146, 280] on link "Documents associés" at bounding box center [126, 281] width 77 height 11
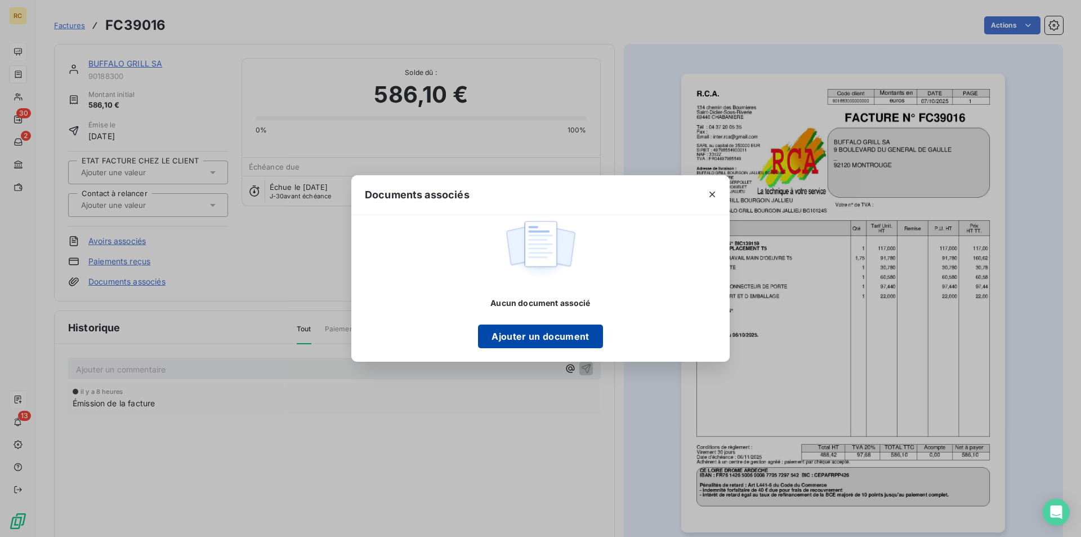
click at [531, 339] on button "Ajouter un document" at bounding box center [540, 336] width 124 height 24
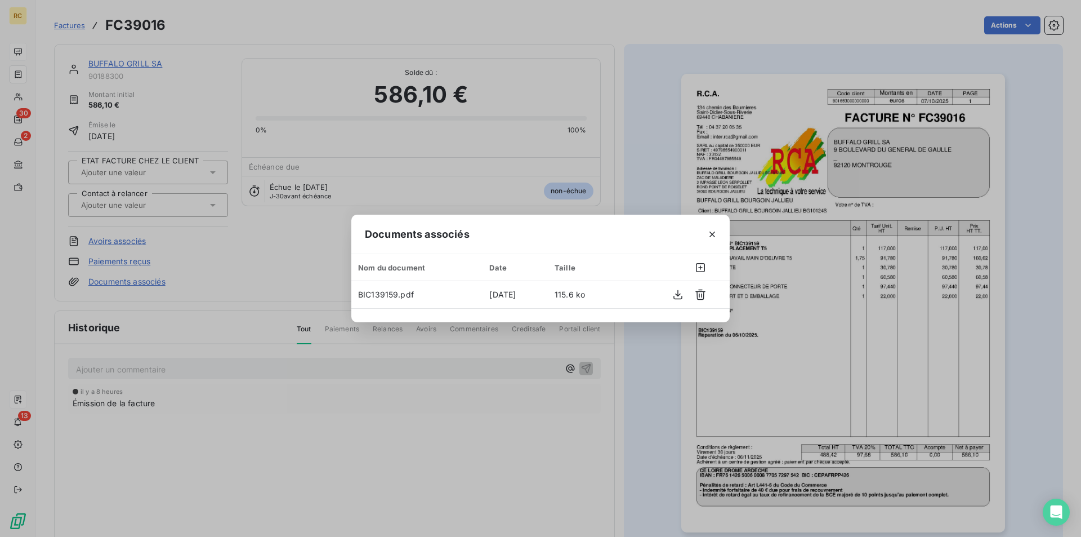
click at [619, 164] on div "Documents associés Nom du document Date Taille BIC139159.pdf [DATE] 115.6 ko" at bounding box center [540, 268] width 1081 height 537
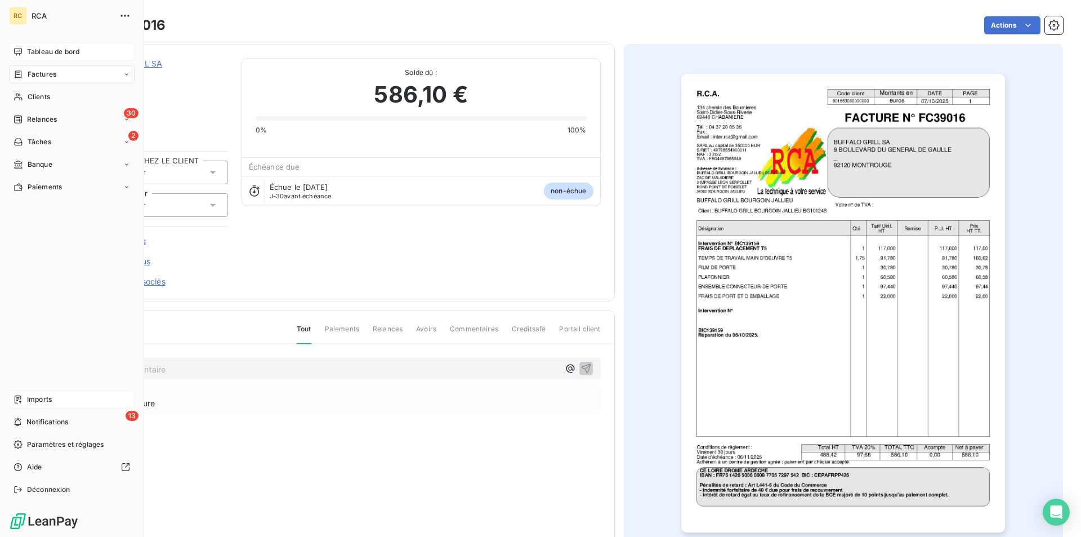
click at [43, 400] on span "Imports" at bounding box center [39, 399] width 25 height 10
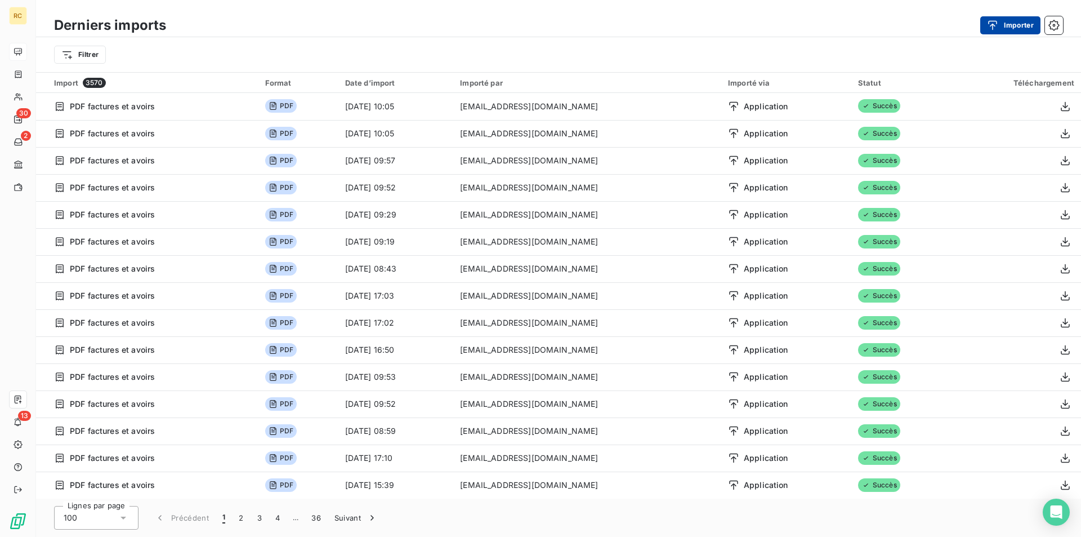
click at [1000, 26] on div "button" at bounding box center [995, 25] width 17 height 11
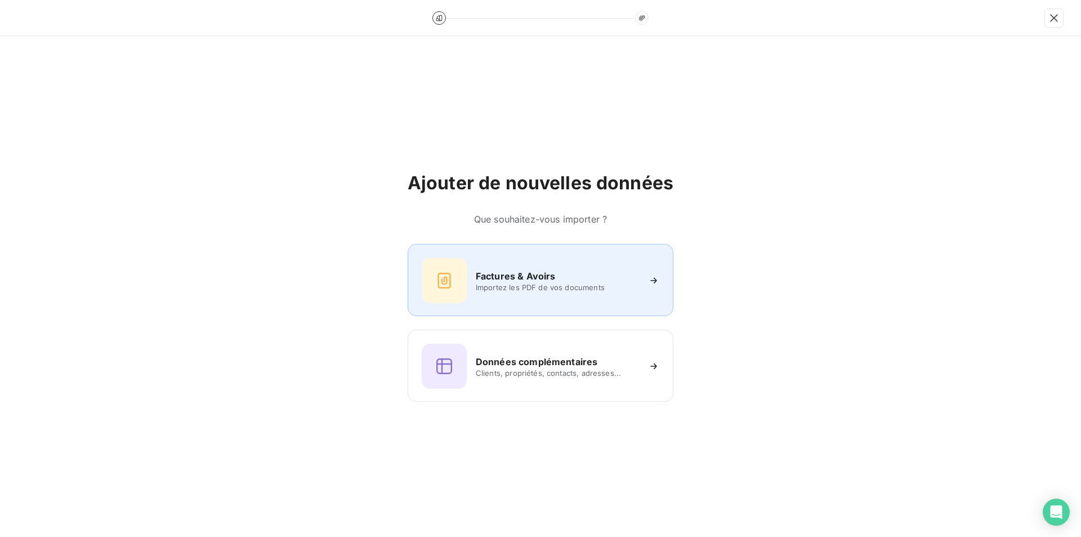
click at [491, 279] on h6 "Factures & Avoirs" at bounding box center [516, 276] width 80 height 14
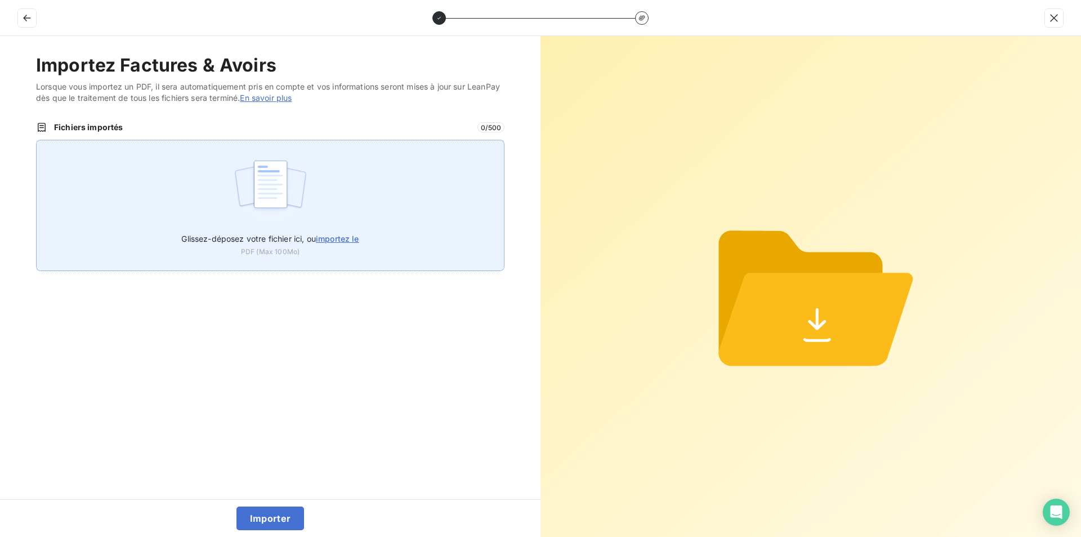
click at [349, 238] on span "importez le" at bounding box center [337, 239] width 43 height 10
click at [37, 140] on input "Glissez-déposez votre fichier ici, ou importez le" at bounding box center [36, 140] width 1 height 1
type input "C:\fakepath\FC39017.pdf"
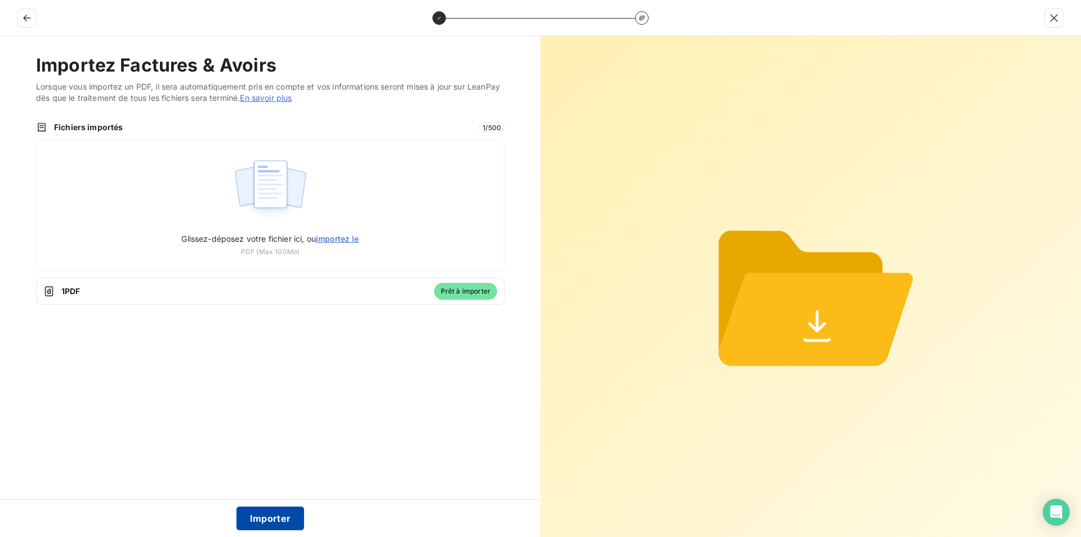
click at [262, 519] on button "Importer" at bounding box center [271, 518] width 68 height 24
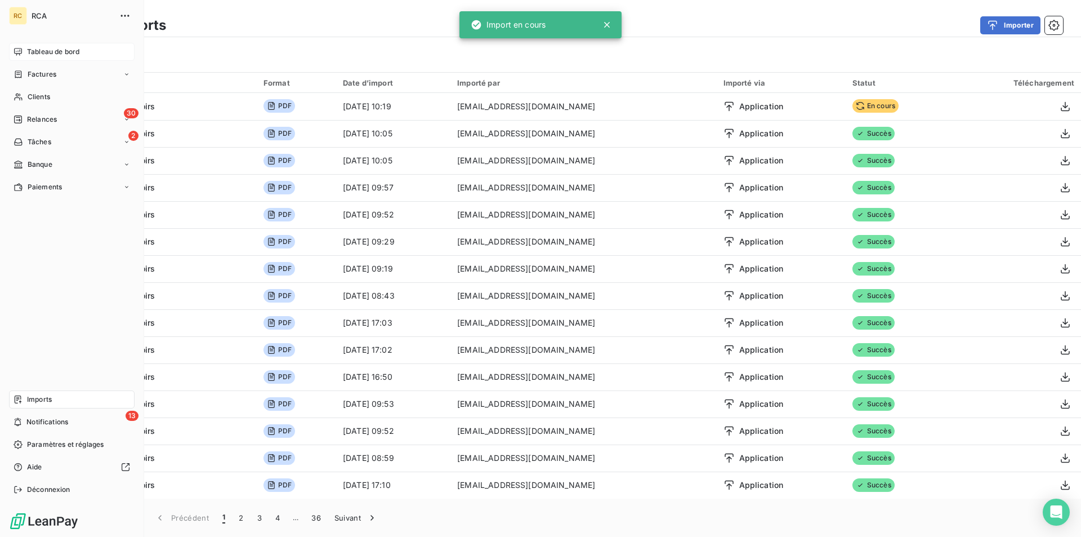
click at [39, 398] on span "Imports" at bounding box center [39, 399] width 25 height 10
click at [60, 68] on div "Factures" at bounding box center [72, 74] width 126 height 18
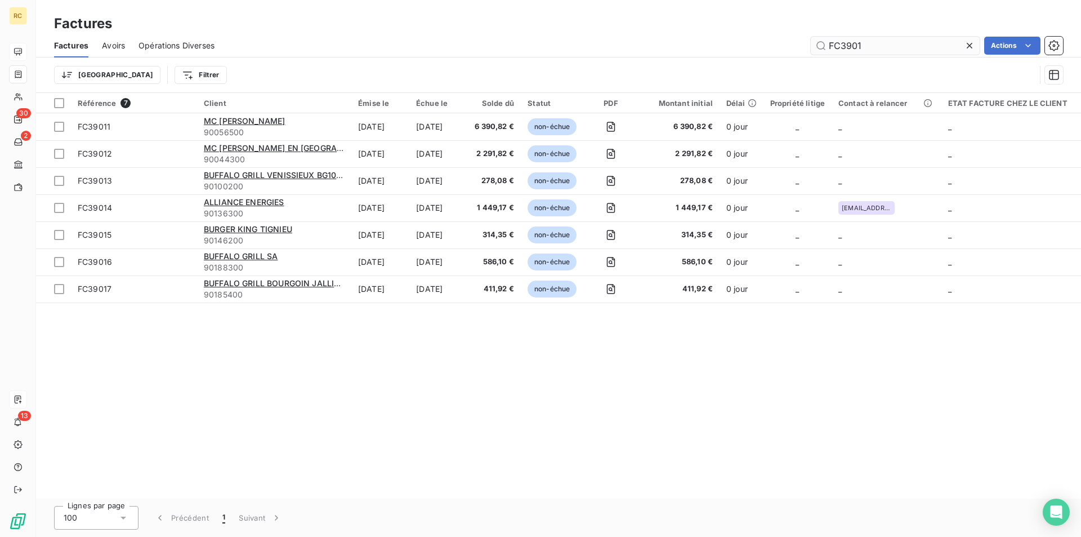
drag, startPoint x: 869, startPoint y: 50, endPoint x: 831, endPoint y: 42, distance: 38.4
click at [815, 37] on input "FC3901" at bounding box center [895, 46] width 169 height 18
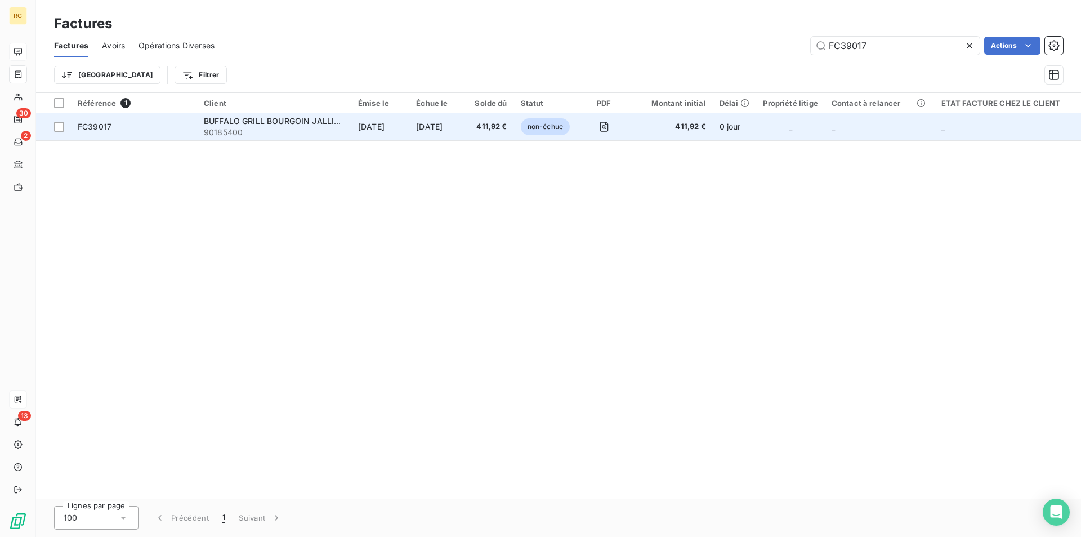
type input "FC39017"
click at [105, 131] on div "FC39017" at bounding box center [95, 126] width 34 height 11
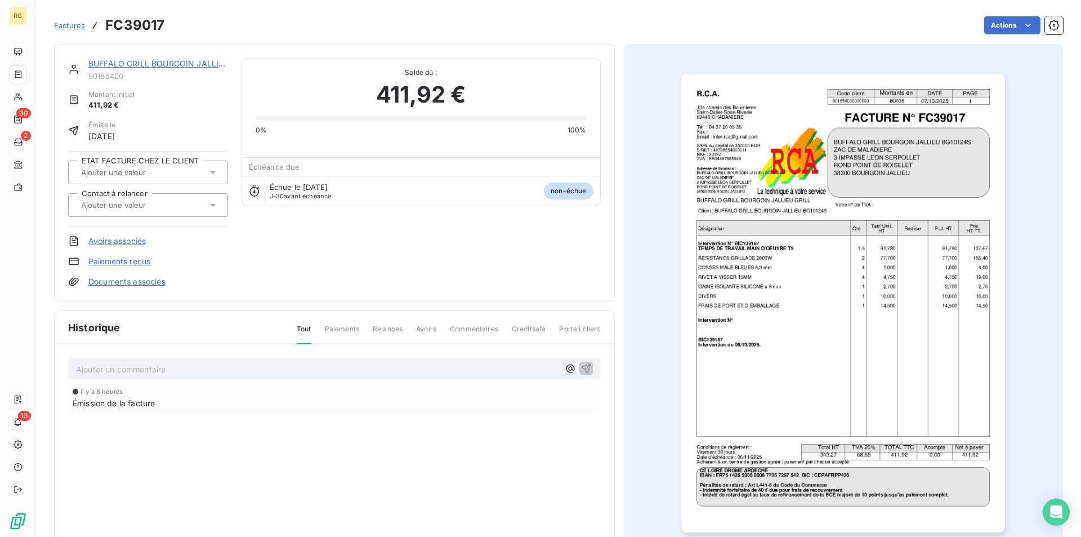
click at [111, 282] on link "Documents associés" at bounding box center [126, 281] width 77 height 11
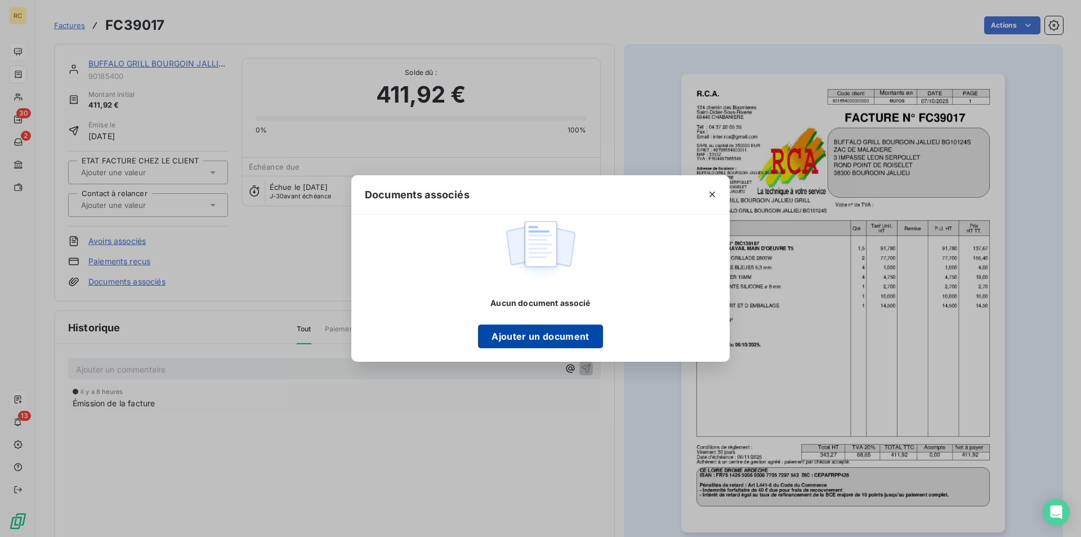
click at [521, 332] on button "Ajouter un document" at bounding box center [540, 336] width 124 height 24
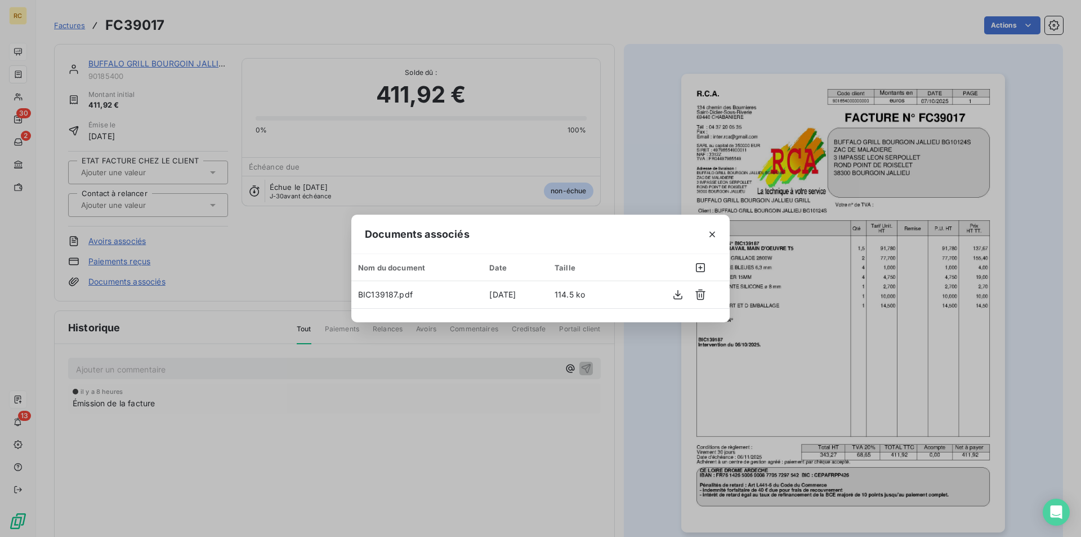
drag, startPoint x: 259, startPoint y: 282, endPoint x: 242, endPoint y: 243, distance: 41.9
click at [259, 280] on div "Documents associés Nom du document Date Taille BIC139187.pdf [DATE] 114.5 ko" at bounding box center [540, 268] width 1081 height 537
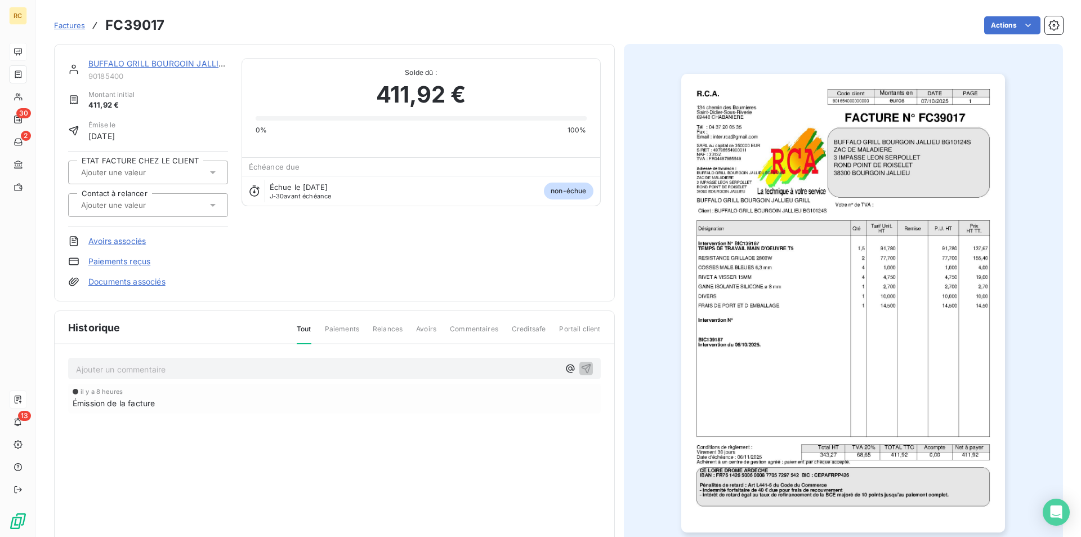
click at [156, 65] on link "BUFFALO GRILL BOURGOIN JALLIEU BG10124S" at bounding box center [178, 64] width 181 height 10
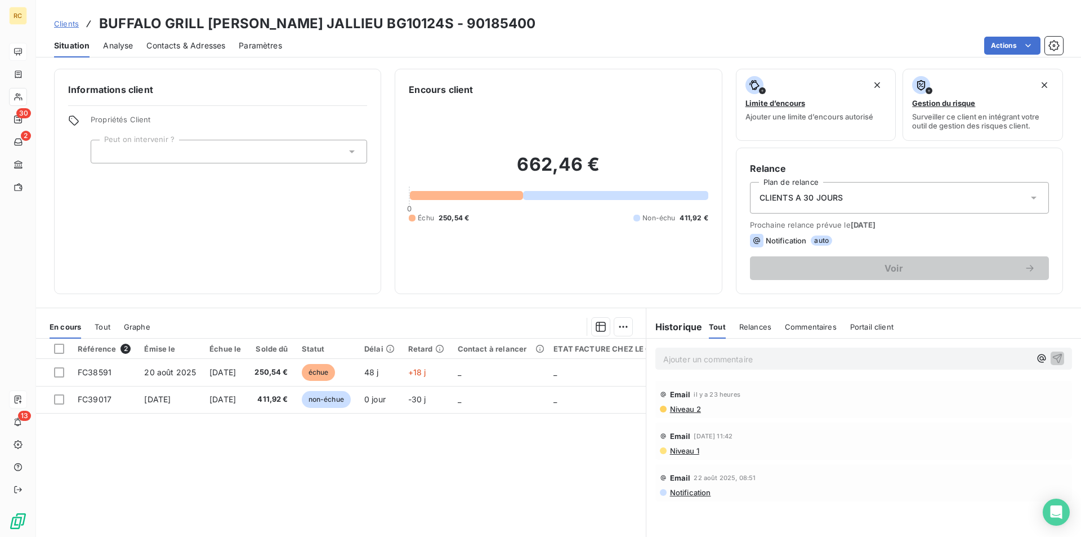
click at [200, 45] on span "Contacts & Adresses" at bounding box center [185, 45] width 79 height 11
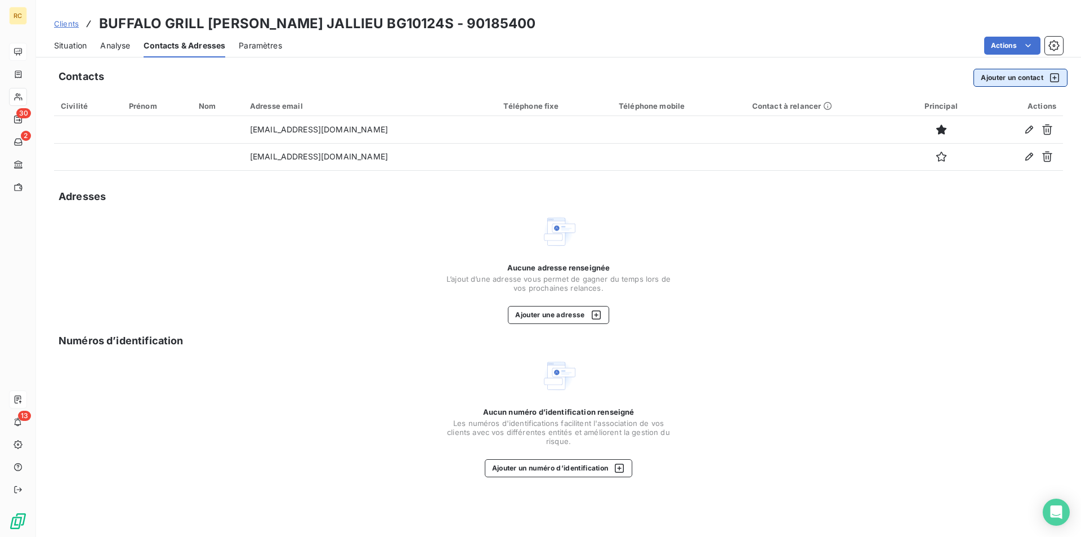
click at [1011, 80] on button "Ajouter un contact" at bounding box center [1021, 78] width 94 height 18
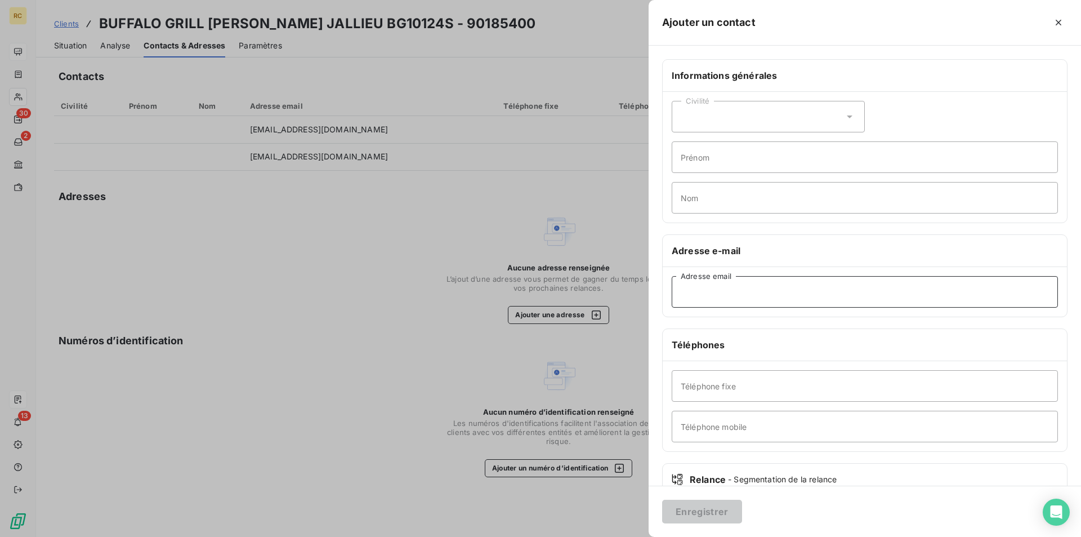
click at [675, 291] on input "Adresse email" at bounding box center [865, 292] width 386 height 32
paste input "[EMAIL_ADDRESS][DOMAIN_NAME]"
type input "[EMAIL_ADDRESS][DOMAIN_NAME]"
click at [688, 506] on button "Enregistrer" at bounding box center [702, 512] width 80 height 24
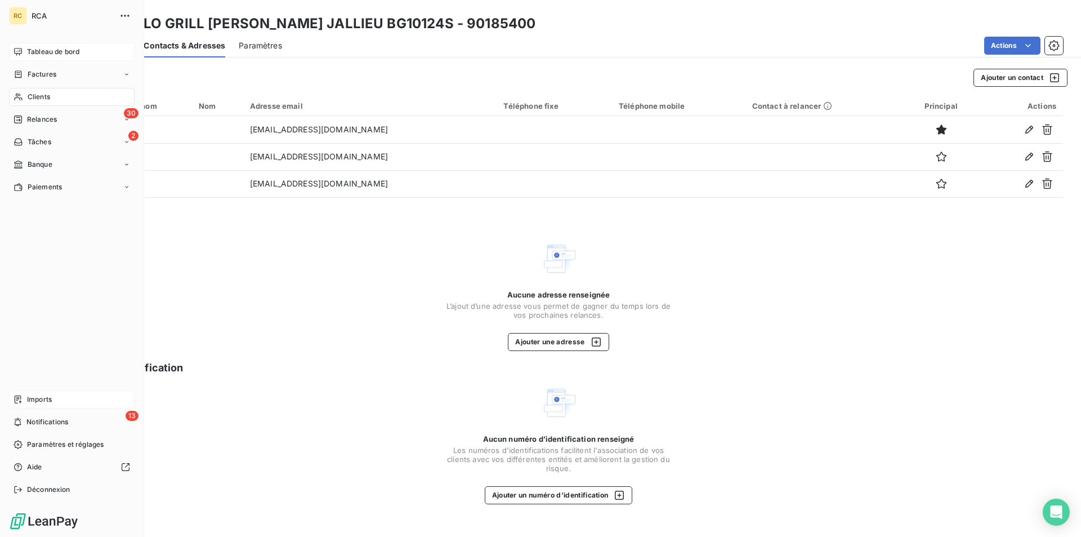
click at [21, 393] on div "Imports" at bounding box center [72, 399] width 126 height 18
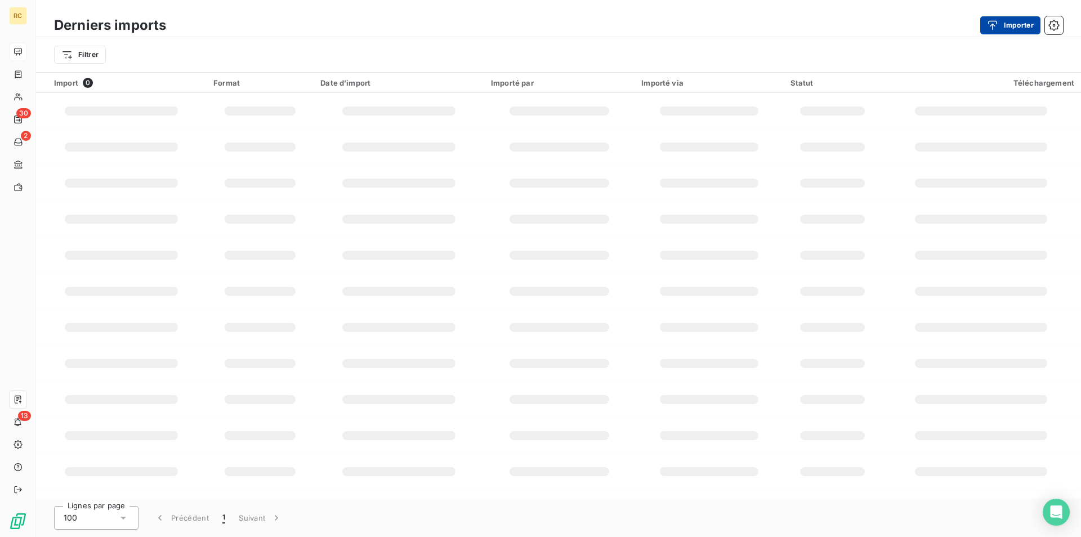
click at [994, 21] on icon "button" at bounding box center [992, 25] width 11 height 11
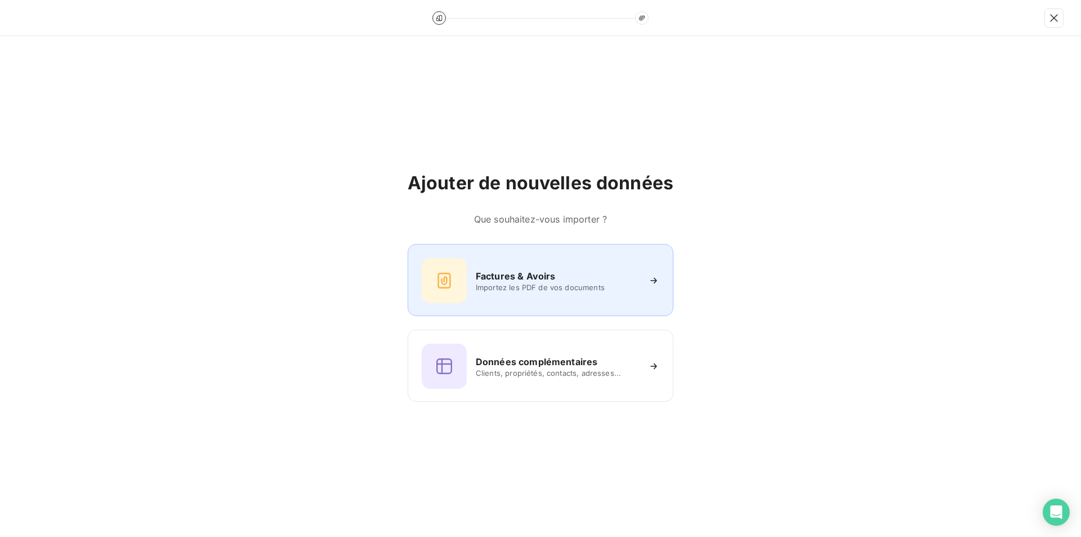
click at [533, 277] on h6 "Factures & Avoirs" at bounding box center [516, 276] width 80 height 14
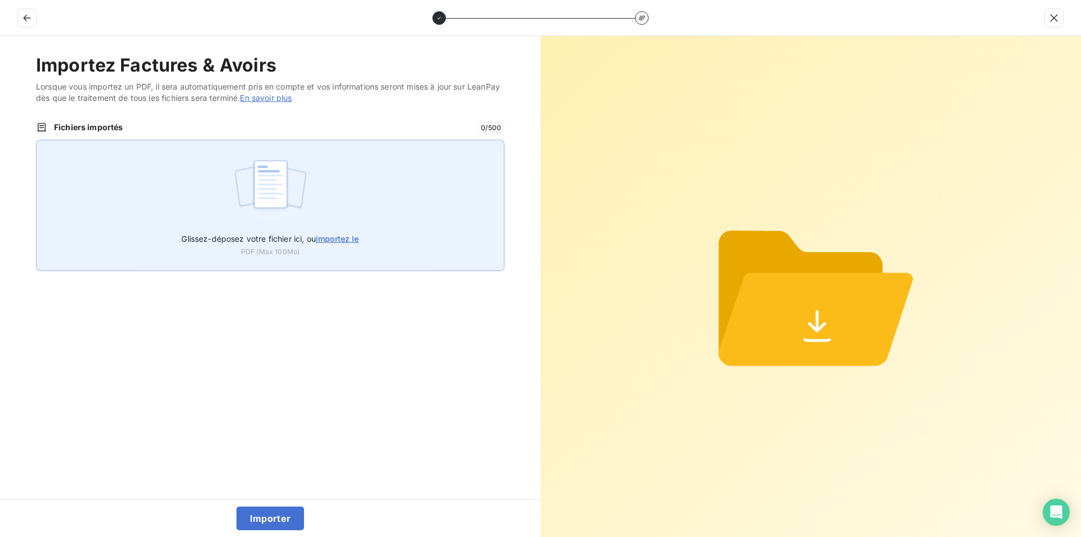
click at [341, 237] on span "importez le" at bounding box center [337, 239] width 43 height 10
click at [37, 140] on input "Glissez-déposez votre fichier ici, ou importez le" at bounding box center [36, 140] width 1 height 1
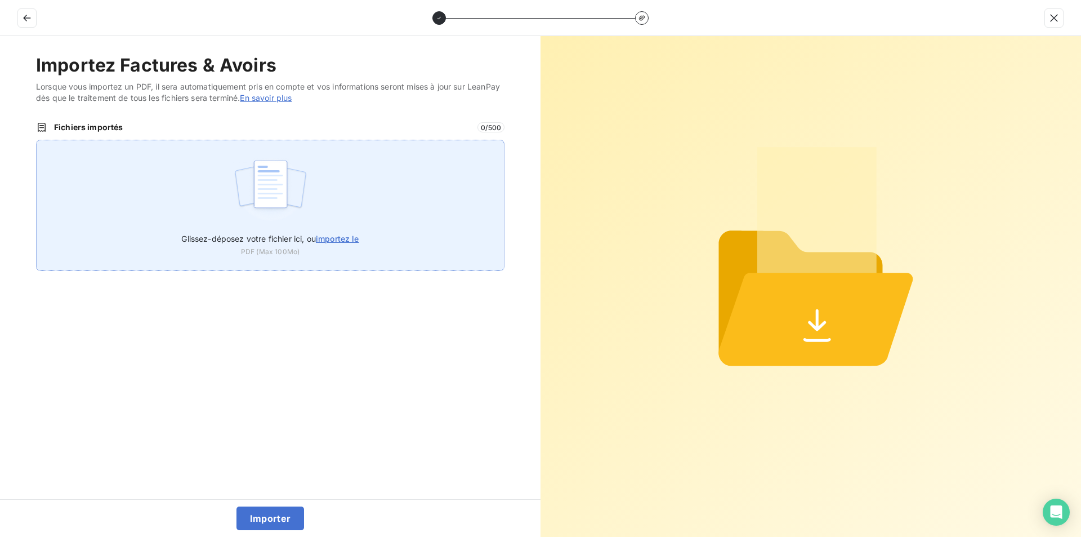
type input "C:\fakepath\FC39018.pdf"
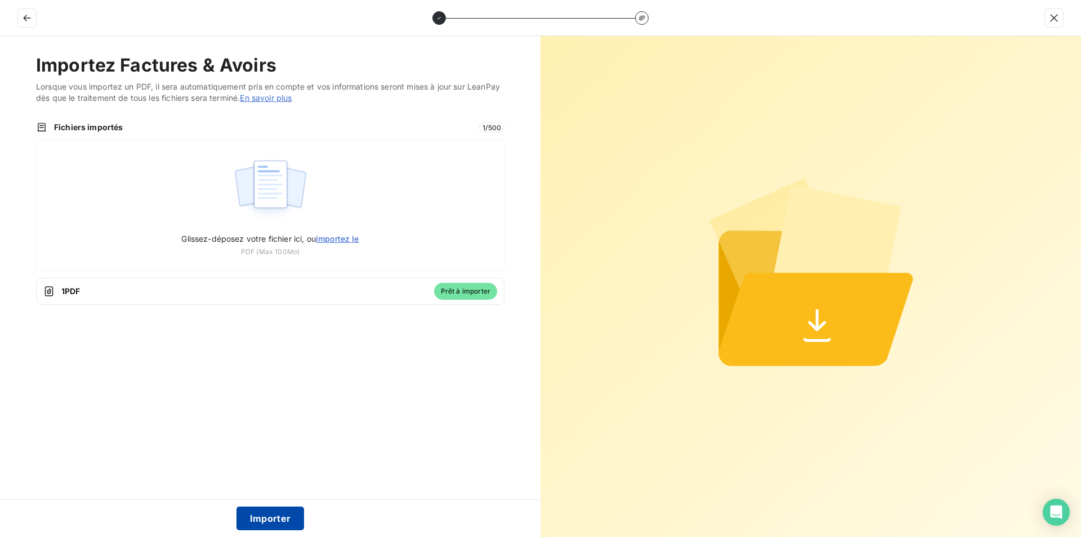
drag, startPoint x: 270, startPoint y: 514, endPoint x: 270, endPoint y: 507, distance: 6.8
click at [270, 510] on button "Importer" at bounding box center [271, 518] width 68 height 24
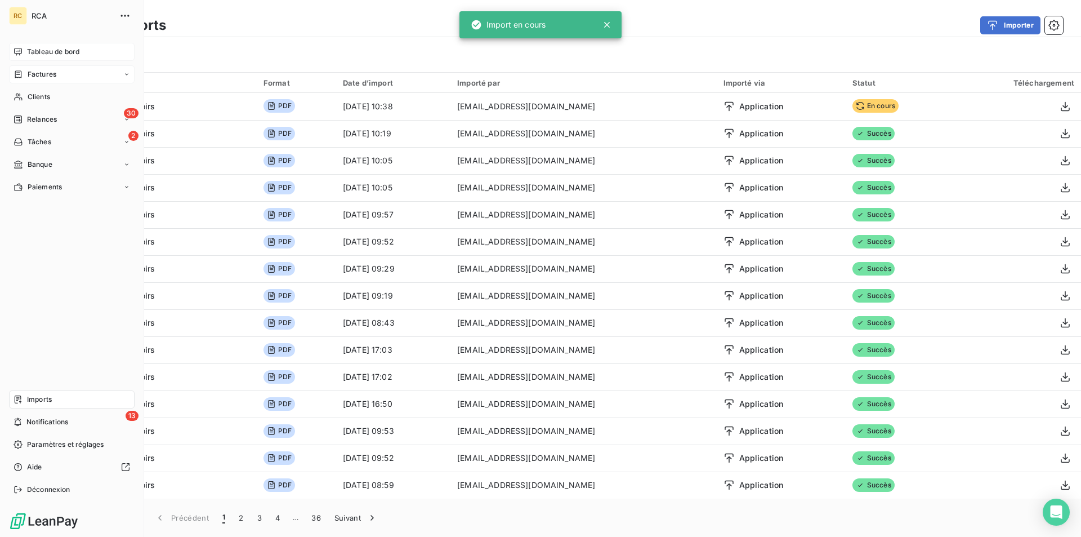
click at [44, 72] on span "Factures" at bounding box center [42, 74] width 29 height 10
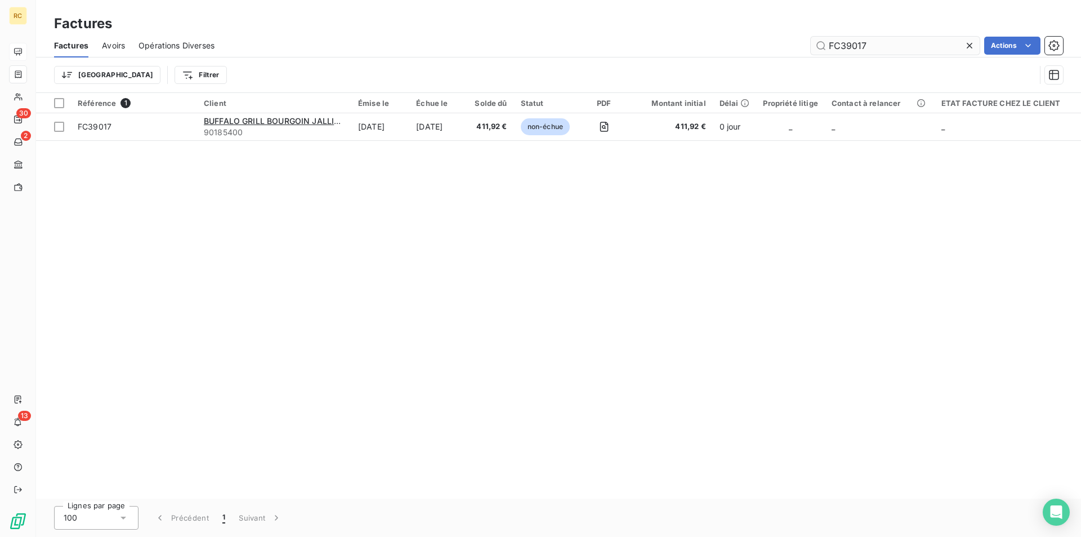
drag, startPoint x: 865, startPoint y: 42, endPoint x: 836, endPoint y: 46, distance: 28.9
click at [817, 38] on input "FC39017" at bounding box center [895, 46] width 169 height 18
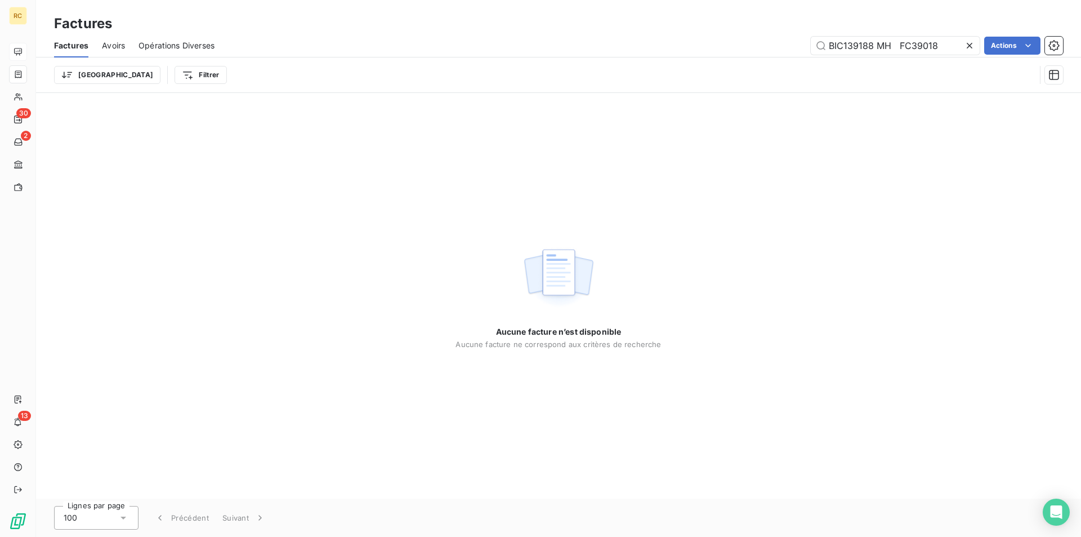
drag, startPoint x: 866, startPoint y: 44, endPoint x: 786, endPoint y: 44, distance: 80.0
click at [786, 44] on div "BIC139188 MH FC39018 Actions" at bounding box center [645, 46] width 835 height 18
click at [833, 43] on input "FC39018" at bounding box center [895, 46] width 169 height 18
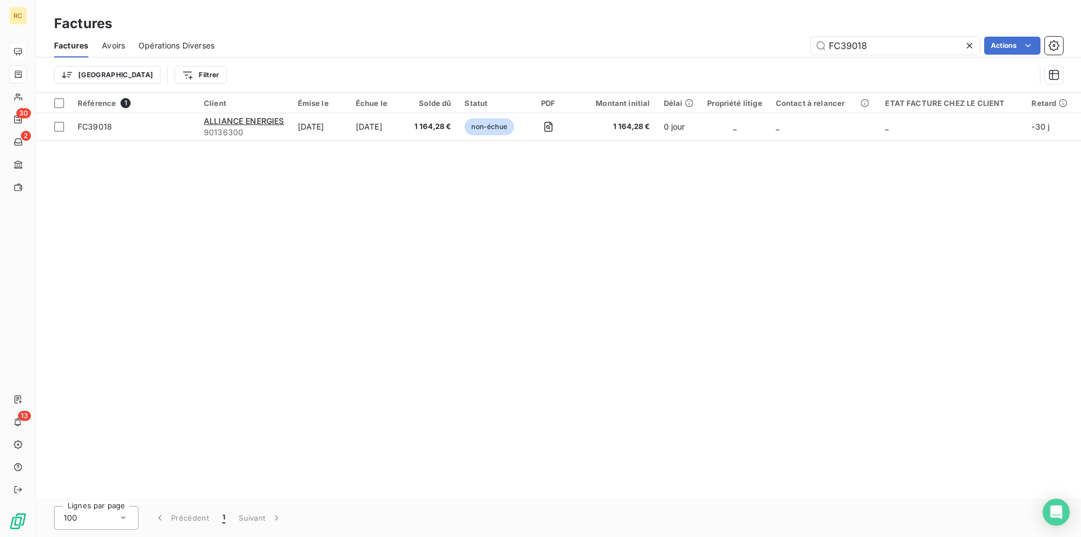
type input "FC39018"
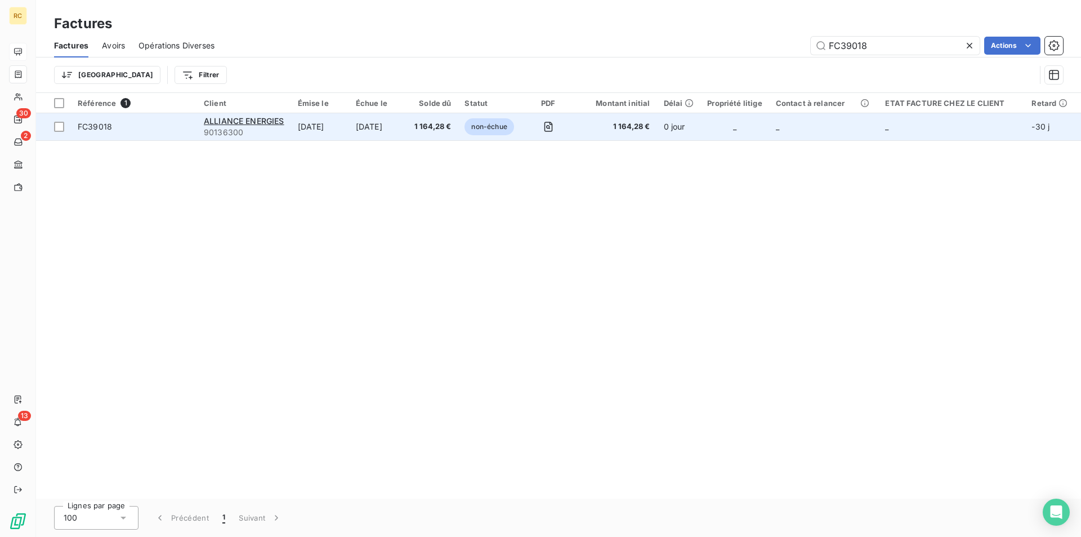
click at [107, 130] on span "FC39018" at bounding box center [95, 127] width 34 height 10
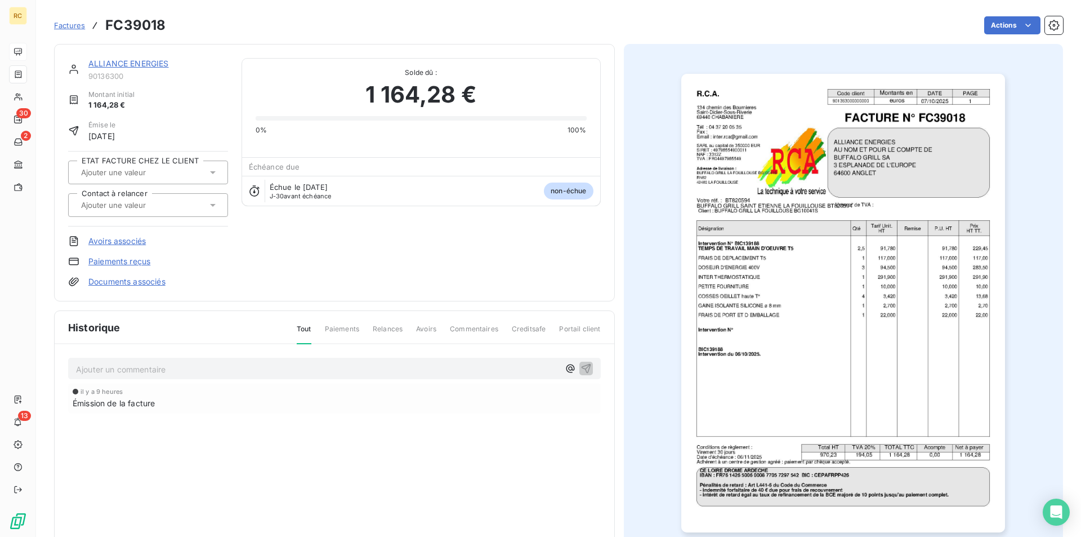
click at [148, 282] on link "Documents associés" at bounding box center [126, 281] width 77 height 11
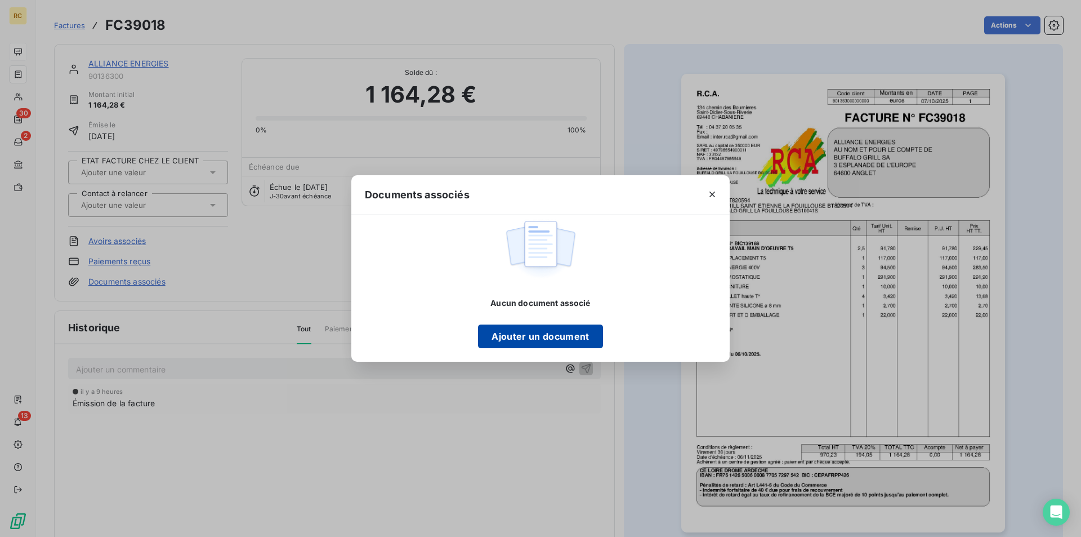
click at [514, 347] on button "Ajouter un document" at bounding box center [540, 336] width 124 height 24
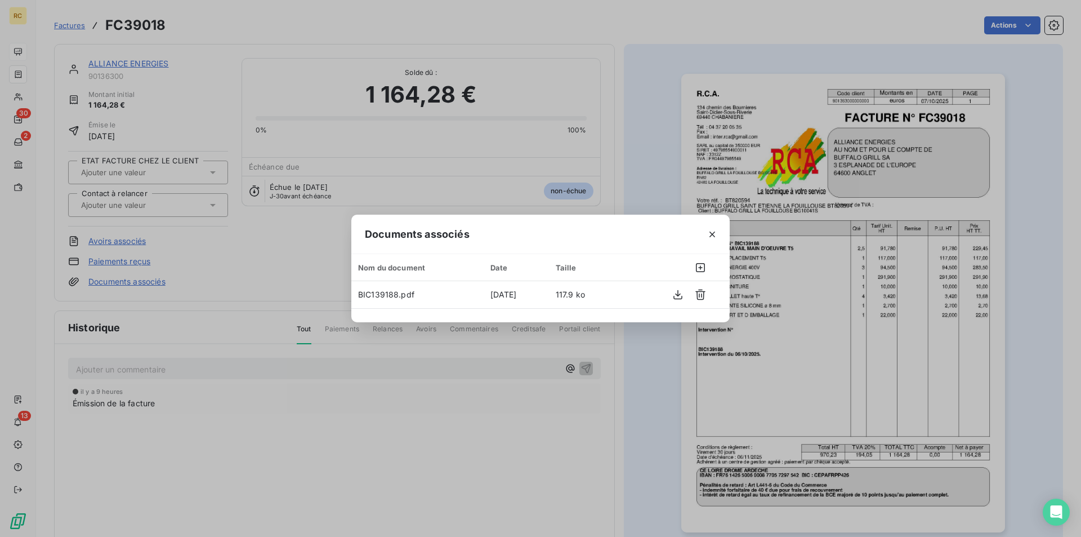
click at [635, 166] on div "Documents associés Nom du document Date Taille BIC139188.pdf [DATE] 117.9 ko" at bounding box center [540, 268] width 1081 height 537
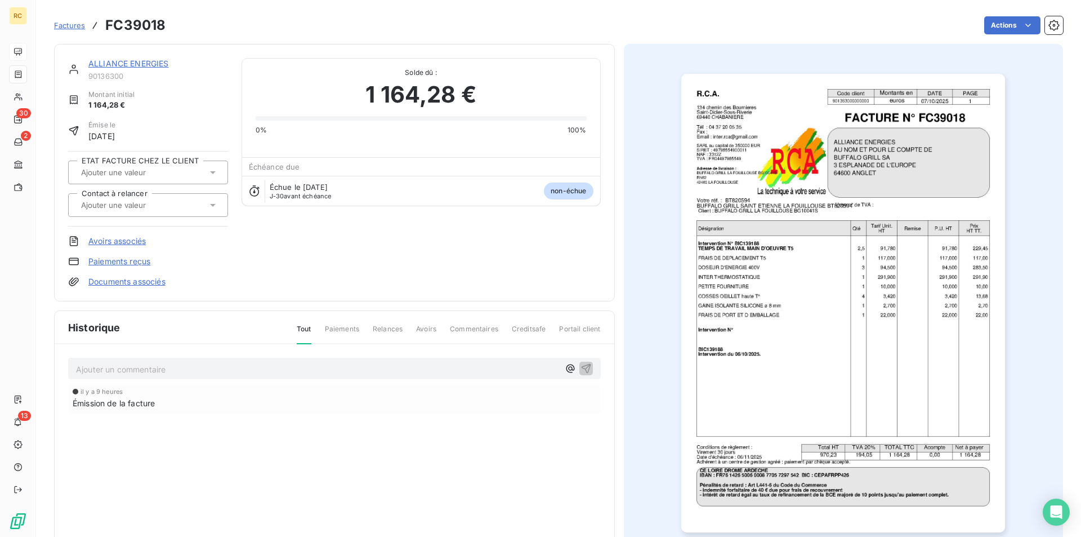
click at [213, 202] on icon at bounding box center [212, 204] width 11 height 11
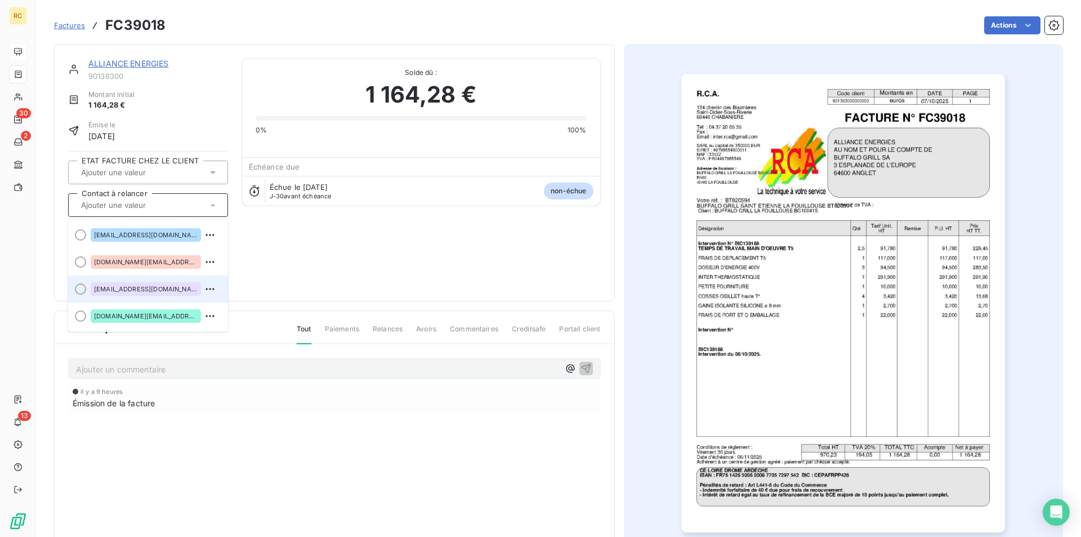
click at [158, 292] on span "[EMAIL_ADDRESS][DOMAIN_NAME]" at bounding box center [146, 289] width 104 height 7
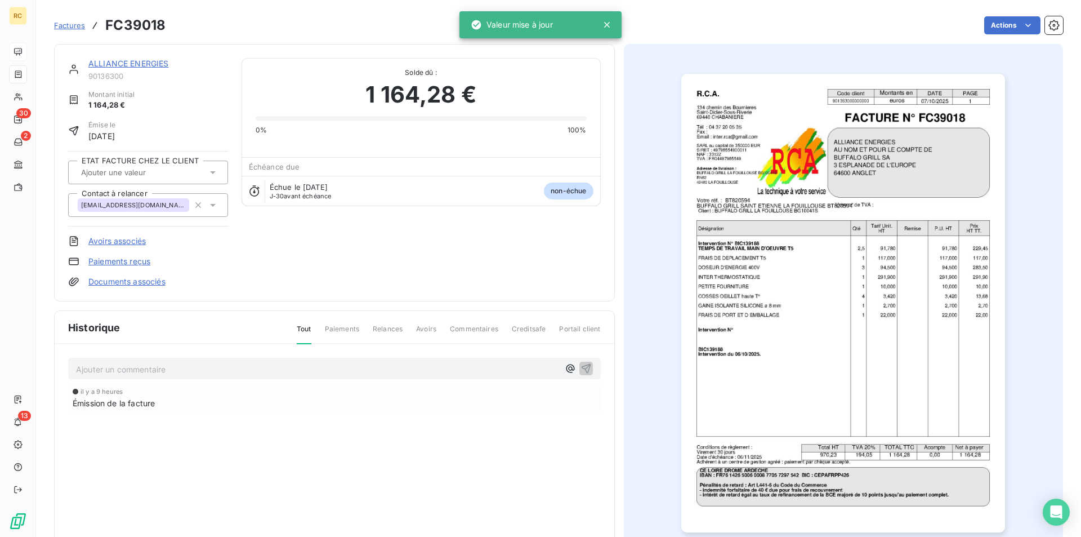
click at [380, 275] on div "ALLIANCE ENERGIES 90136300 Montant initial 1 164,28 € Émise le [DATE] ETAT FACT…" at bounding box center [334, 172] width 533 height 229
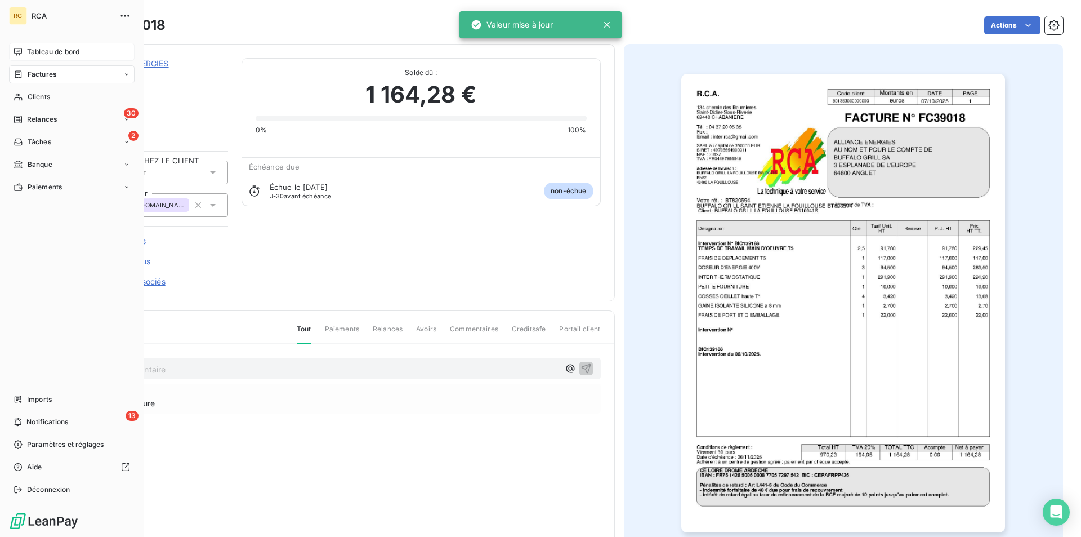
click at [33, 49] on span "Tableau de bord" at bounding box center [53, 52] width 52 height 10
